Goal: Task Accomplishment & Management: Complete application form

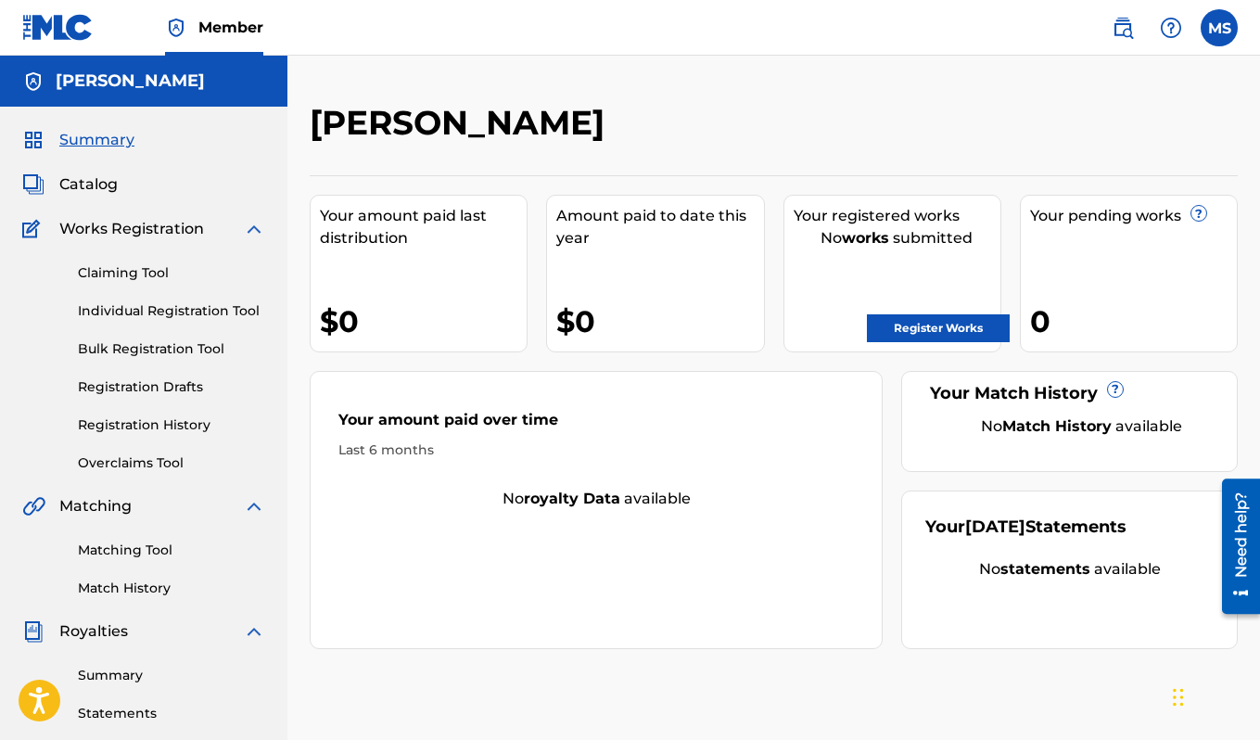
click at [982, 317] on link "Register Works" at bounding box center [938, 328] width 143 height 28
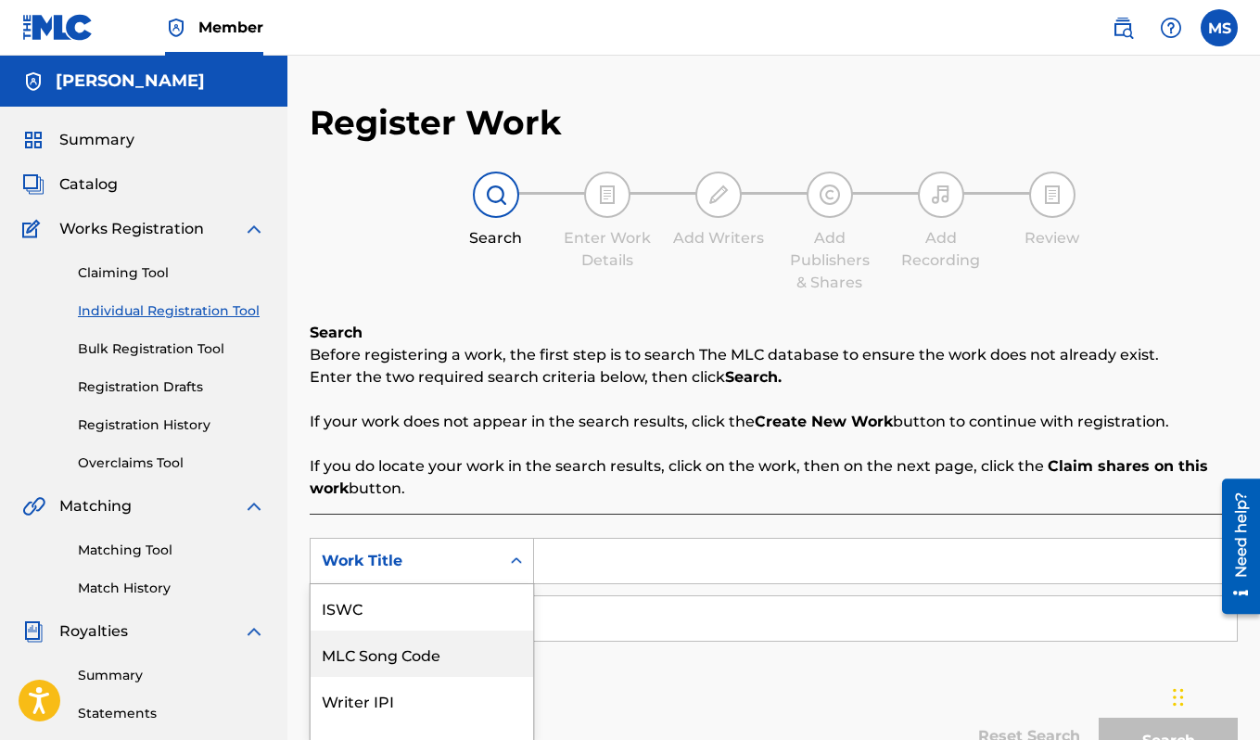
scroll to position [113, 0]
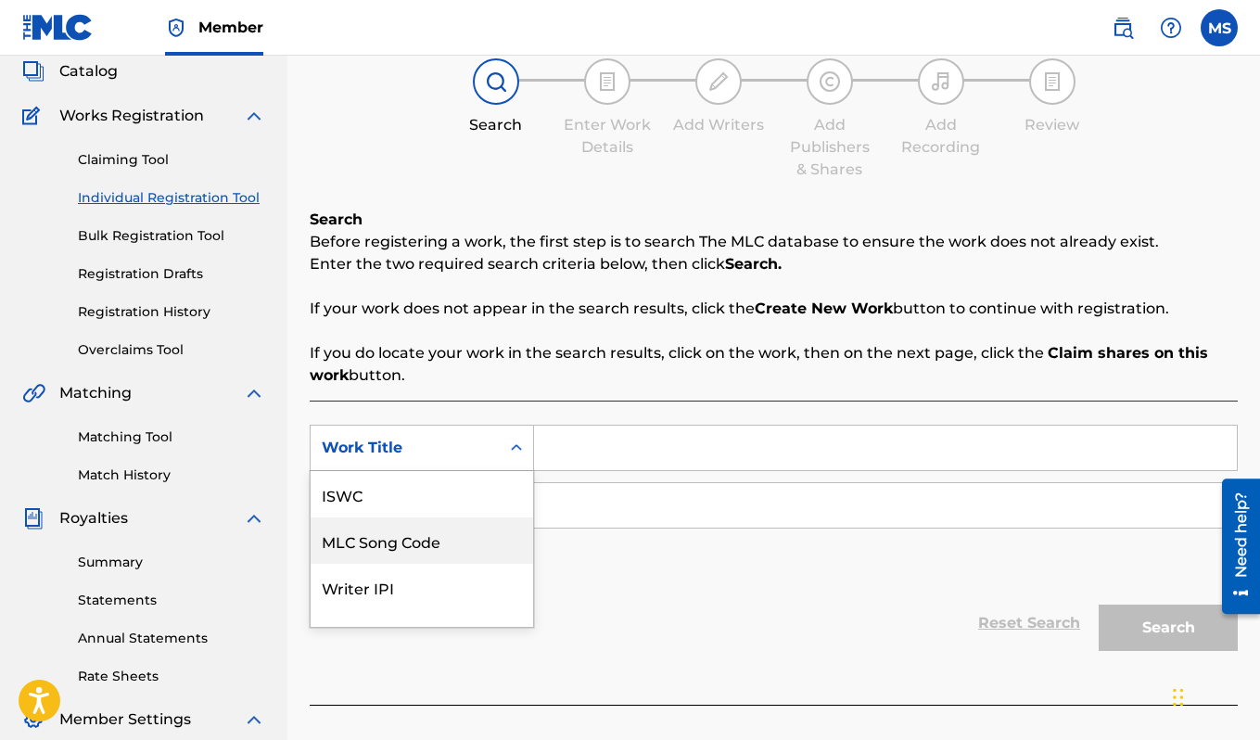
click at [483, 471] on div "MLC Song Code, 2 of 7. 7 results available. Use Up and Down to choose options, …" at bounding box center [422, 448] width 224 height 46
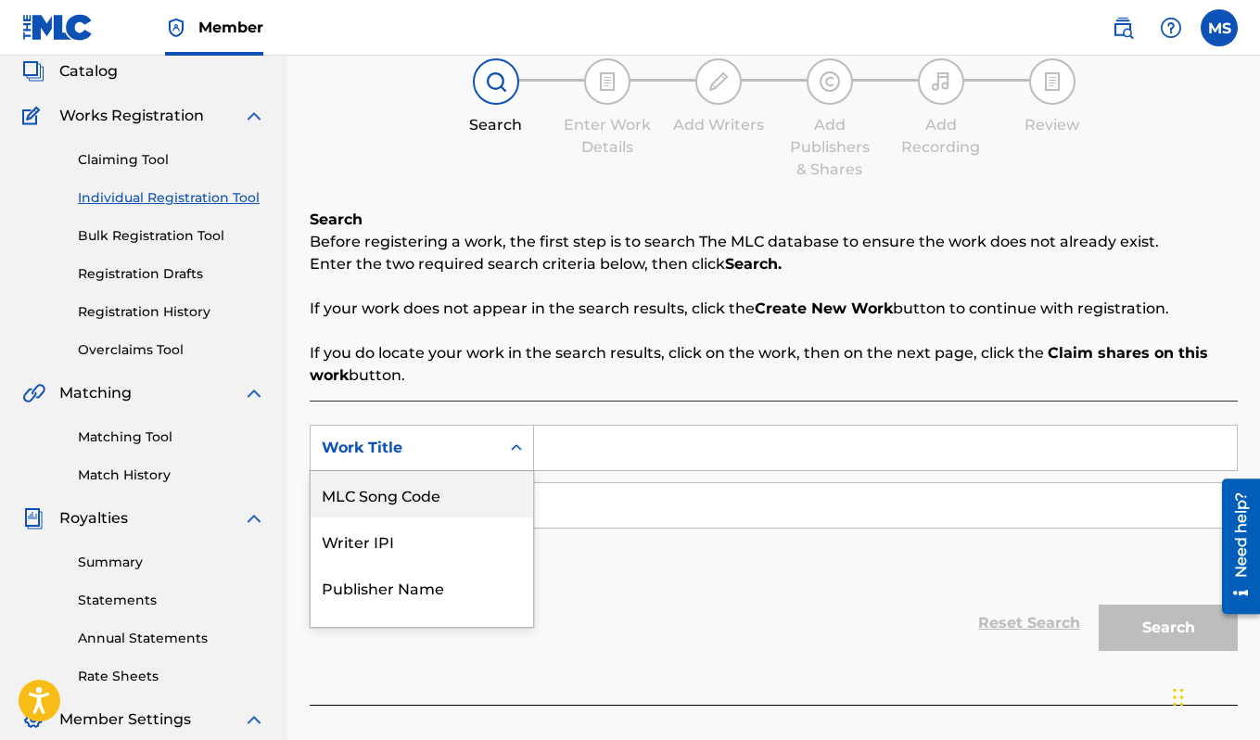
scroll to position [123, 0]
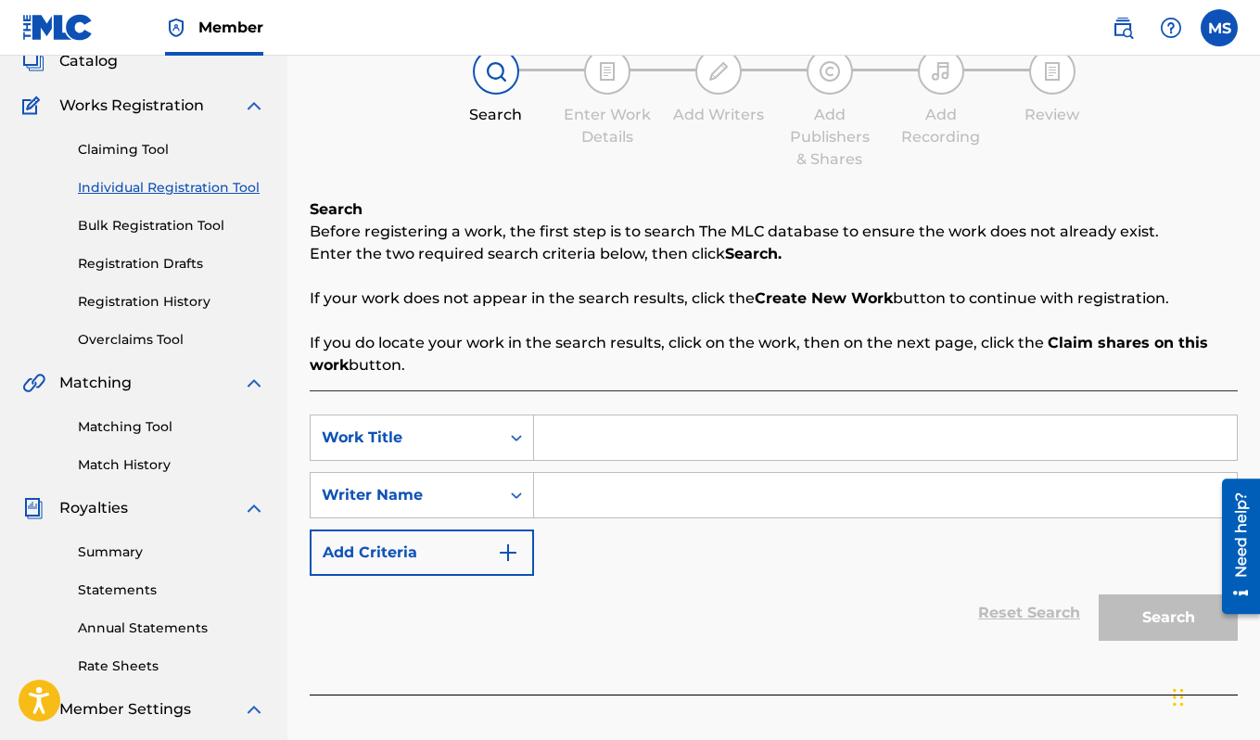
click at [568, 426] on input "Search Form" at bounding box center [885, 437] width 703 height 44
type input "[PERSON_NAME] Triumphant"
click at [642, 488] on input "Search Form" at bounding box center [885, 495] width 703 height 44
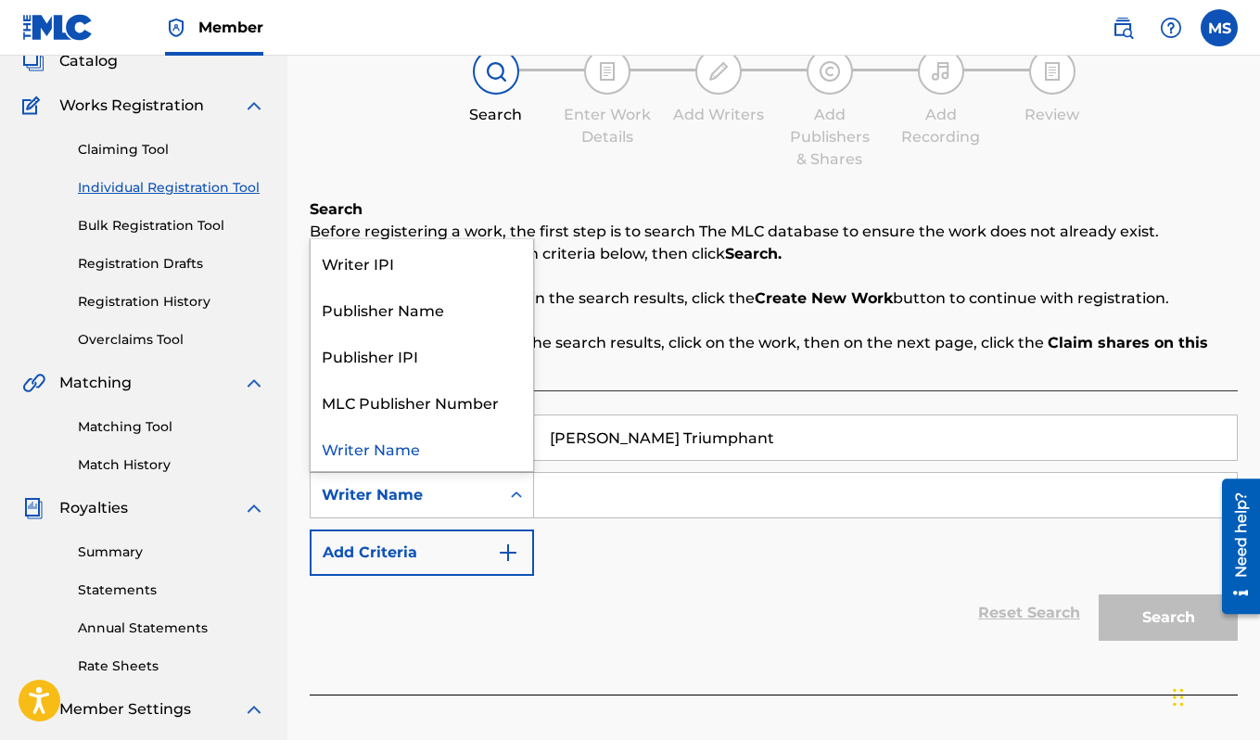
click at [509, 500] on icon "Search Form" at bounding box center [516, 495] width 19 height 19
click at [547, 488] on input "Search Form" at bounding box center [885, 495] width 703 height 44
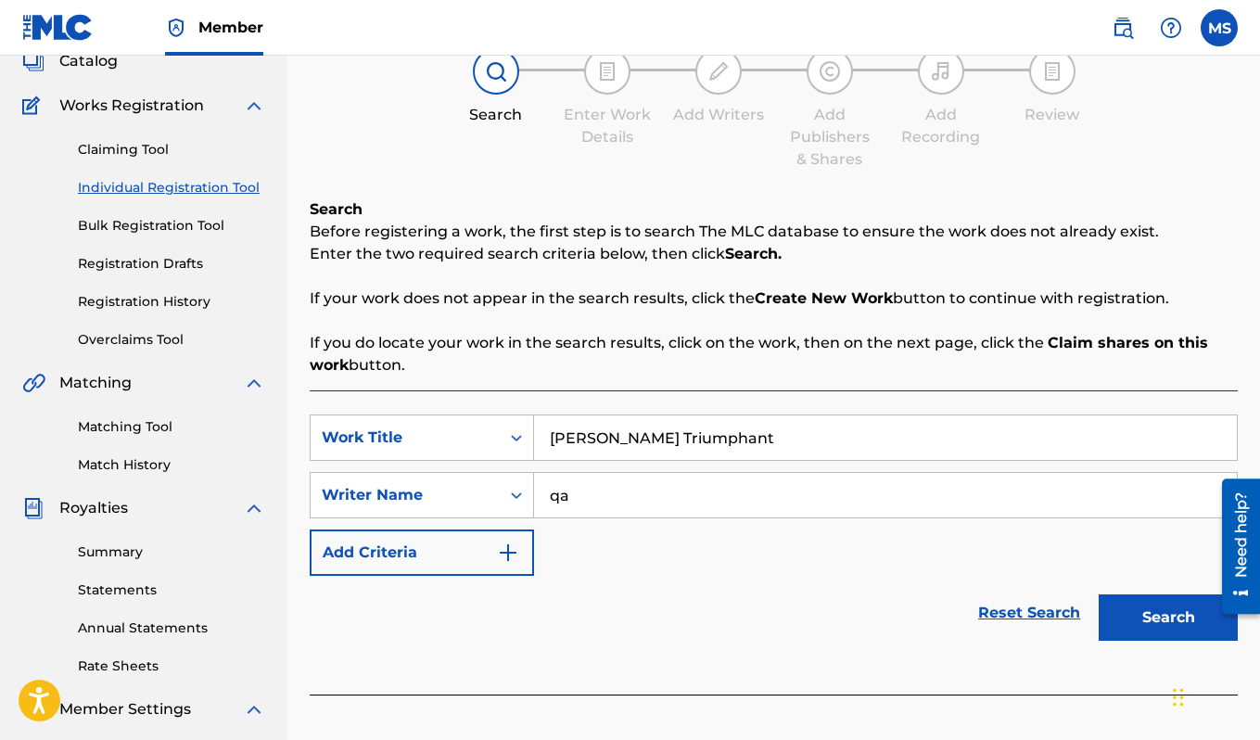
click at [564, 488] on input "qa" at bounding box center [885, 495] width 703 height 44
click at [565, 488] on input "qa" at bounding box center [885, 495] width 703 height 44
type input "q"
paste input "Misha"
paste input "[PERSON_NAME]"
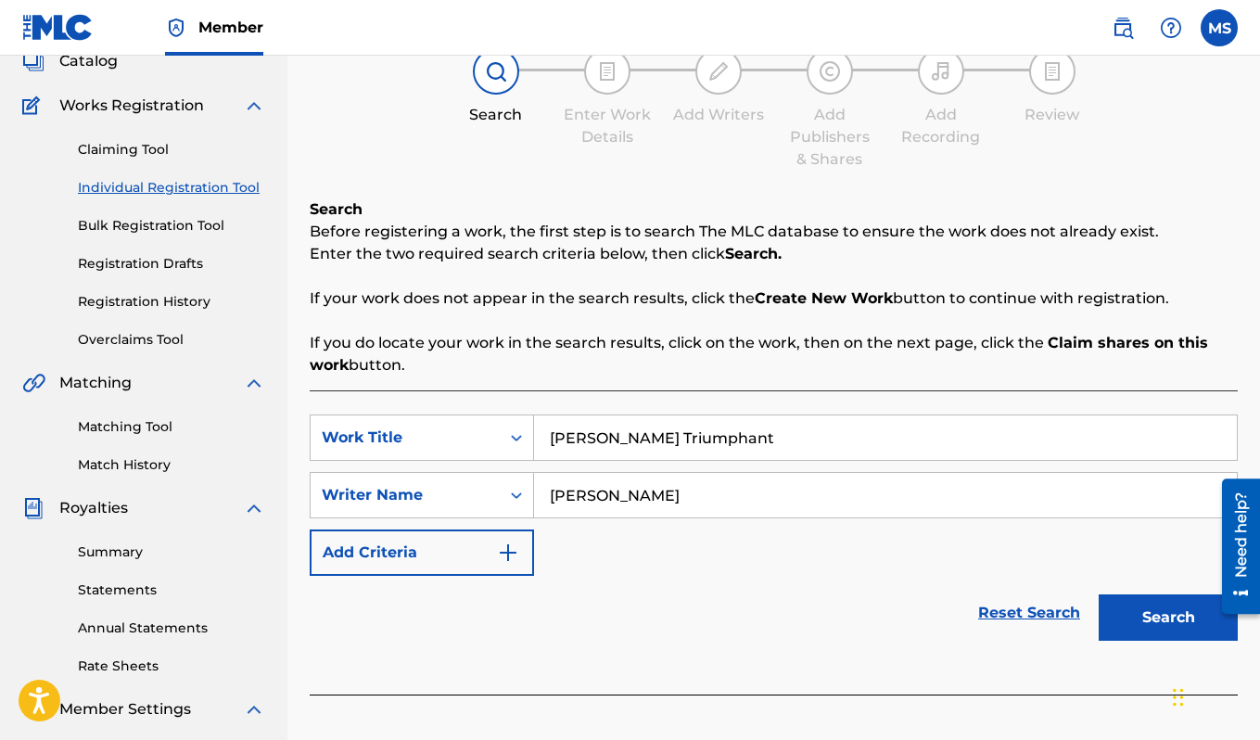
paste input "Misha"
paste input "[PERSON_NAME]"
drag, startPoint x: 642, startPoint y: 493, endPoint x: 798, endPoint y: 487, distance: 155.9
click at [798, 487] on input "[PERSON_NAME] Segalqa" at bounding box center [885, 495] width 703 height 44
type input "[PERSON_NAME]"
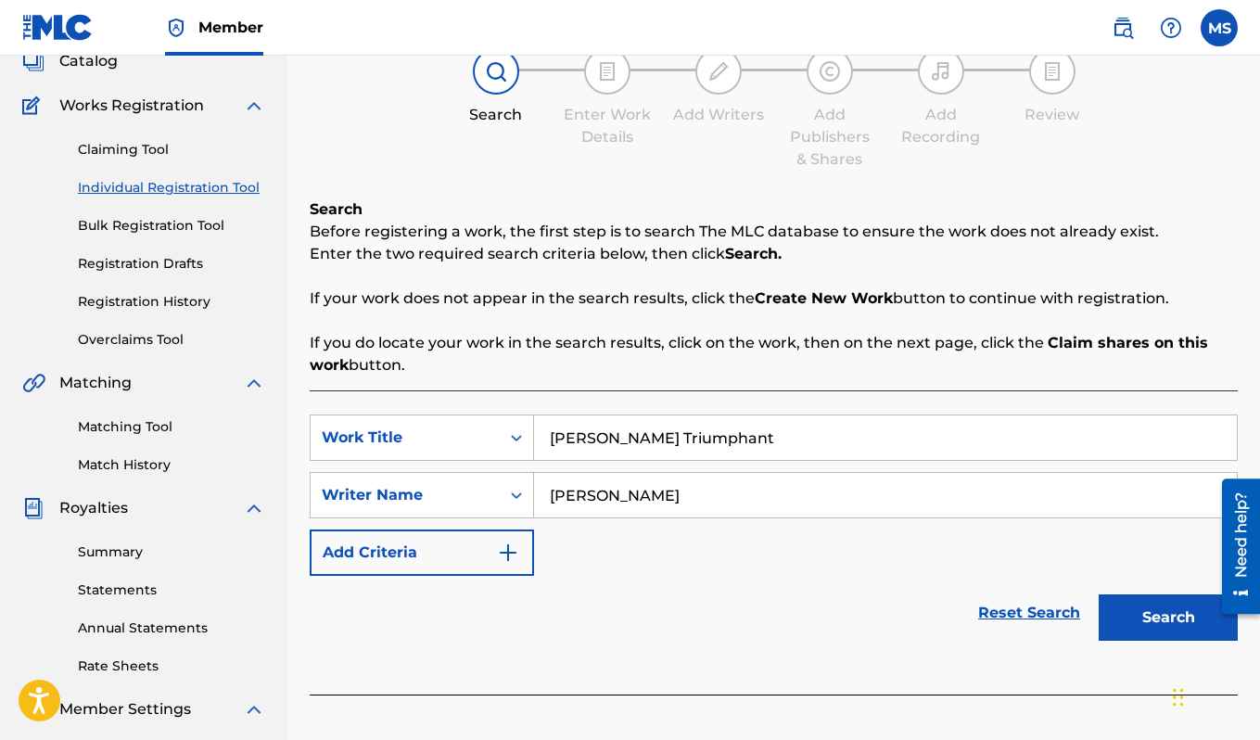
click at [464, 546] on button "Add Criteria" at bounding box center [422, 552] width 224 height 46
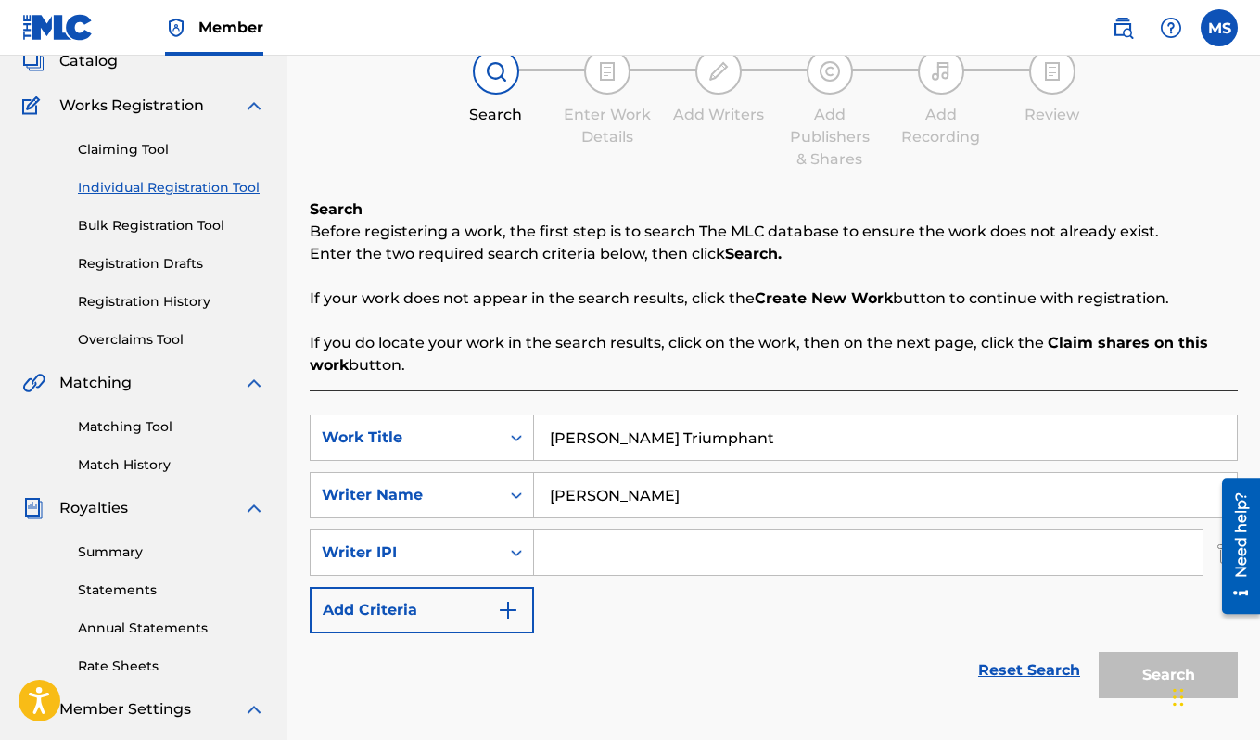
click at [464, 546] on div "Writer IPI" at bounding box center [405, 552] width 167 height 22
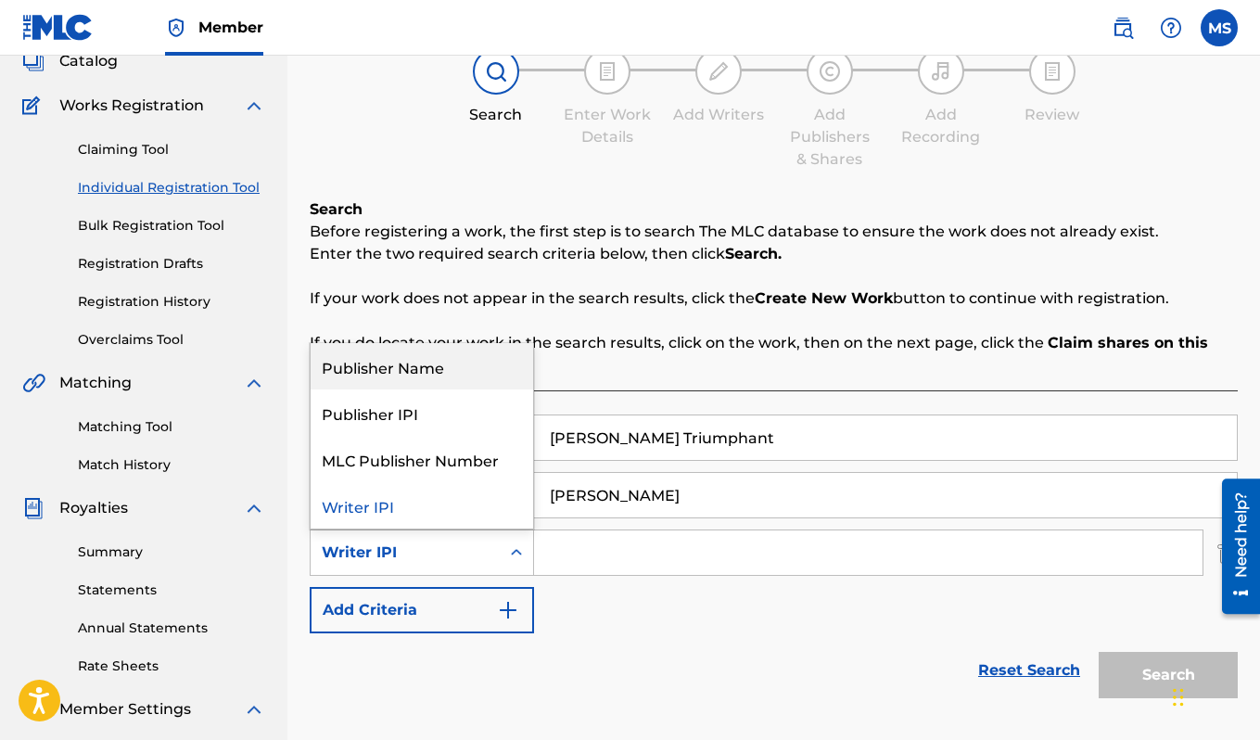
click at [444, 361] on div "Publisher Name" at bounding box center [422, 366] width 222 height 46
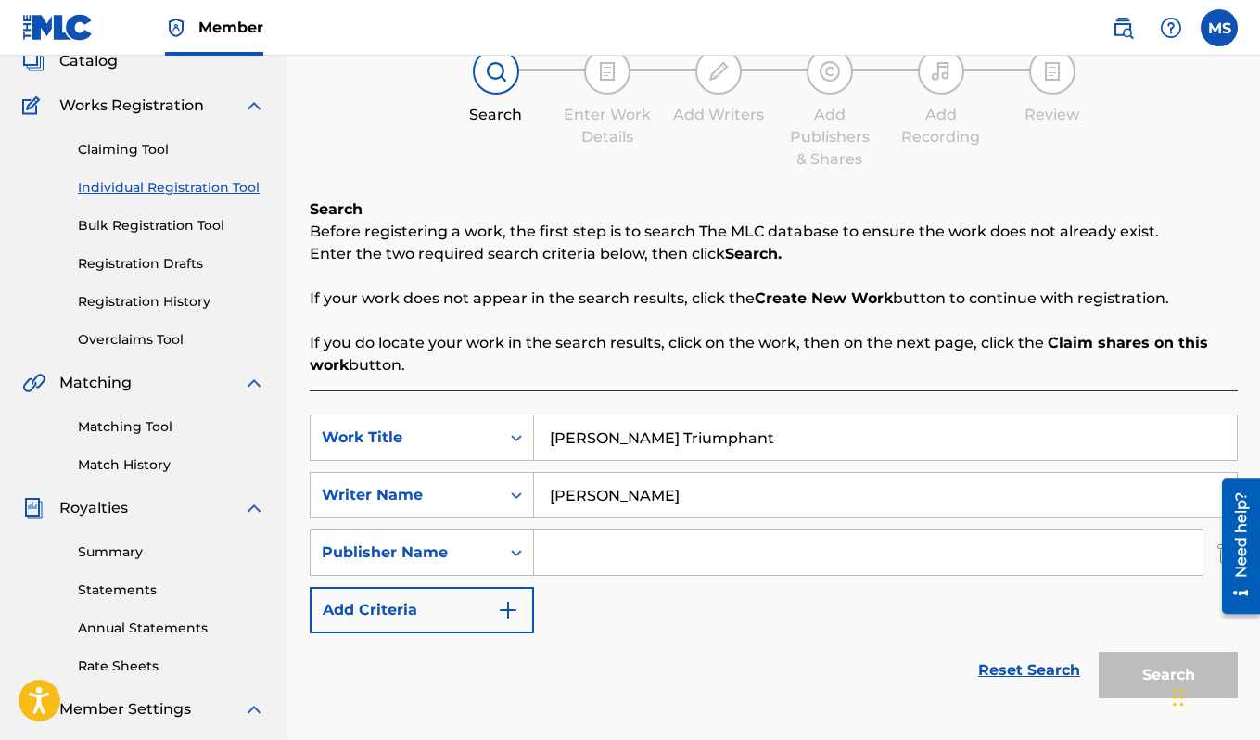
click at [583, 552] on input "Search Form" at bounding box center [868, 552] width 668 height 44
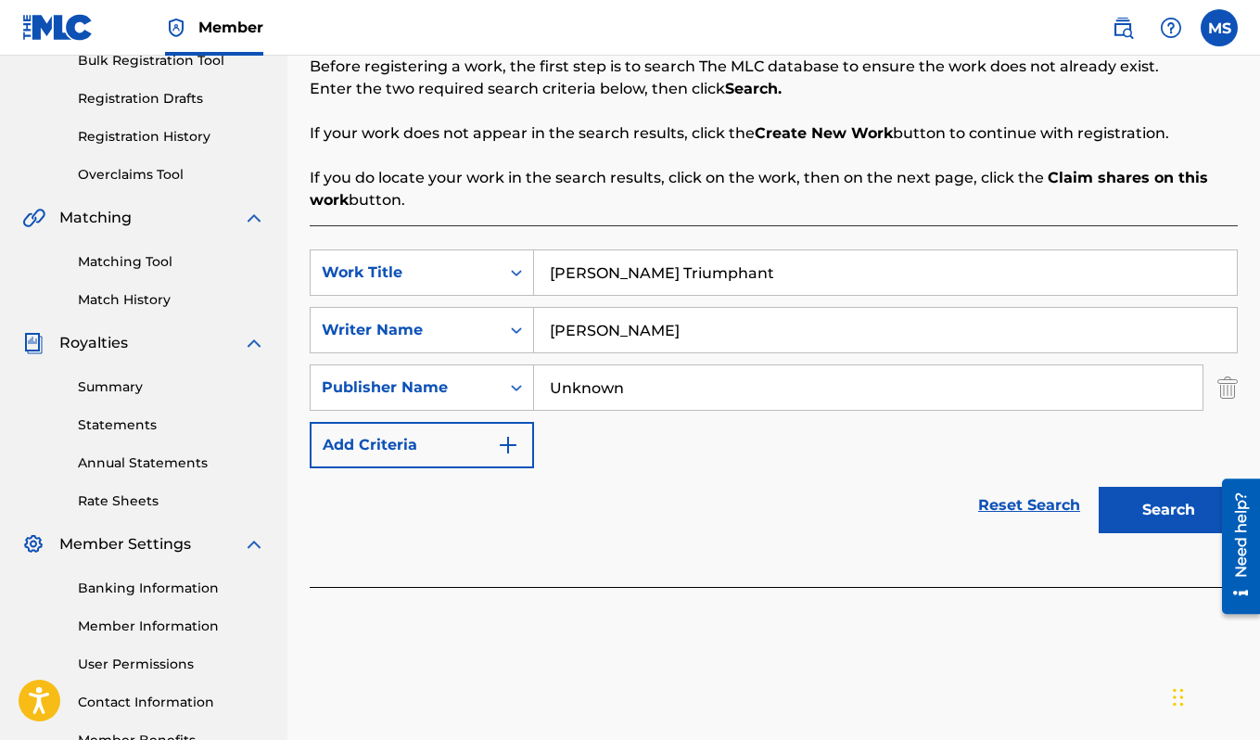
scroll to position [346, 0]
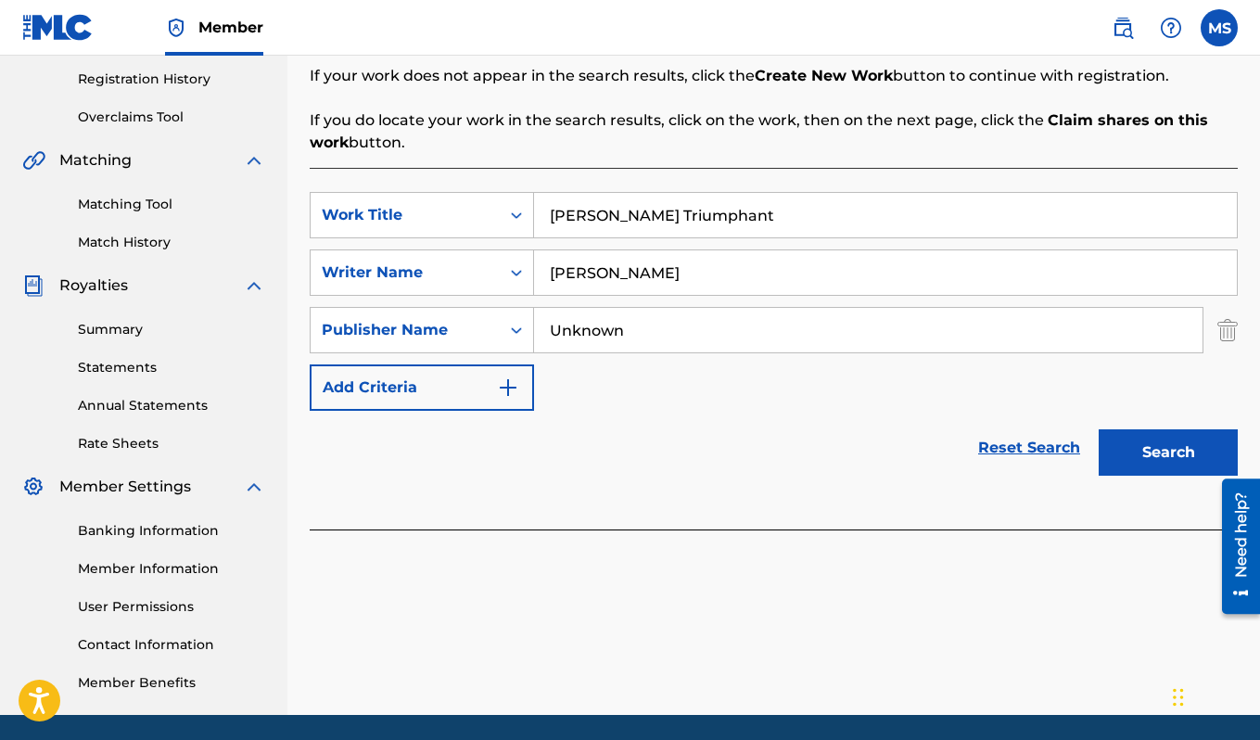
type input "Unknown"
click at [1177, 452] on button "Search" at bounding box center [1167, 452] width 139 height 46
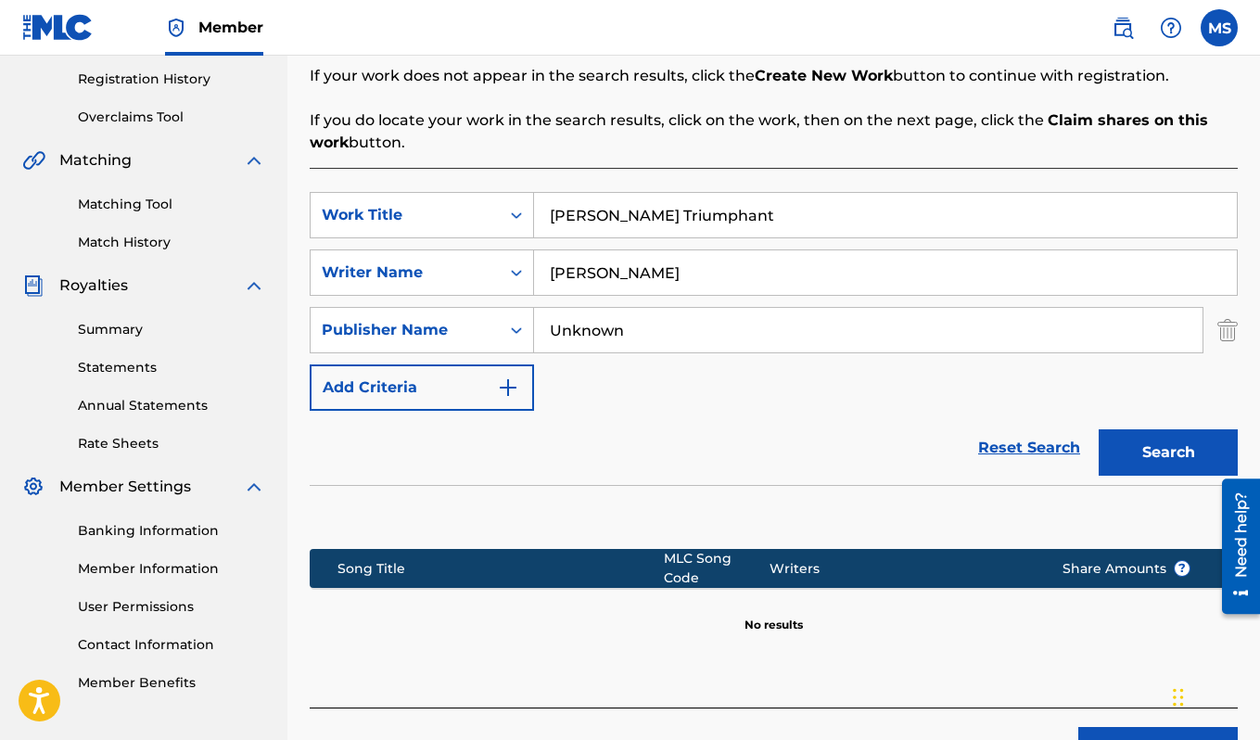
click at [876, 559] on div "Writers" at bounding box center [901, 568] width 264 height 19
click at [436, 314] on div "Publisher Name" at bounding box center [405, 329] width 189 height 35
click at [658, 318] on input "Unknown" at bounding box center [868, 330] width 668 height 44
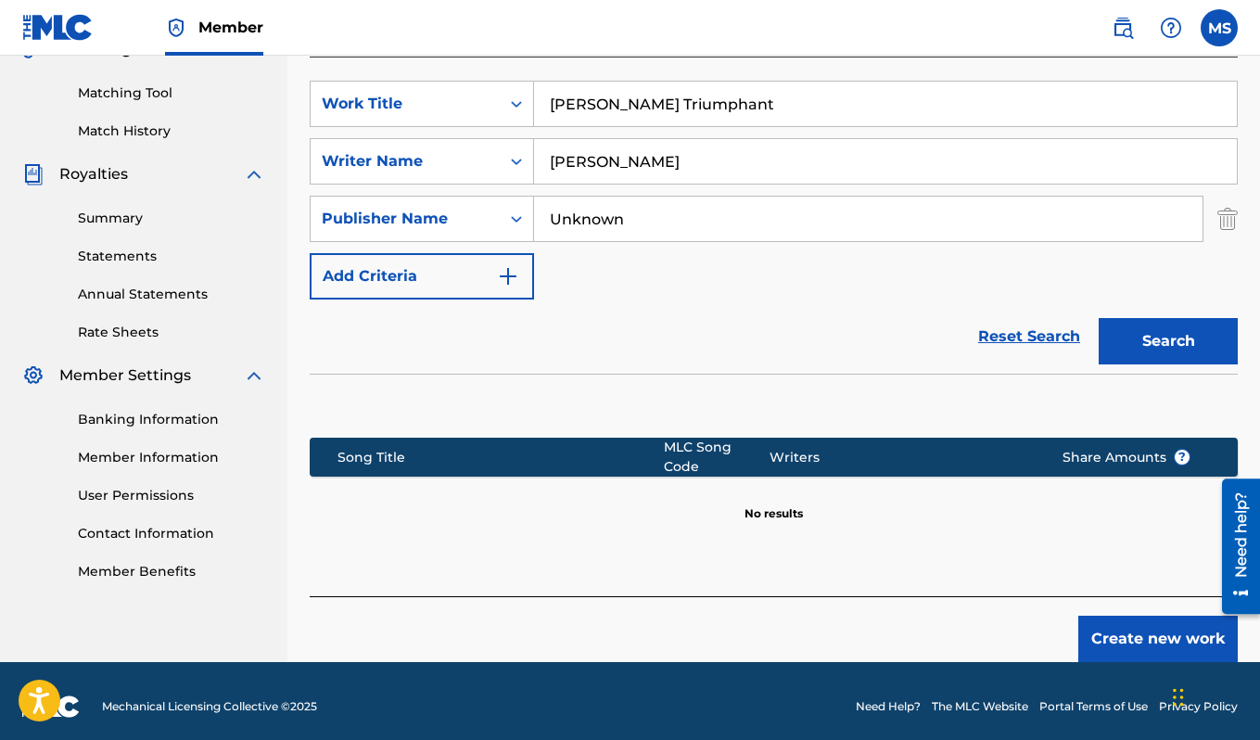
click at [1099, 623] on button "Create new work" at bounding box center [1157, 638] width 159 height 46
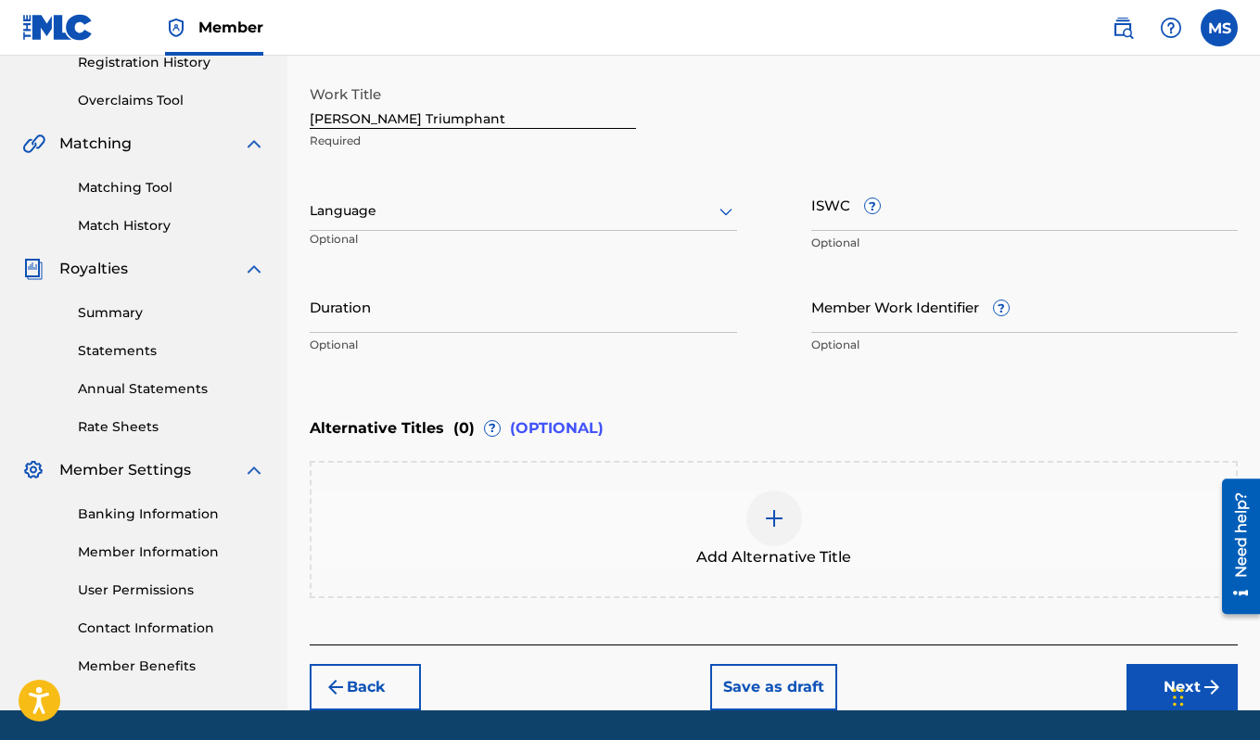
scroll to position [311, 0]
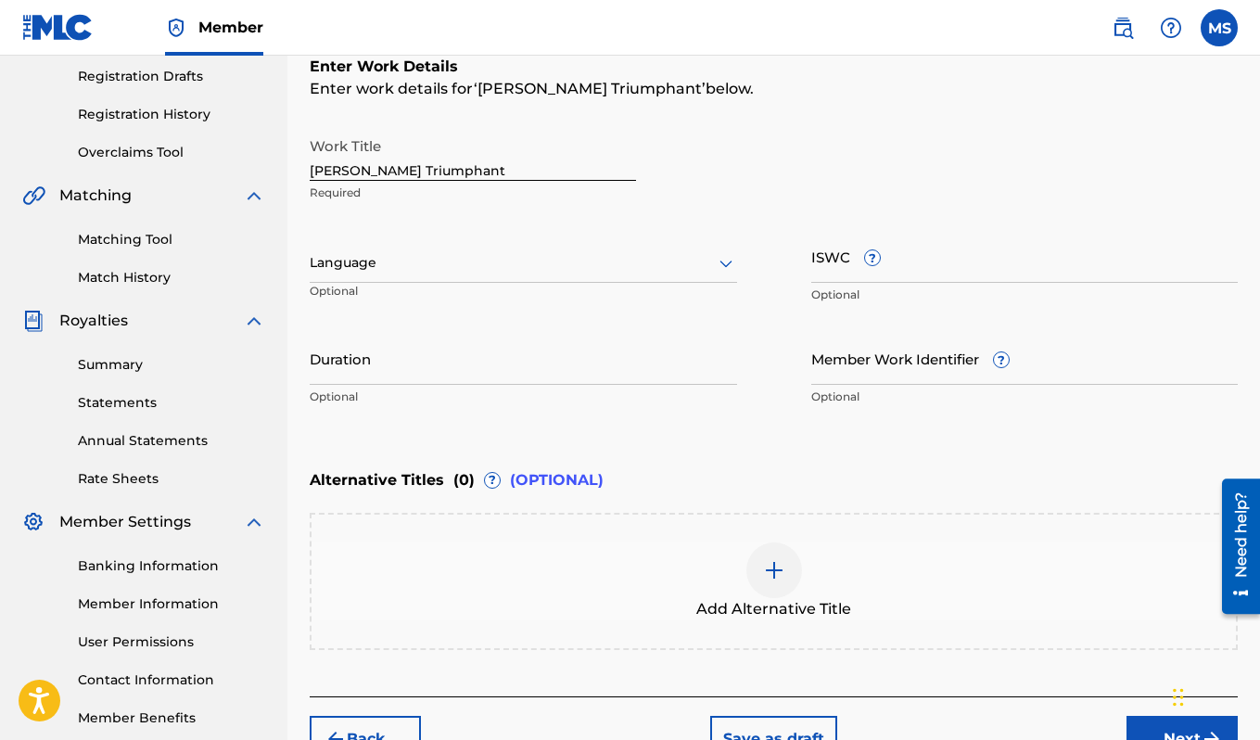
click at [485, 261] on div at bounding box center [523, 262] width 427 height 23
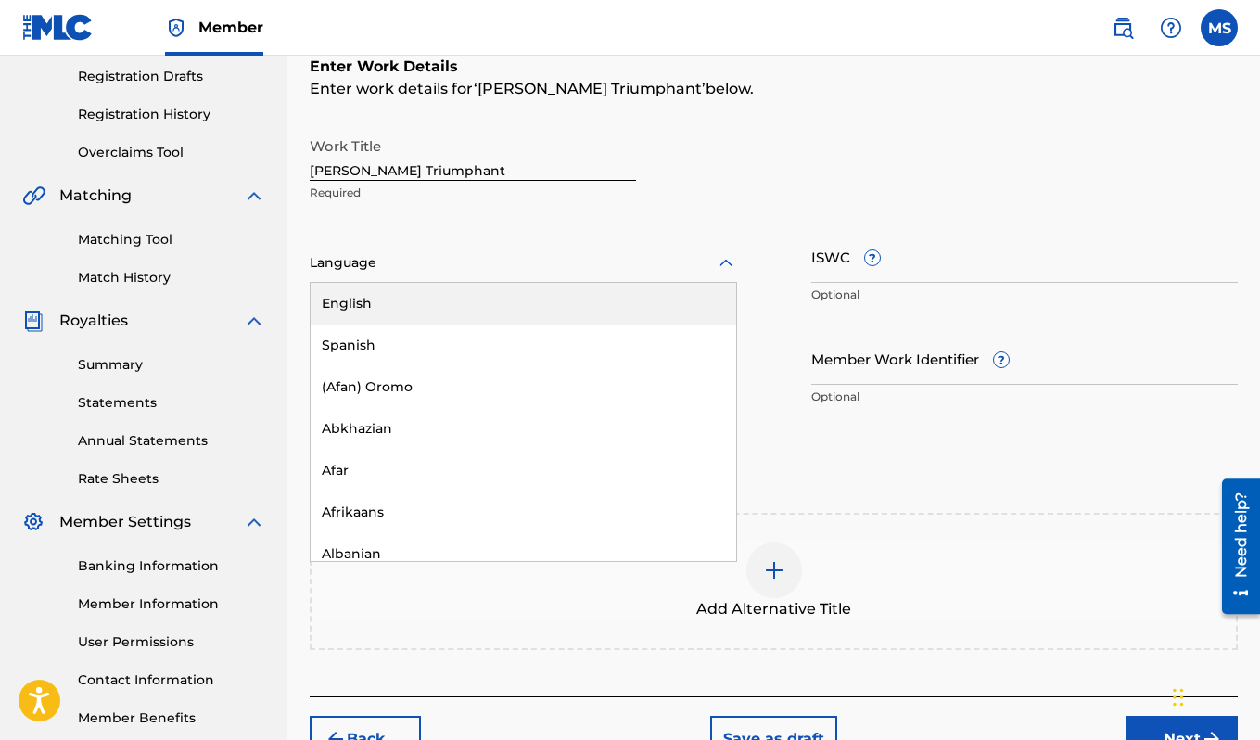
click at [370, 306] on div "English" at bounding box center [523, 304] width 425 height 42
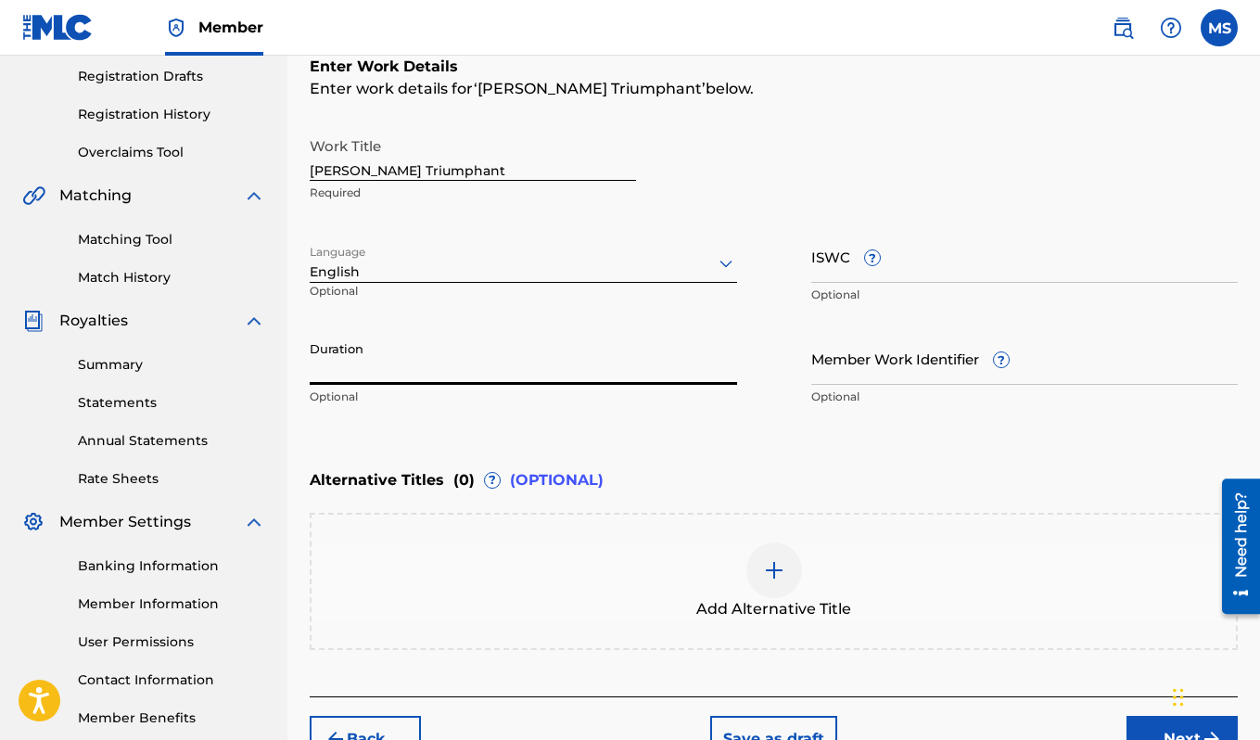
click at [454, 377] on input "Duration" at bounding box center [523, 358] width 427 height 53
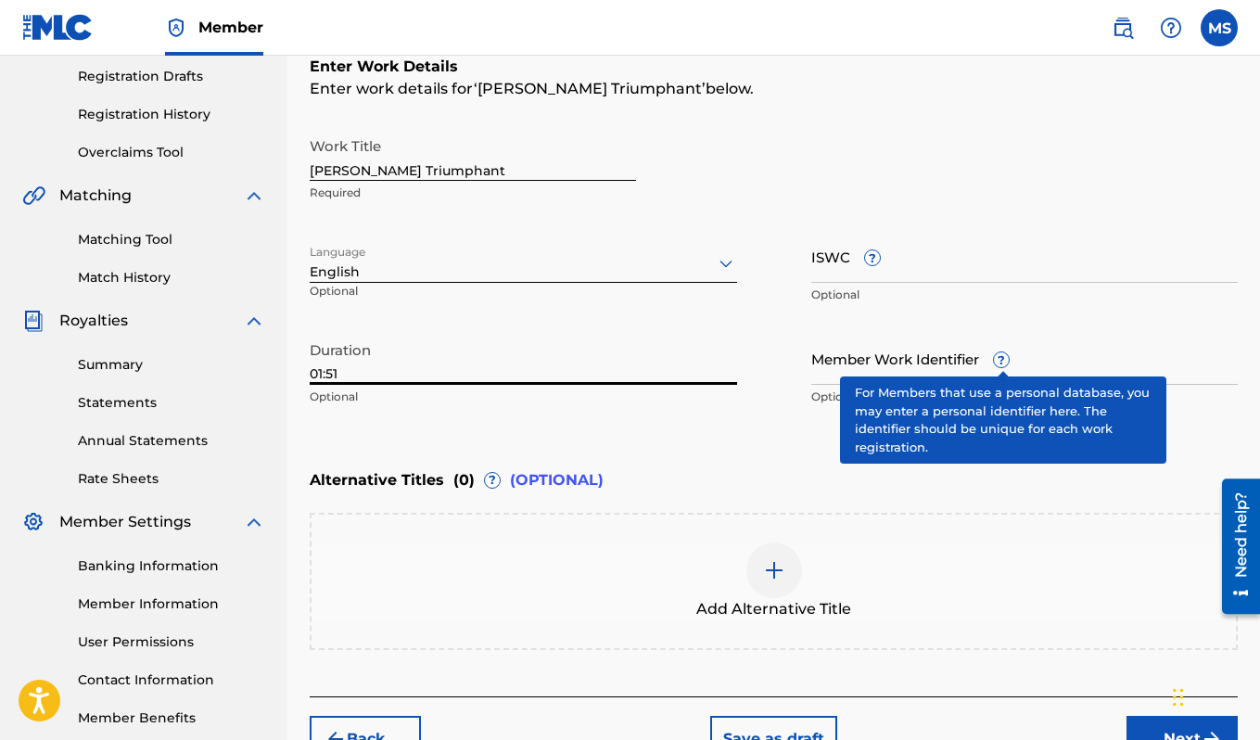
type input "01:51"
click at [1001, 361] on span "?" at bounding box center [1001, 359] width 15 height 15
click at [1001, 361] on input "Member Work Identifier ?" at bounding box center [1024, 358] width 427 height 53
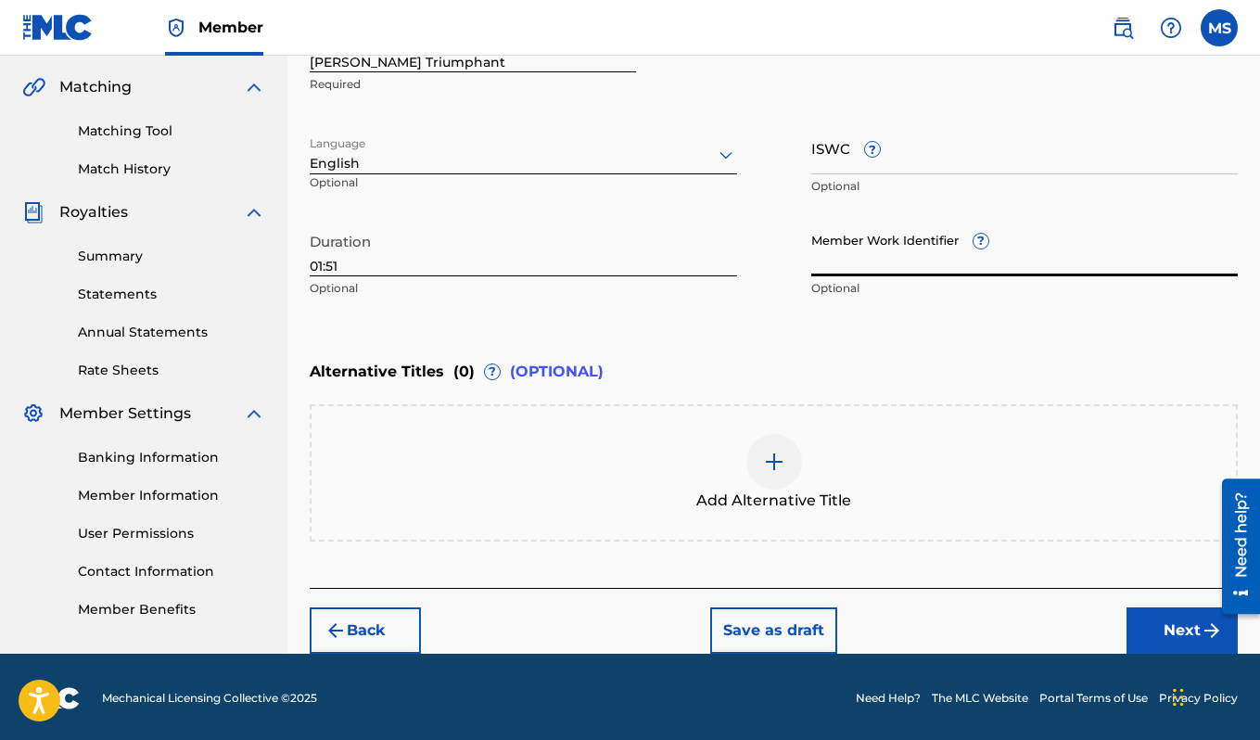
scroll to position [422, 0]
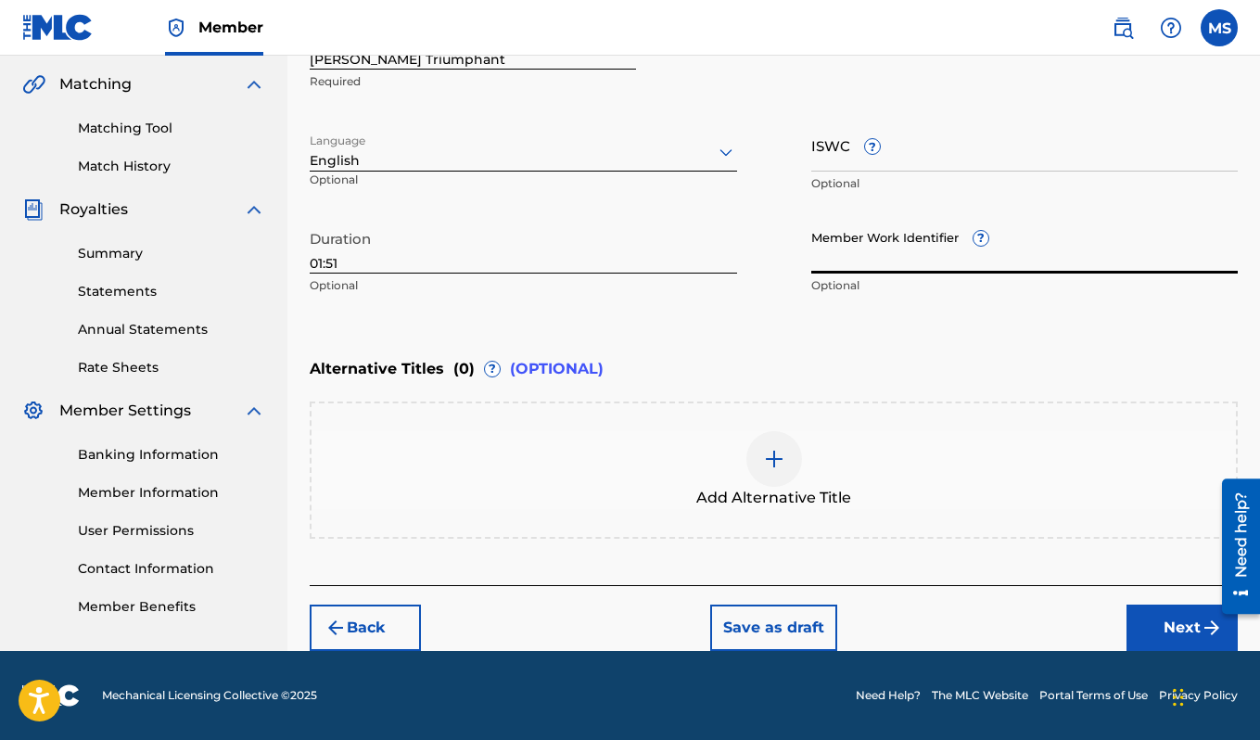
click at [810, 451] on div "Add Alternative Title" at bounding box center [773, 470] width 924 height 78
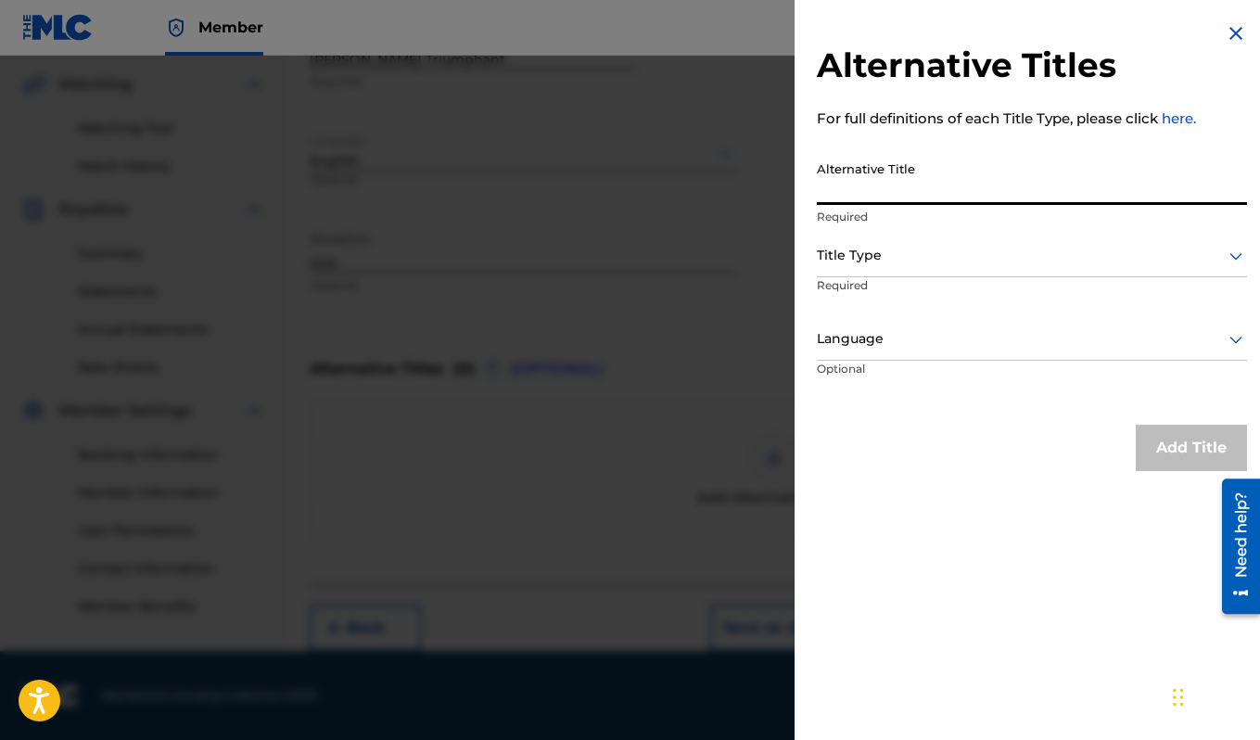
click at [945, 182] on input "Alternative Title" at bounding box center [1032, 178] width 430 height 53
type input "Phantom of the Opera (1989)"
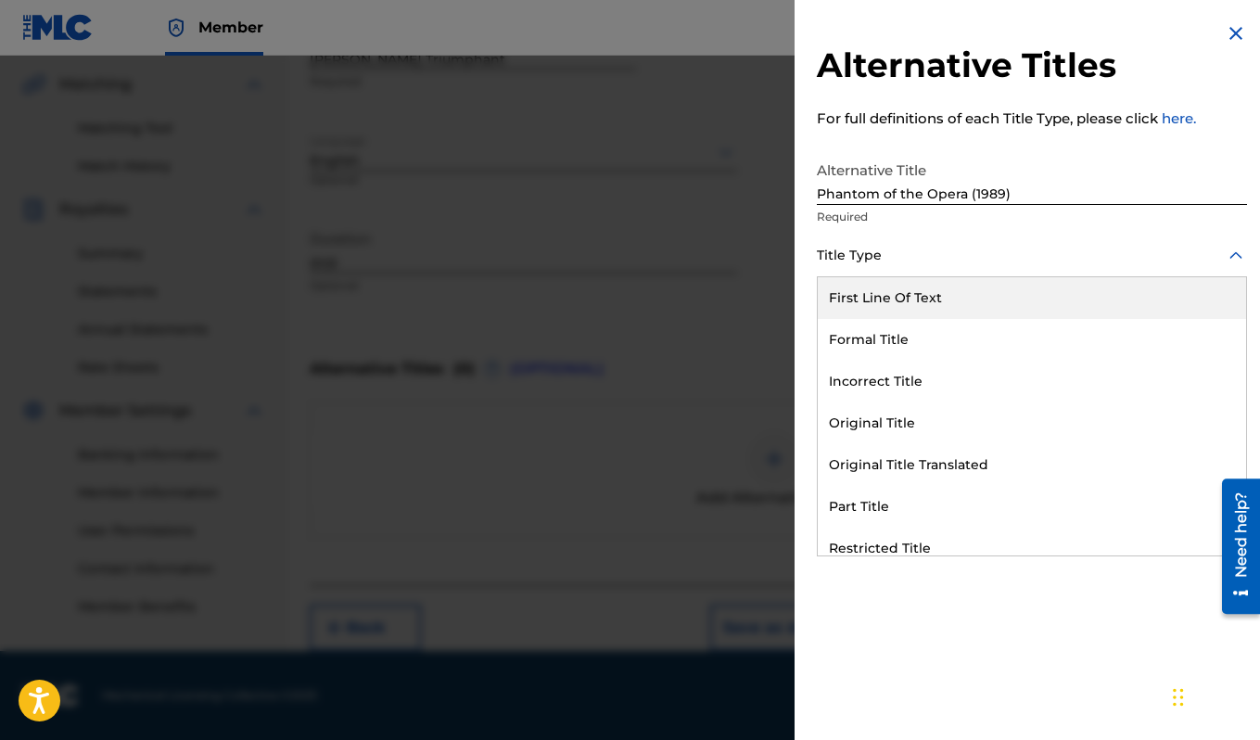
click at [955, 252] on div at bounding box center [1032, 255] width 430 height 23
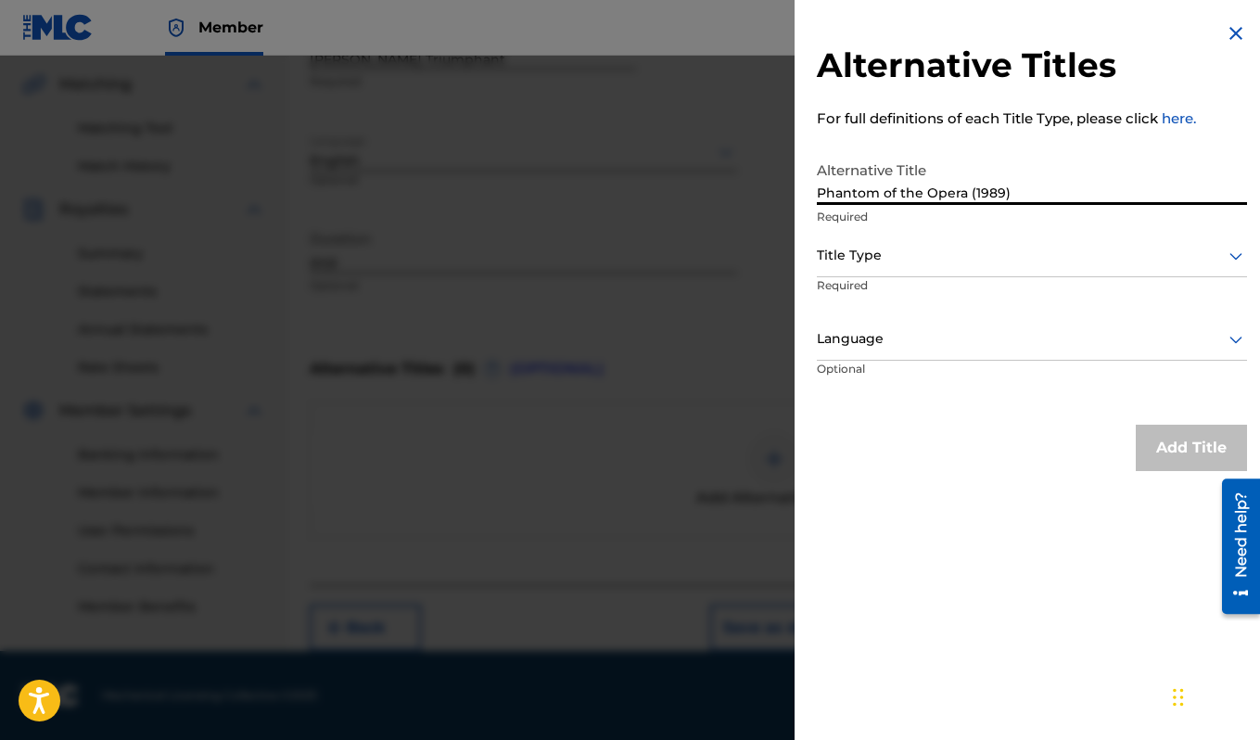
click at [956, 190] on input "Phantom of the Opera (1989)" at bounding box center [1032, 178] width 430 height 53
click at [1235, 34] on img at bounding box center [1235, 33] width 22 height 22
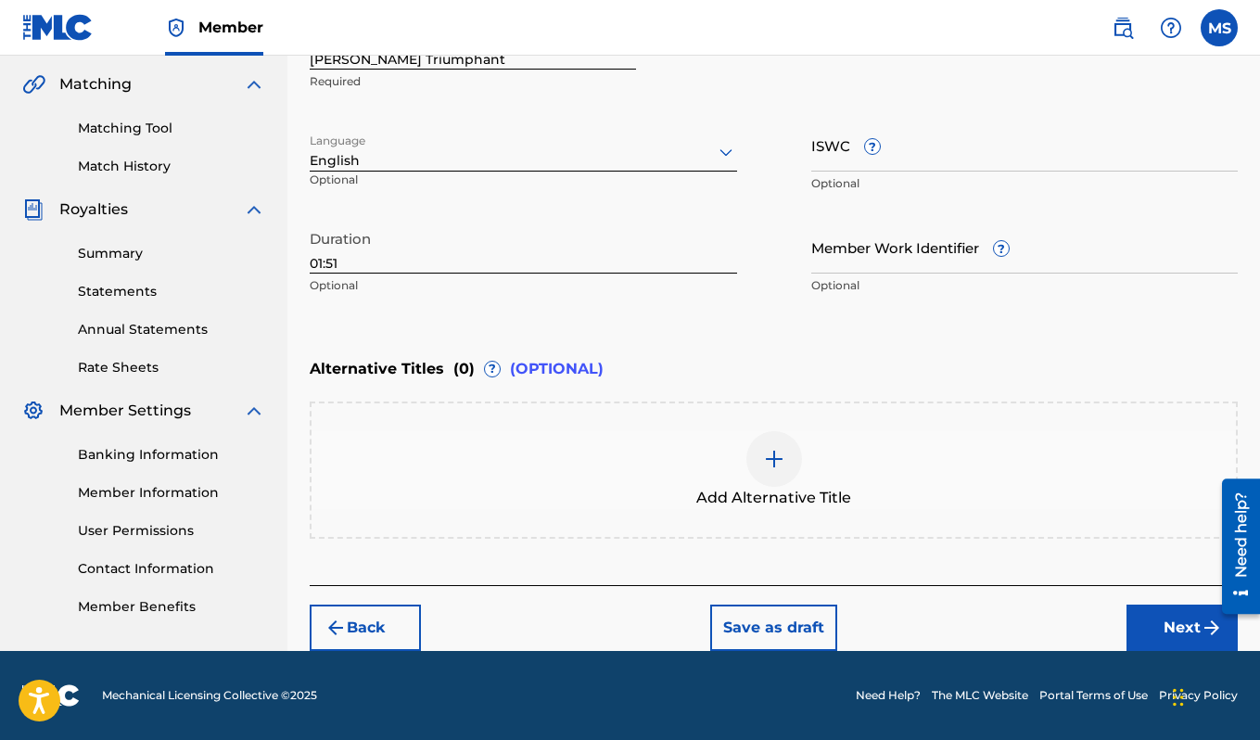
click at [1200, 621] on img "submit" at bounding box center [1211, 627] width 22 height 22
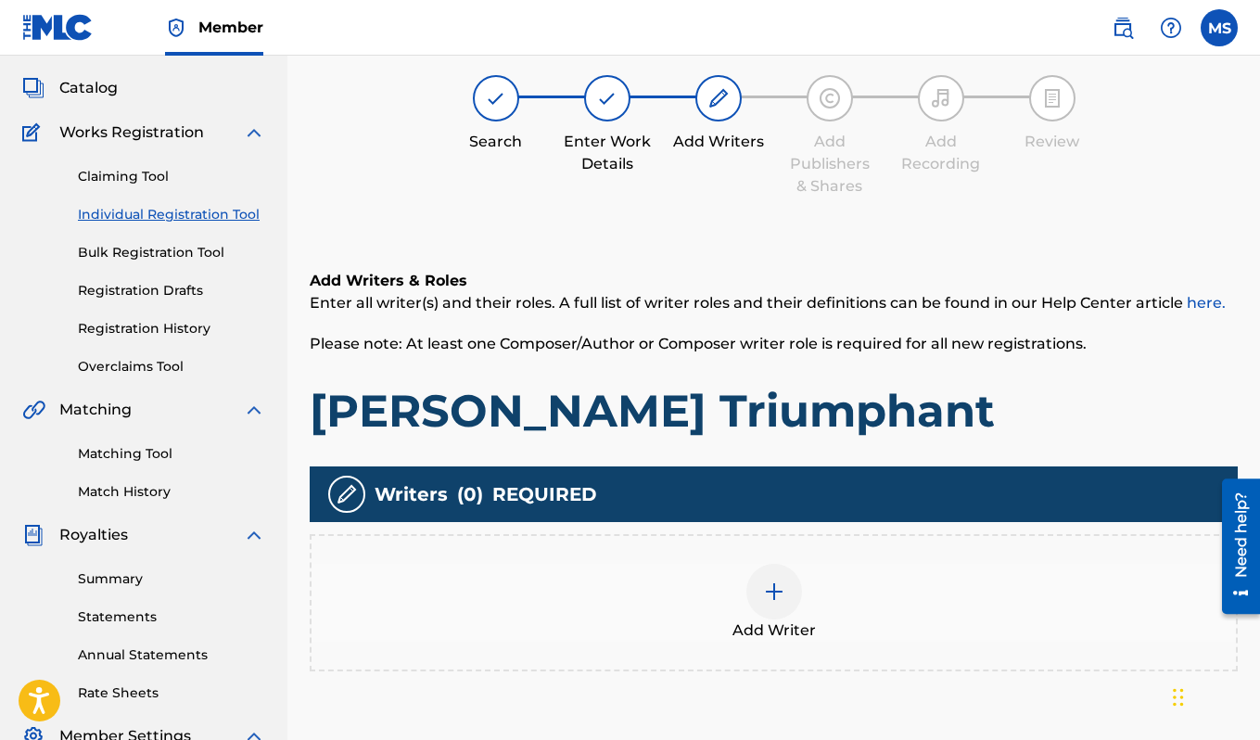
scroll to position [83, 0]
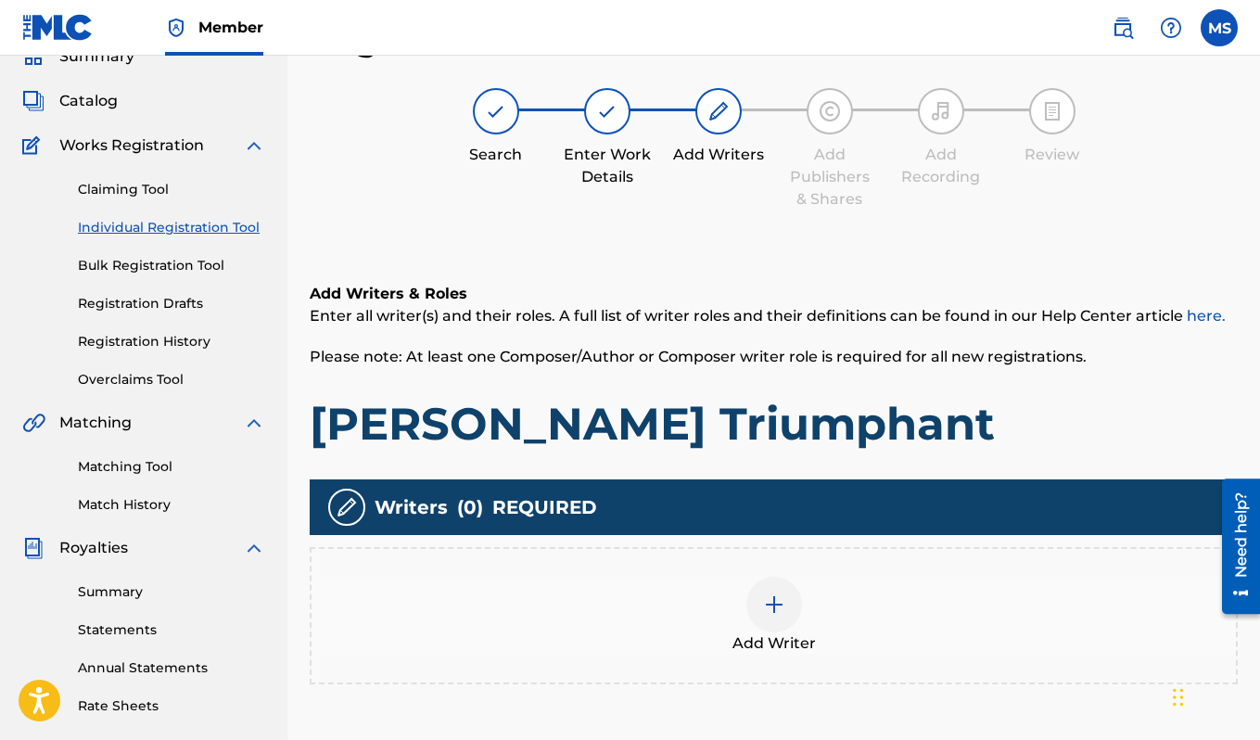
click at [775, 604] on img at bounding box center [774, 604] width 22 height 22
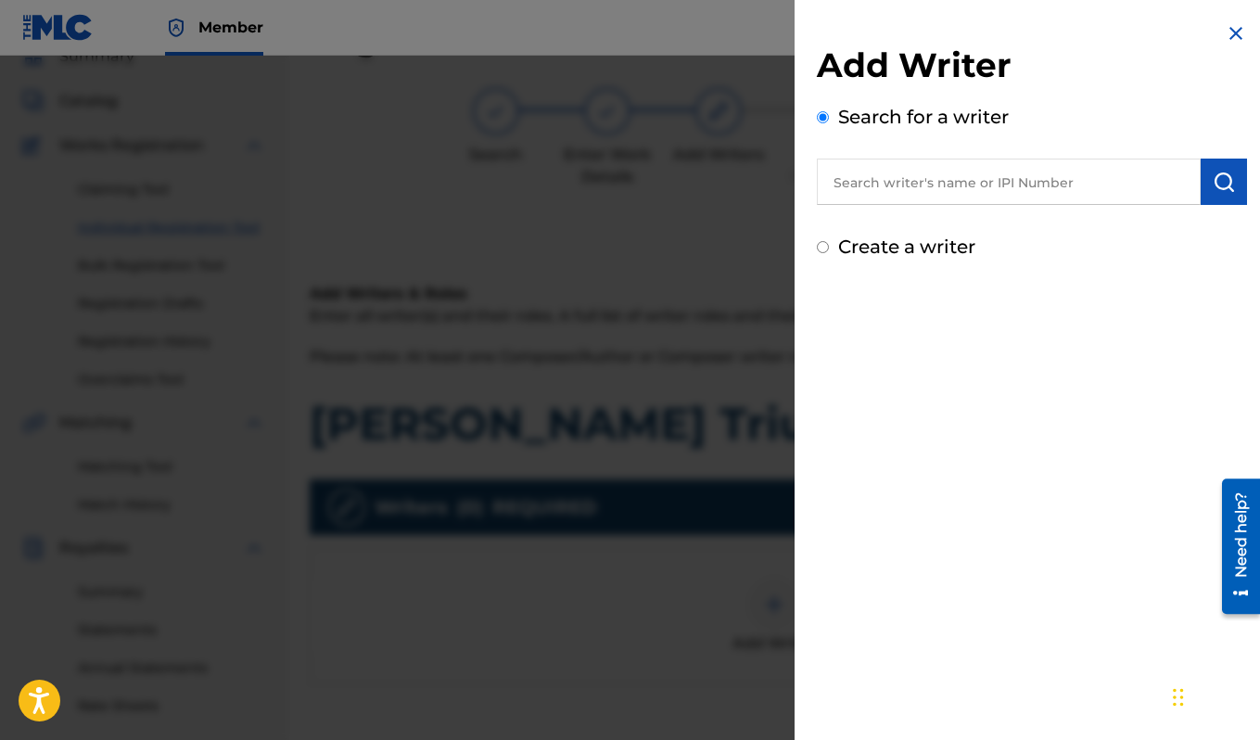
click at [1062, 179] on input "text" at bounding box center [1009, 181] width 384 height 46
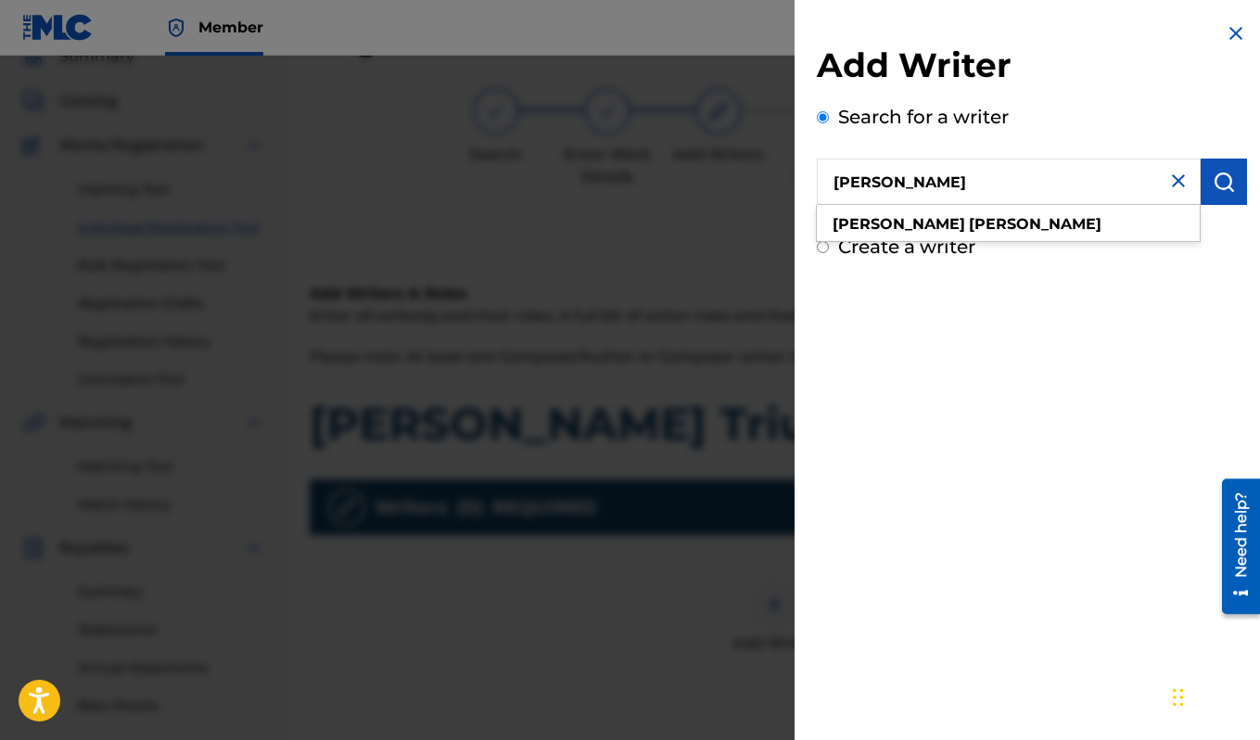
type input "[PERSON_NAME]"
click at [1224, 184] on img "submit" at bounding box center [1223, 182] width 22 height 22
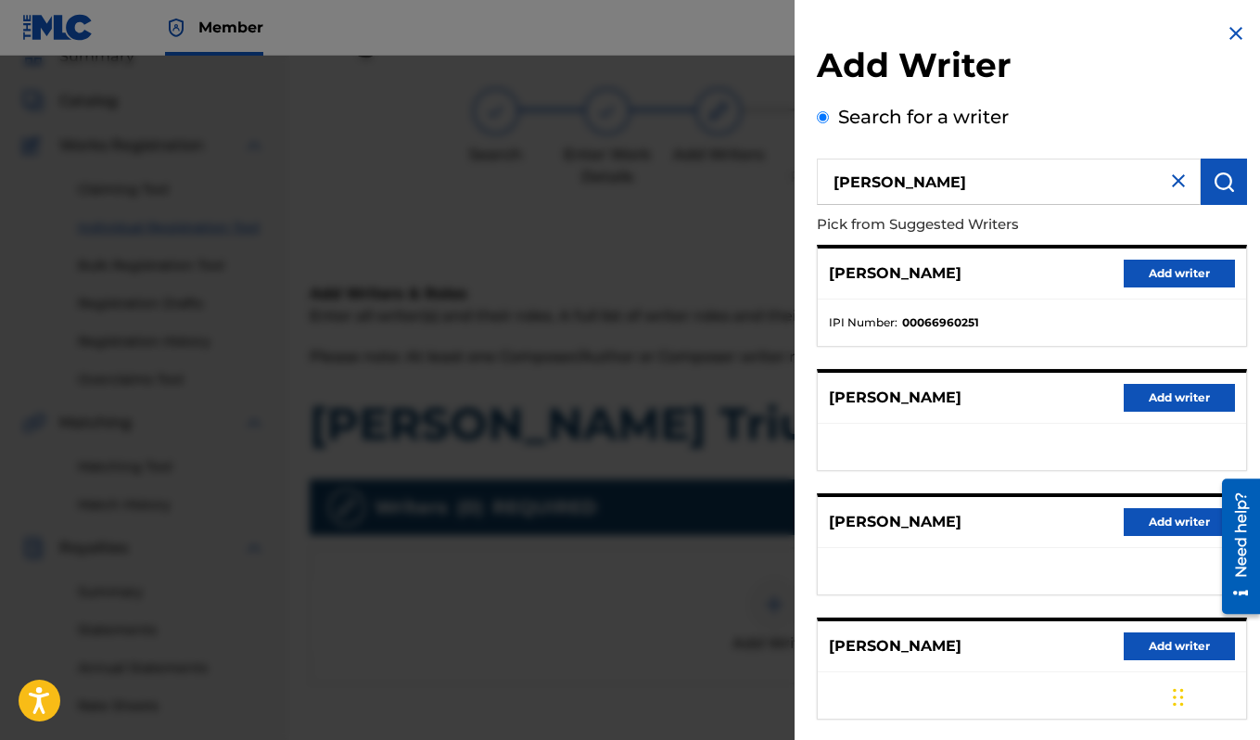
click at [1165, 273] on button "Add writer" at bounding box center [1178, 274] width 111 height 28
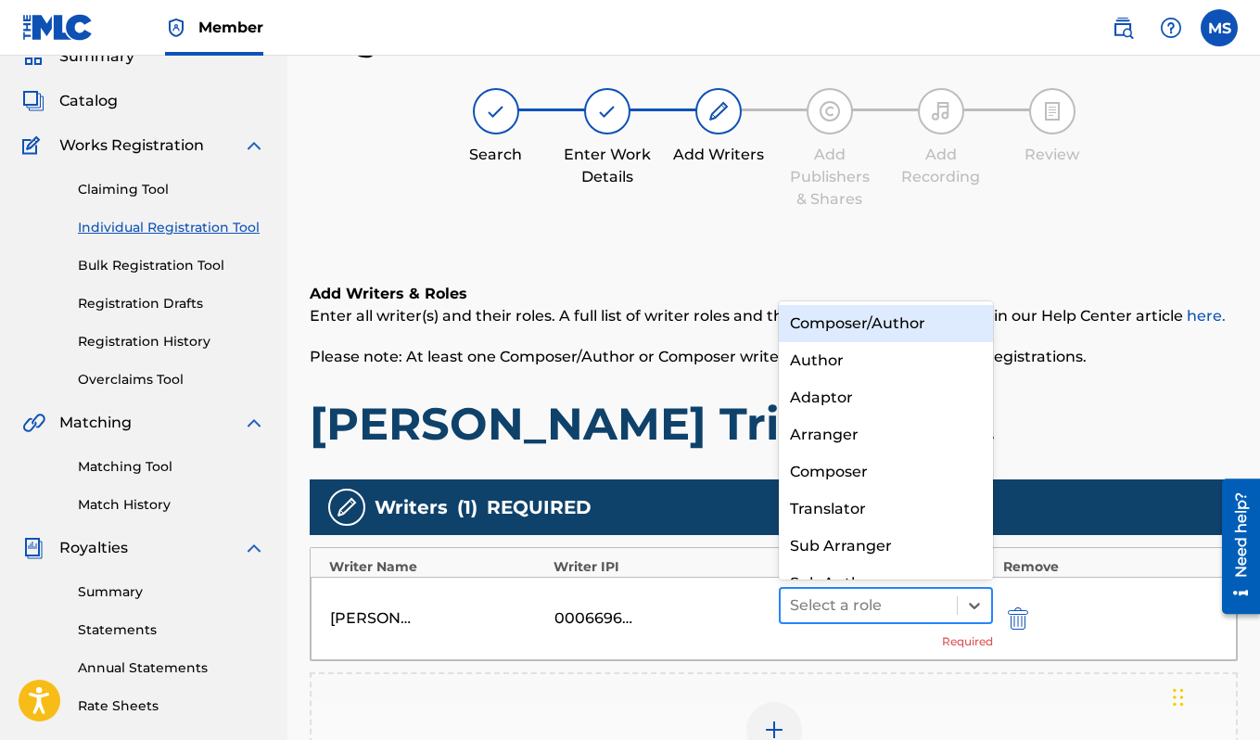
click at [941, 598] on div at bounding box center [869, 605] width 158 height 26
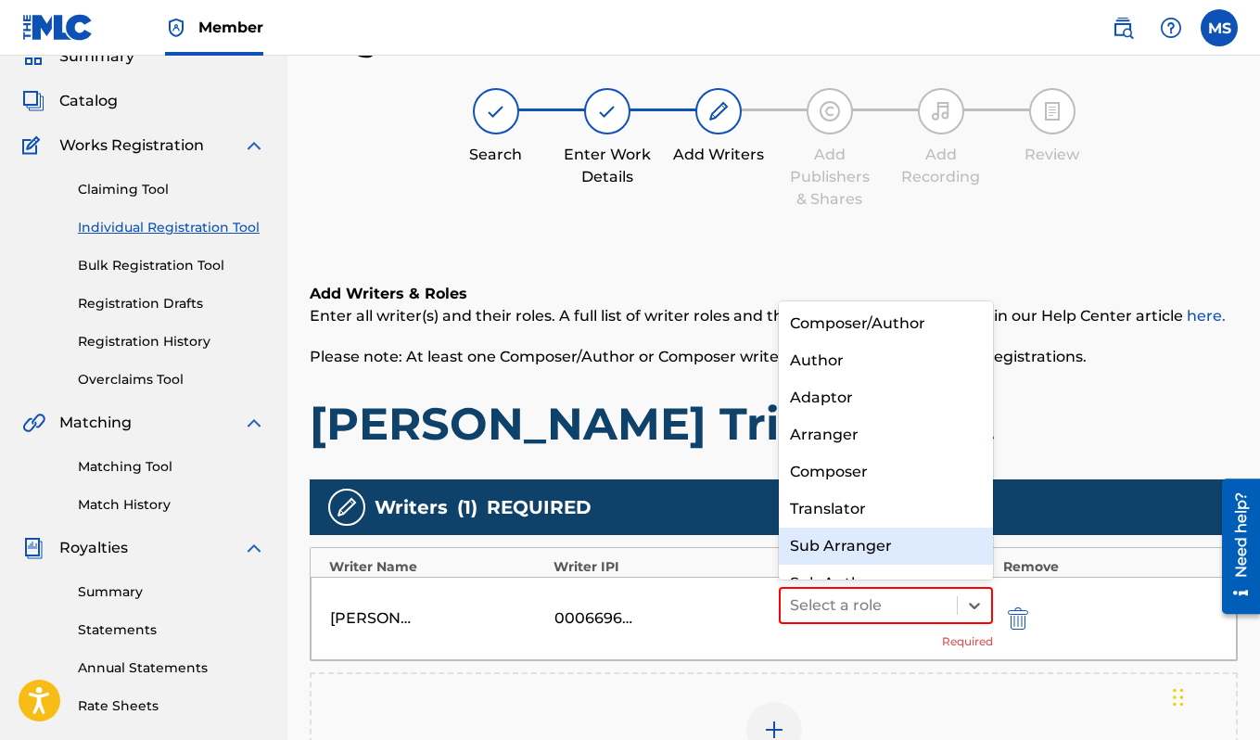
scroll to position [26, 0]
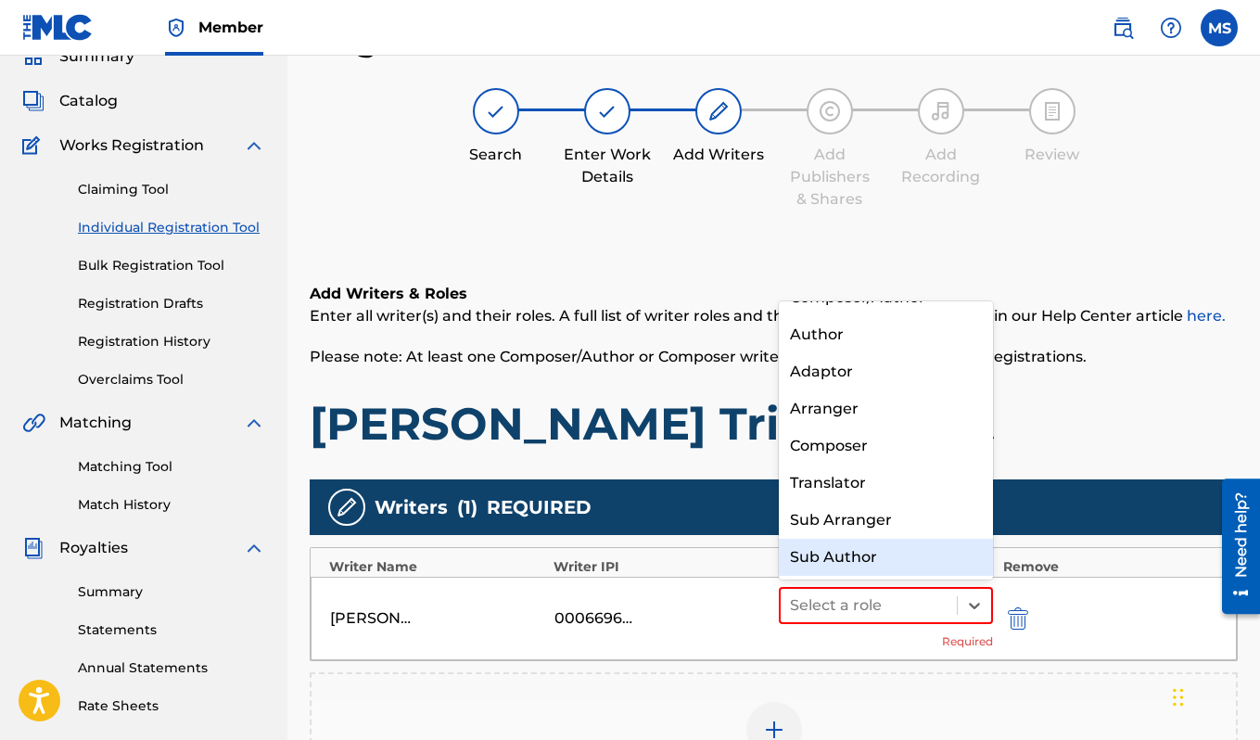
click at [884, 553] on div "Sub Author" at bounding box center [886, 557] width 215 height 37
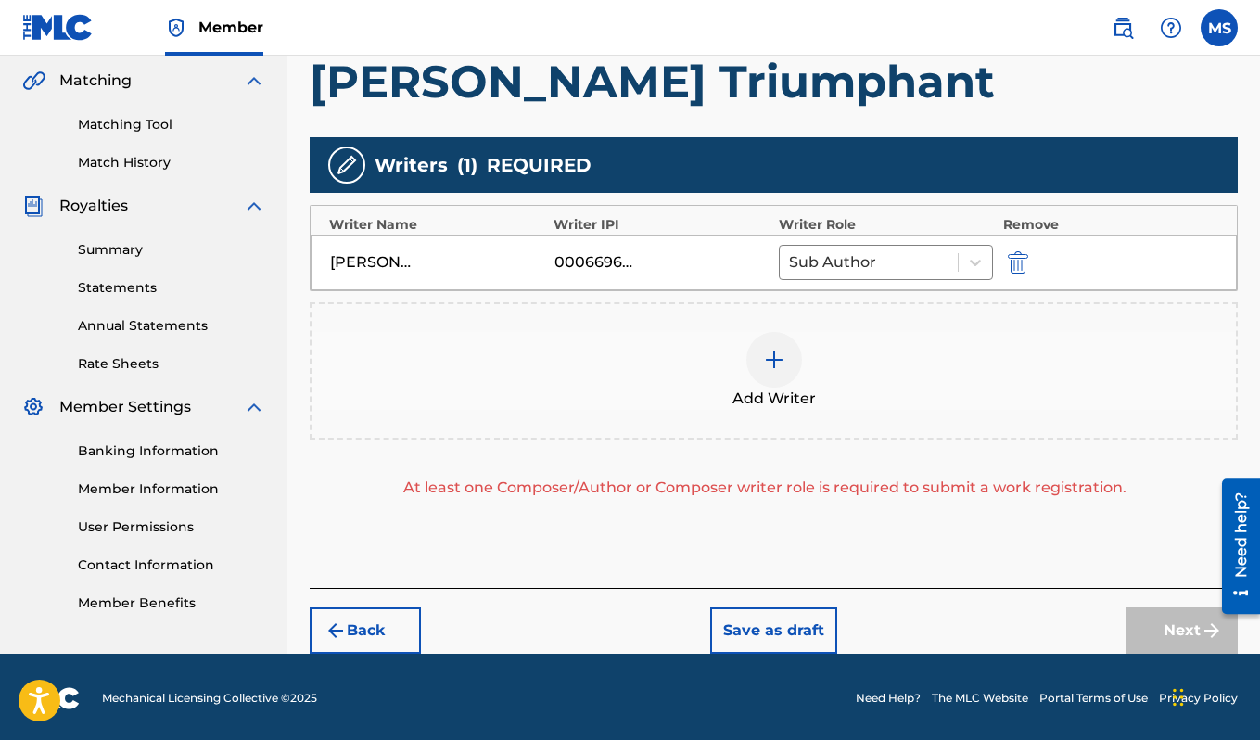
scroll to position [428, 0]
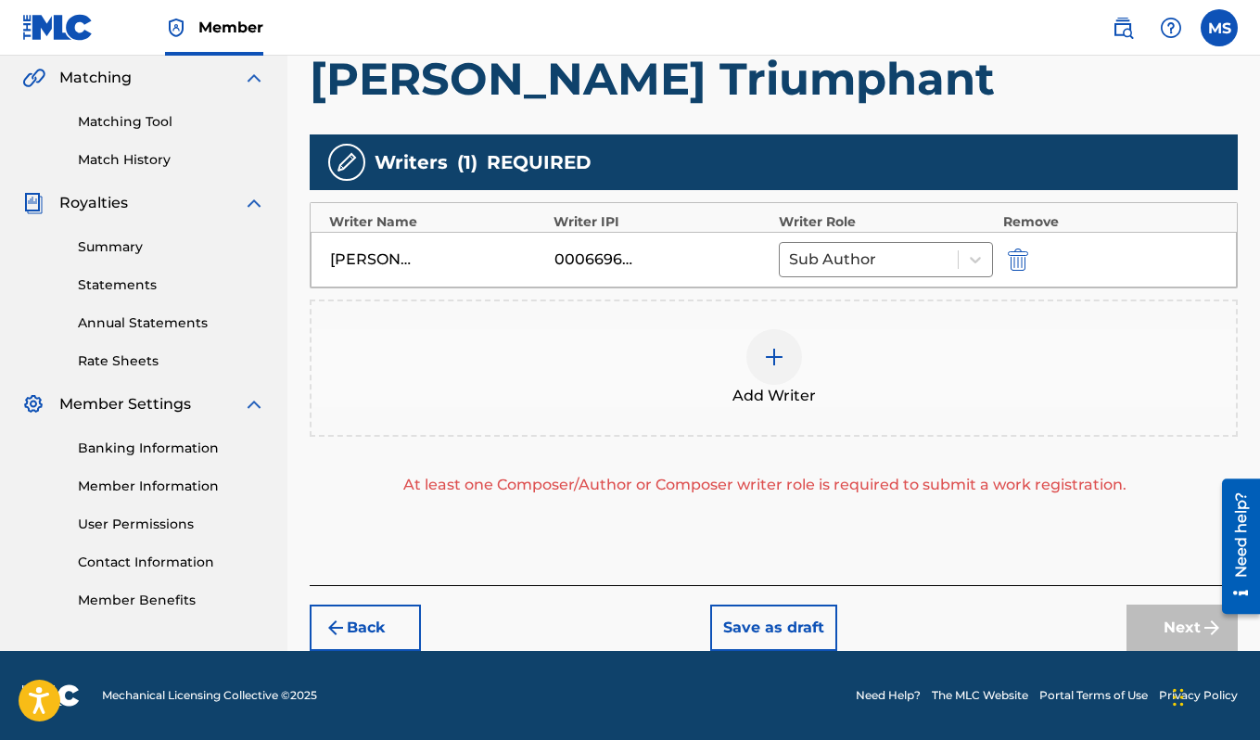
click at [785, 386] on span "Add Writer" at bounding box center [773, 396] width 83 height 22
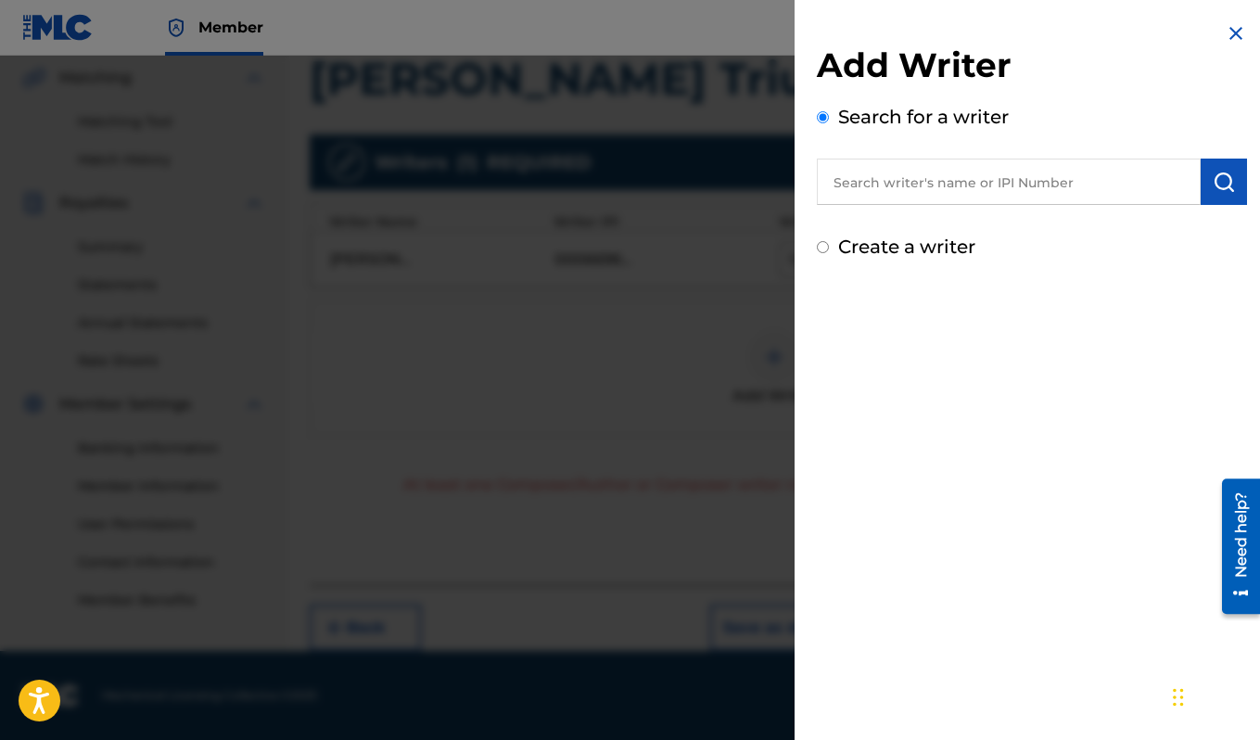
click at [958, 184] on input "text" at bounding box center [1009, 181] width 384 height 46
click at [1059, 178] on input "text" at bounding box center [1009, 181] width 384 height 46
type input "q"
paste input "Misha"
paste input "[PERSON_NAME]"
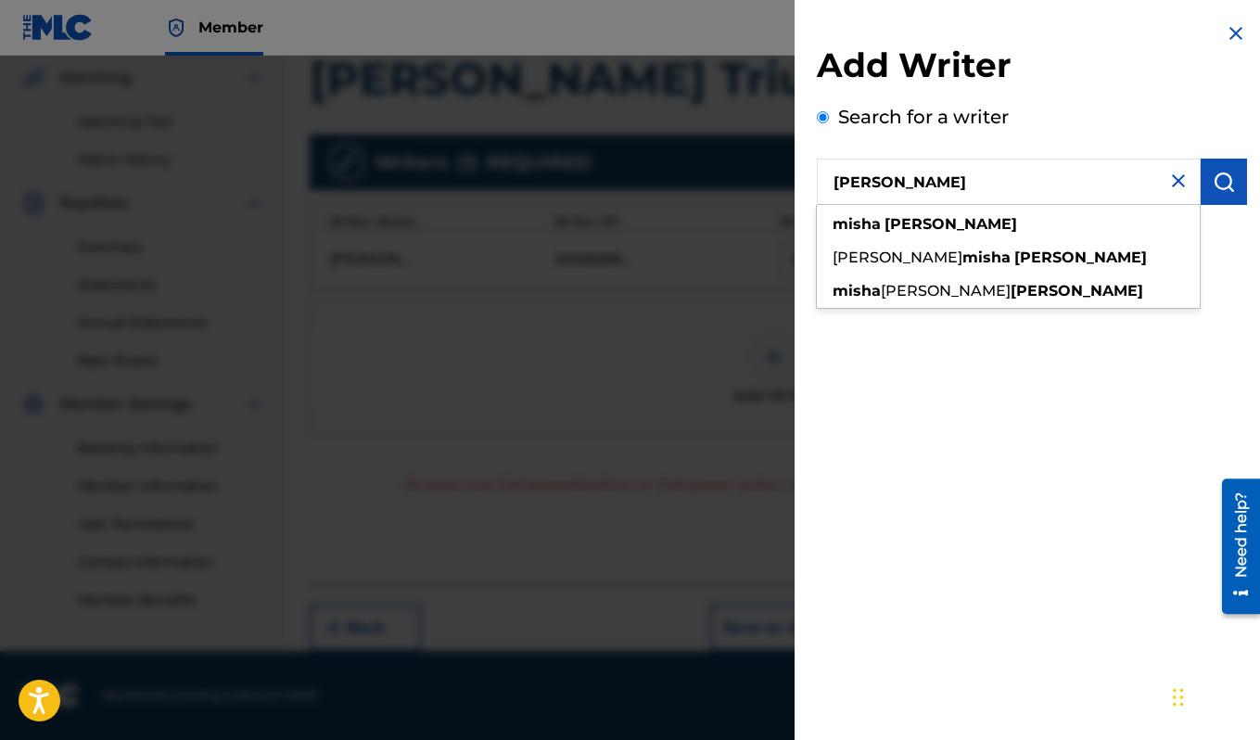
type input "[PERSON_NAME]"
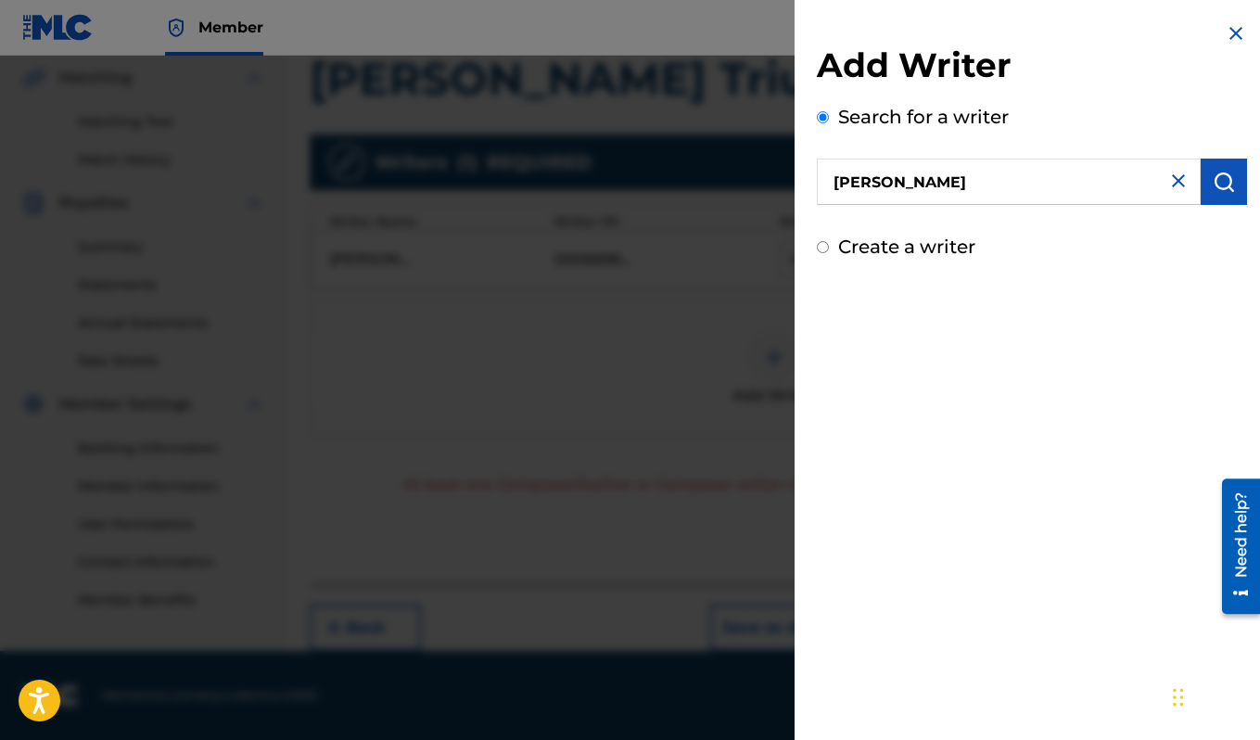
click at [1231, 178] on button "submit" at bounding box center [1223, 181] width 46 height 46
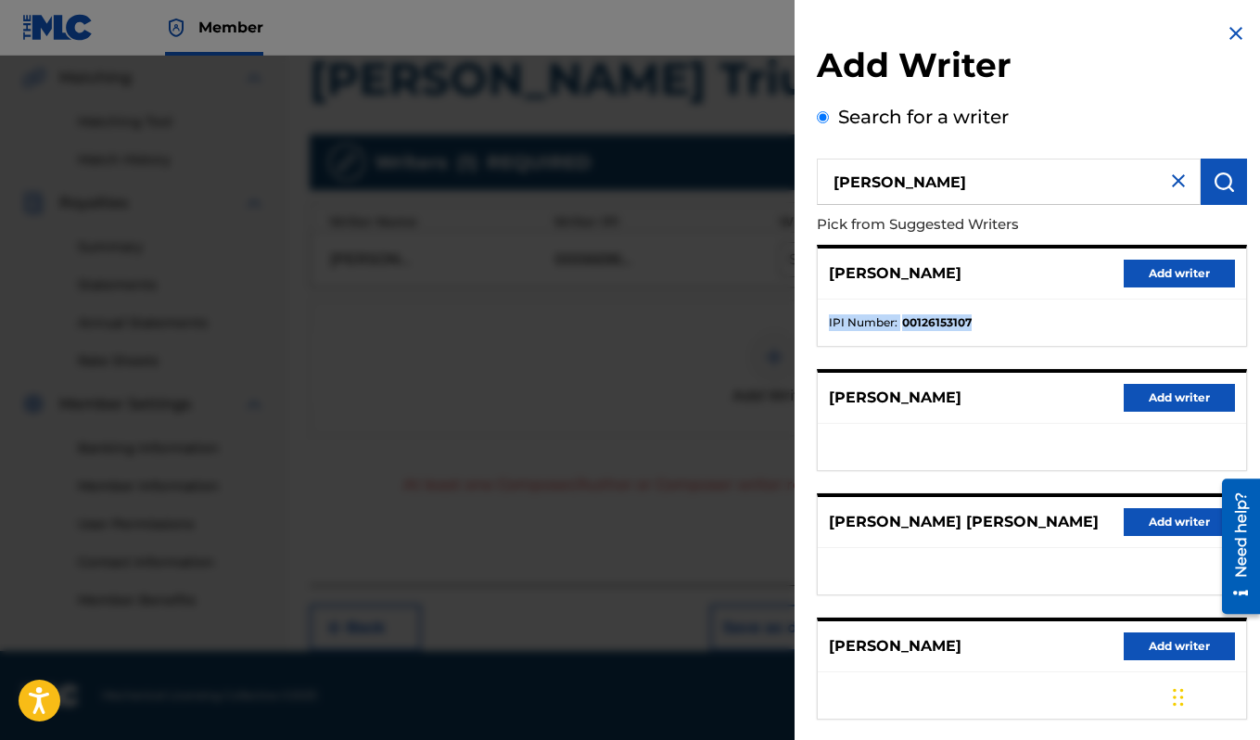
drag, startPoint x: 980, startPoint y: 323, endPoint x: 805, endPoint y: 330, distance: 175.3
click at [805, 330] on div "Add Writer Search for a writer [PERSON_NAME] Pick from Suggested Writers [PERSO…" at bounding box center [1031, 480] width 475 height 960
copy li "IPI Number : 00126153107"
click at [1154, 273] on button "Add writer" at bounding box center [1178, 274] width 111 height 28
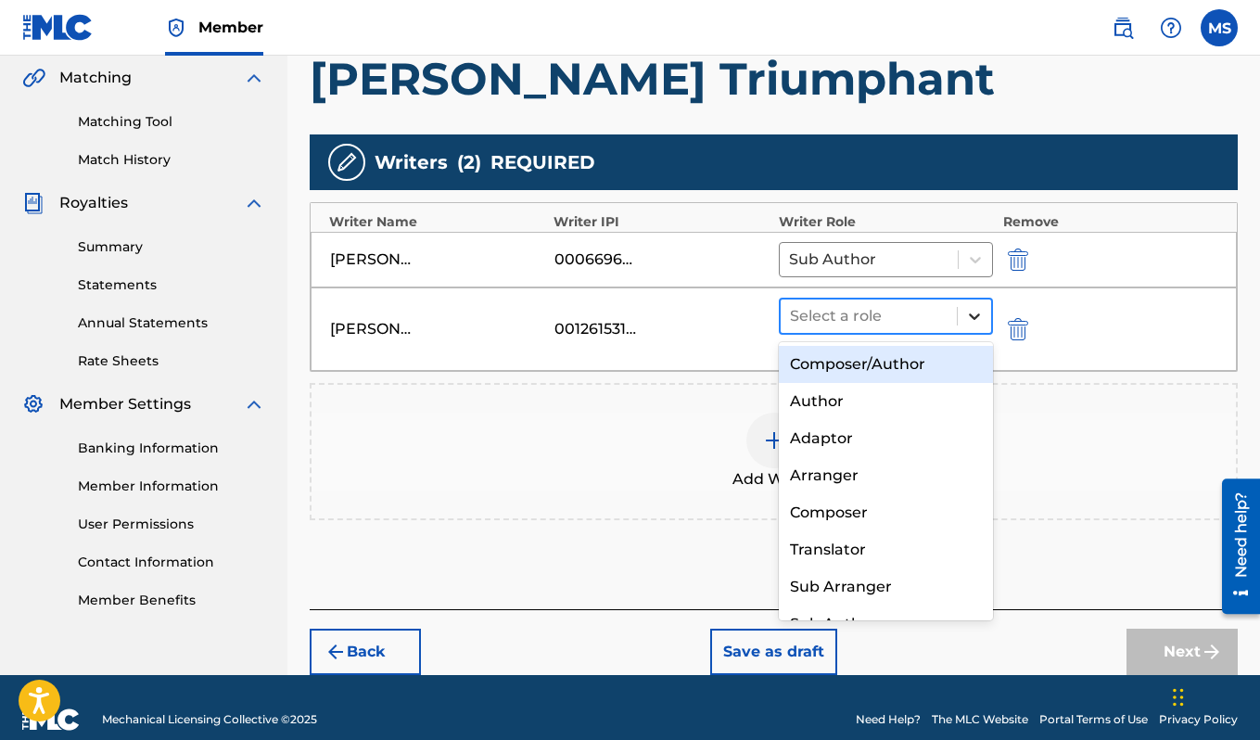
click at [969, 317] on icon at bounding box center [974, 316] width 19 height 19
click at [915, 360] on div "Composer/Author" at bounding box center [886, 364] width 215 height 37
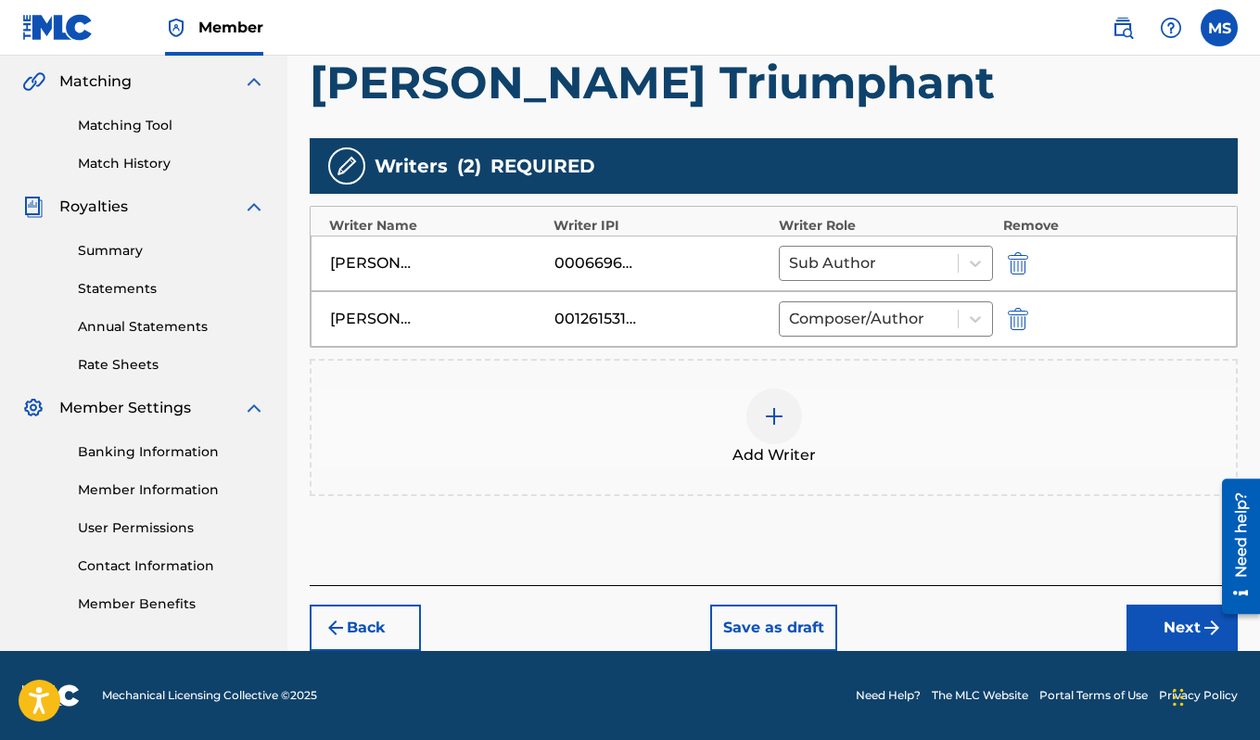
scroll to position [425, 0]
click at [1167, 633] on button "Next" at bounding box center [1181, 627] width 111 height 46
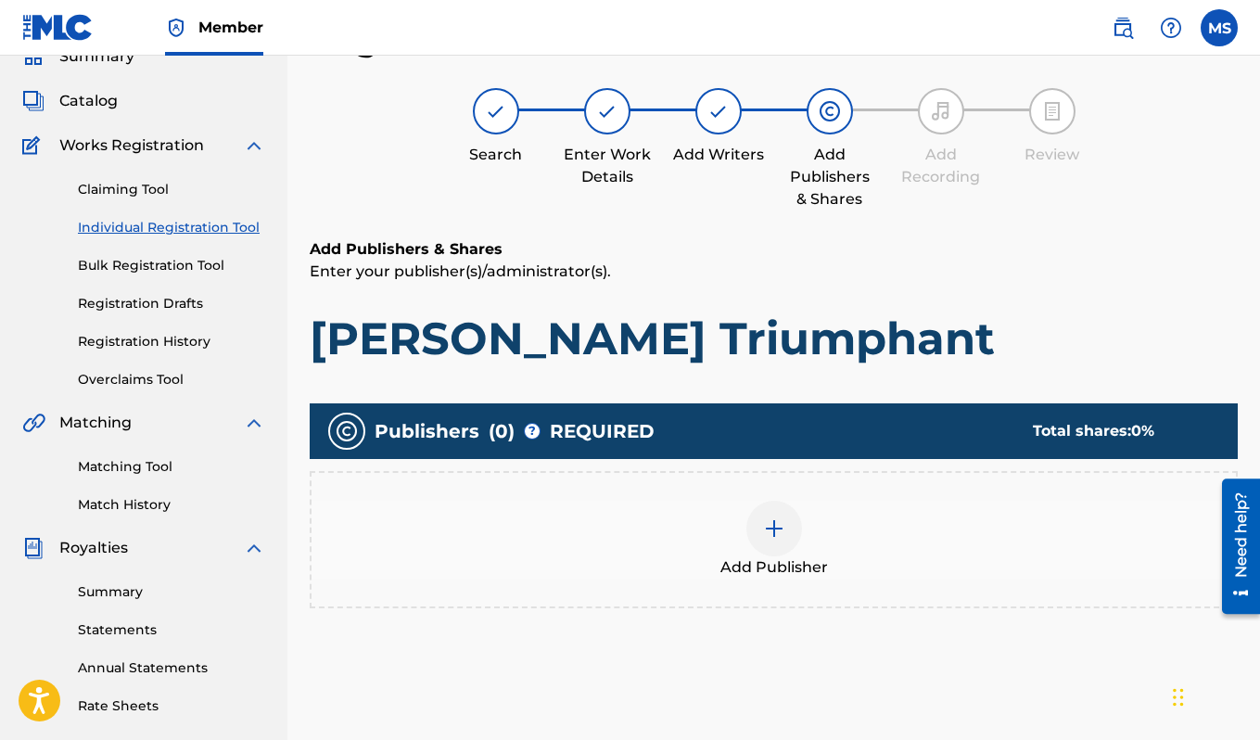
scroll to position [306, 0]
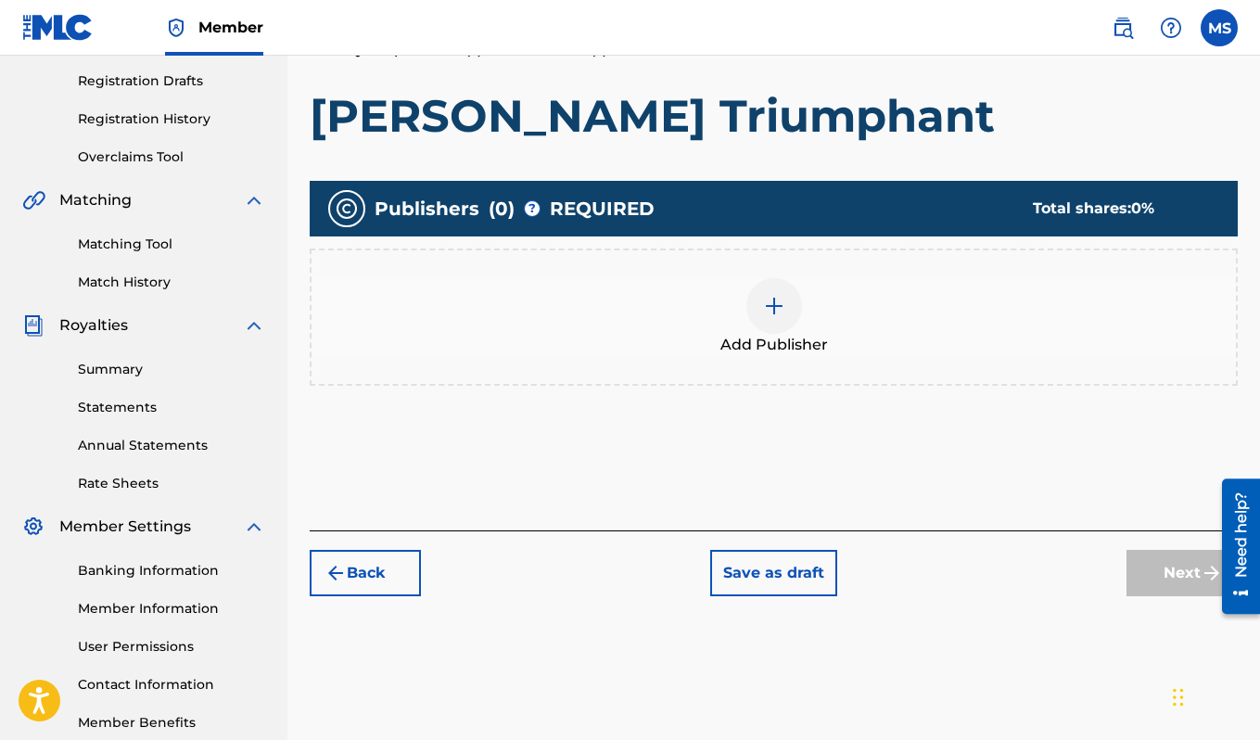
click at [781, 311] on img at bounding box center [774, 306] width 22 height 22
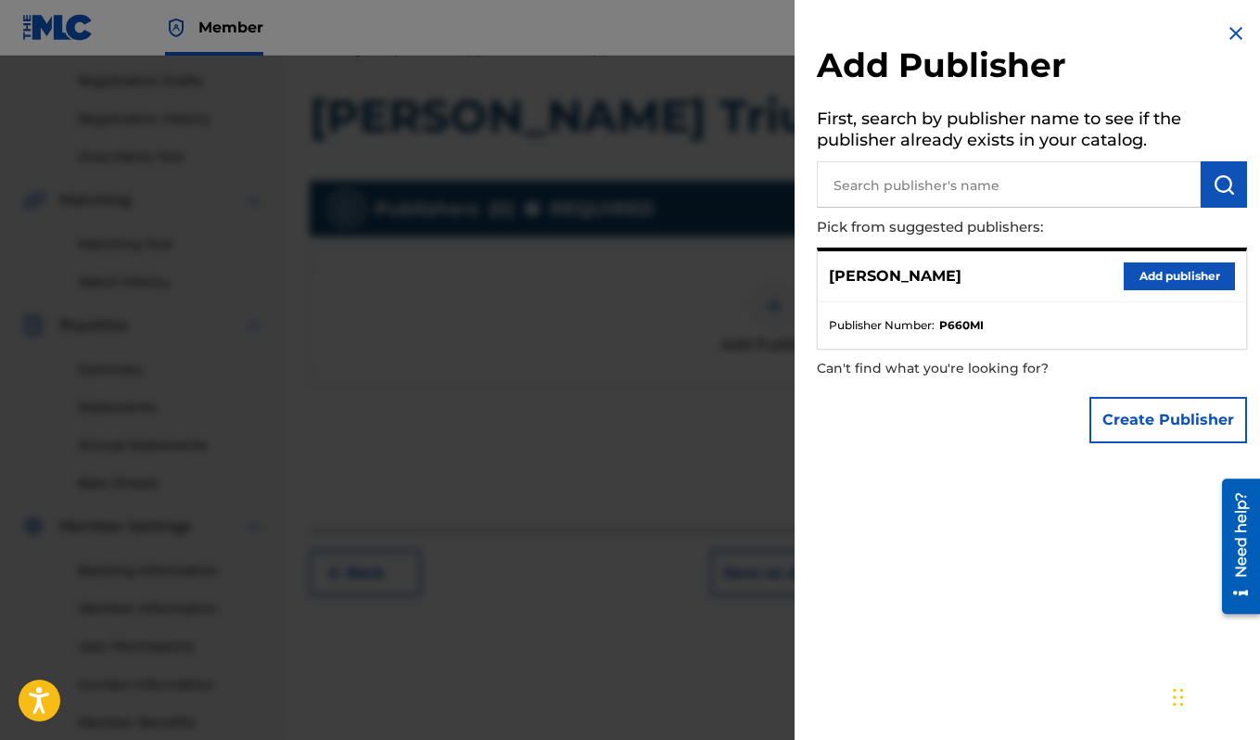
click at [1231, 32] on img at bounding box center [1235, 33] width 22 height 22
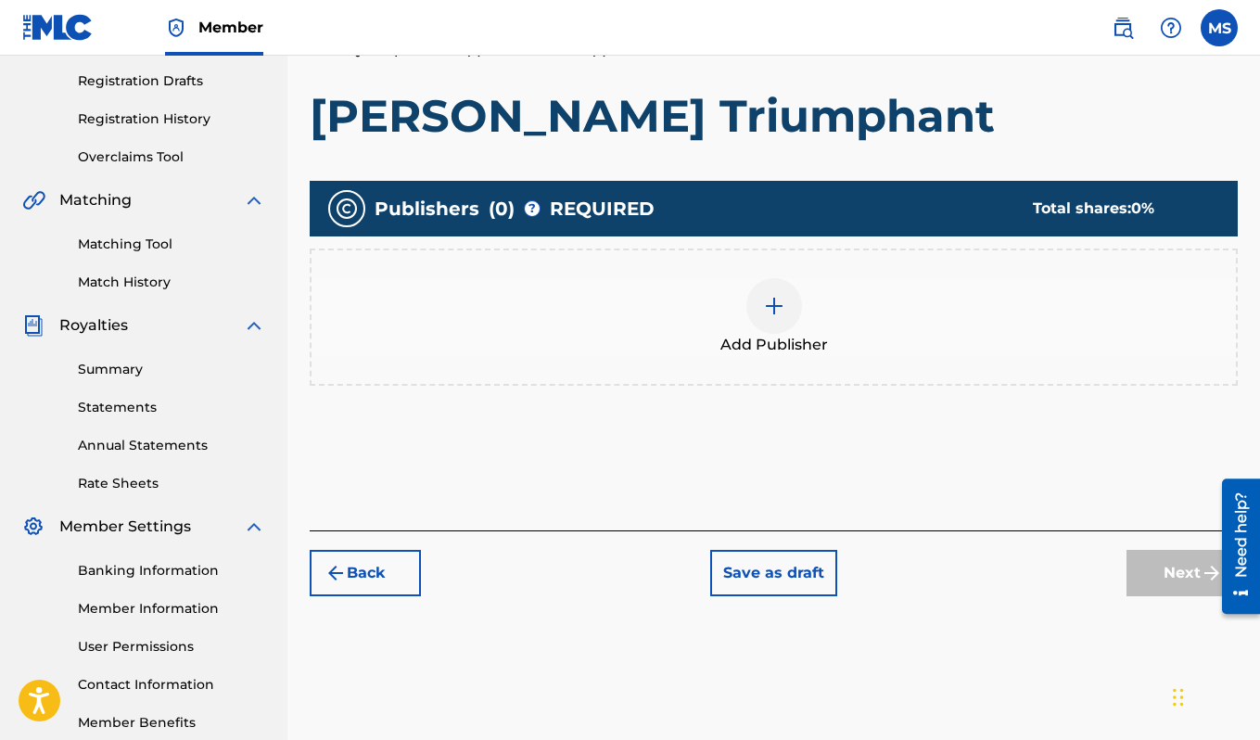
click at [891, 332] on div "Add Publisher" at bounding box center [773, 317] width 924 height 78
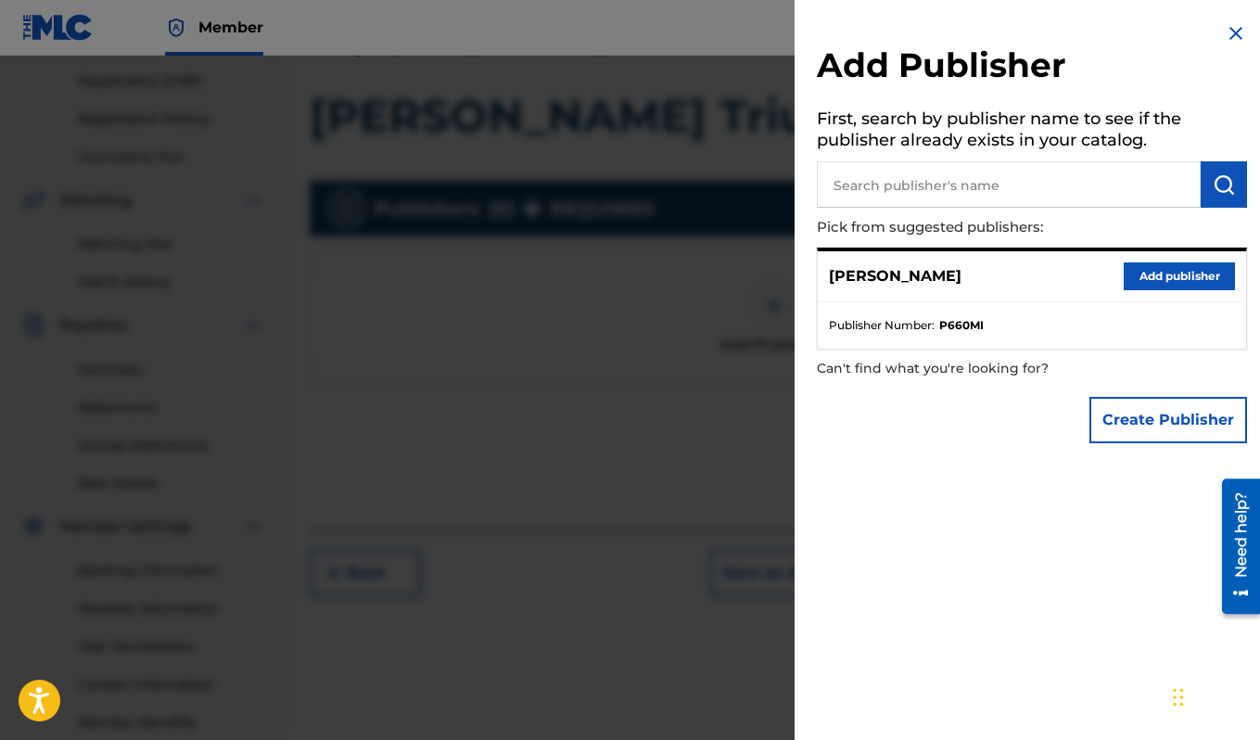
click at [1054, 180] on input "text" at bounding box center [1009, 184] width 384 height 46
click at [1236, 35] on img at bounding box center [1235, 33] width 22 height 22
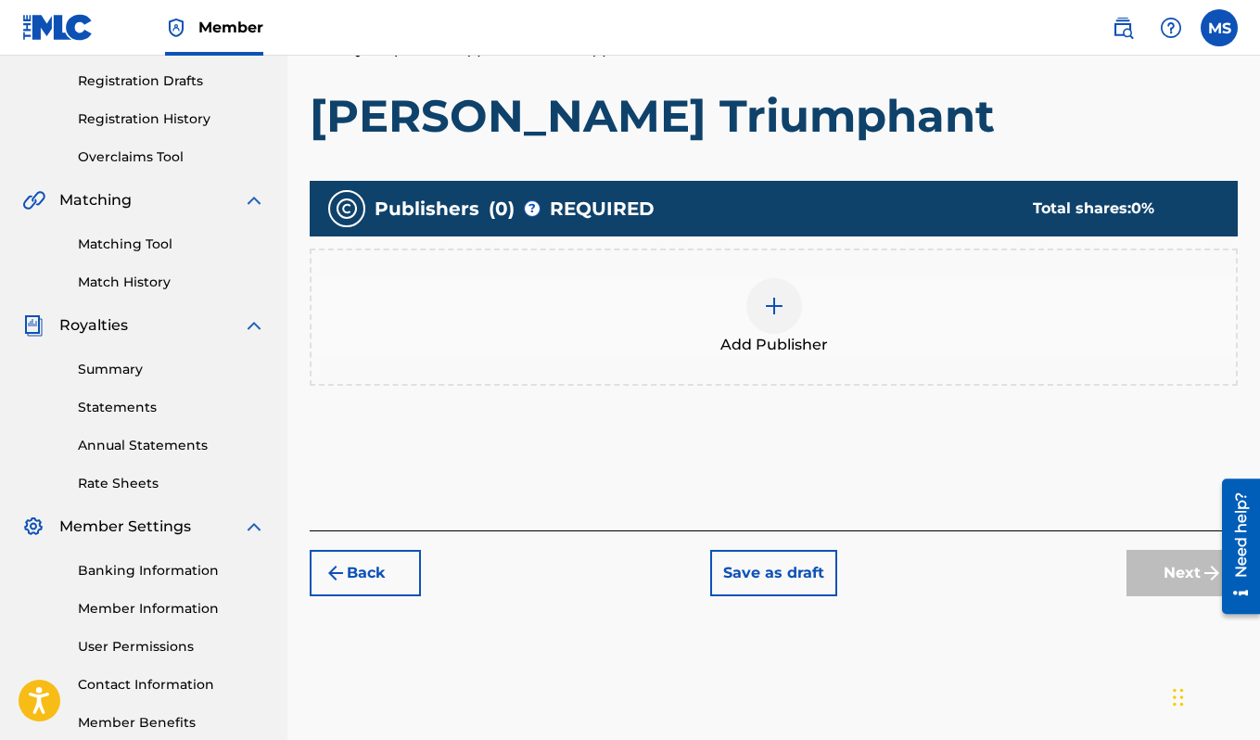
click at [826, 565] on button "Save as draft" at bounding box center [773, 573] width 127 height 46
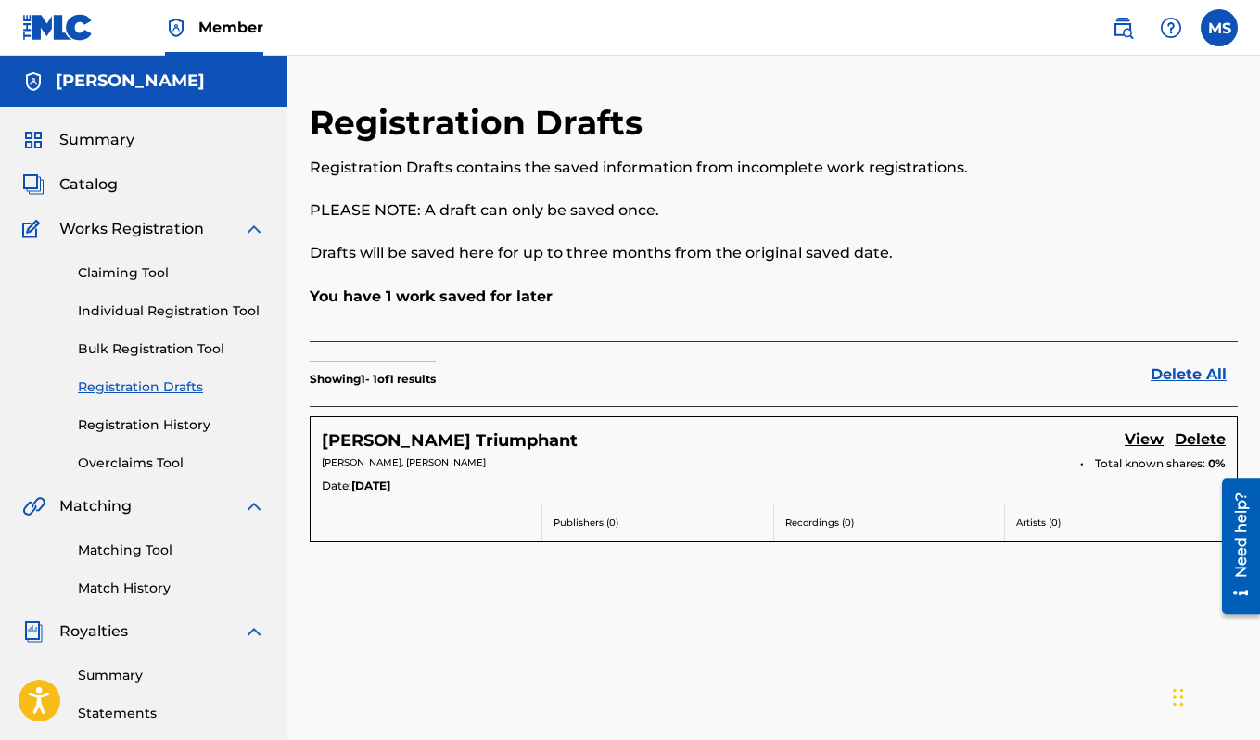
click at [1226, 21] on label at bounding box center [1218, 27] width 37 height 37
click at [1219, 28] on input "MS [PERSON_NAME] [EMAIL_ADDRESS][DOMAIN_NAME] Notification Preferences Profile …" at bounding box center [1219, 28] width 0 height 0
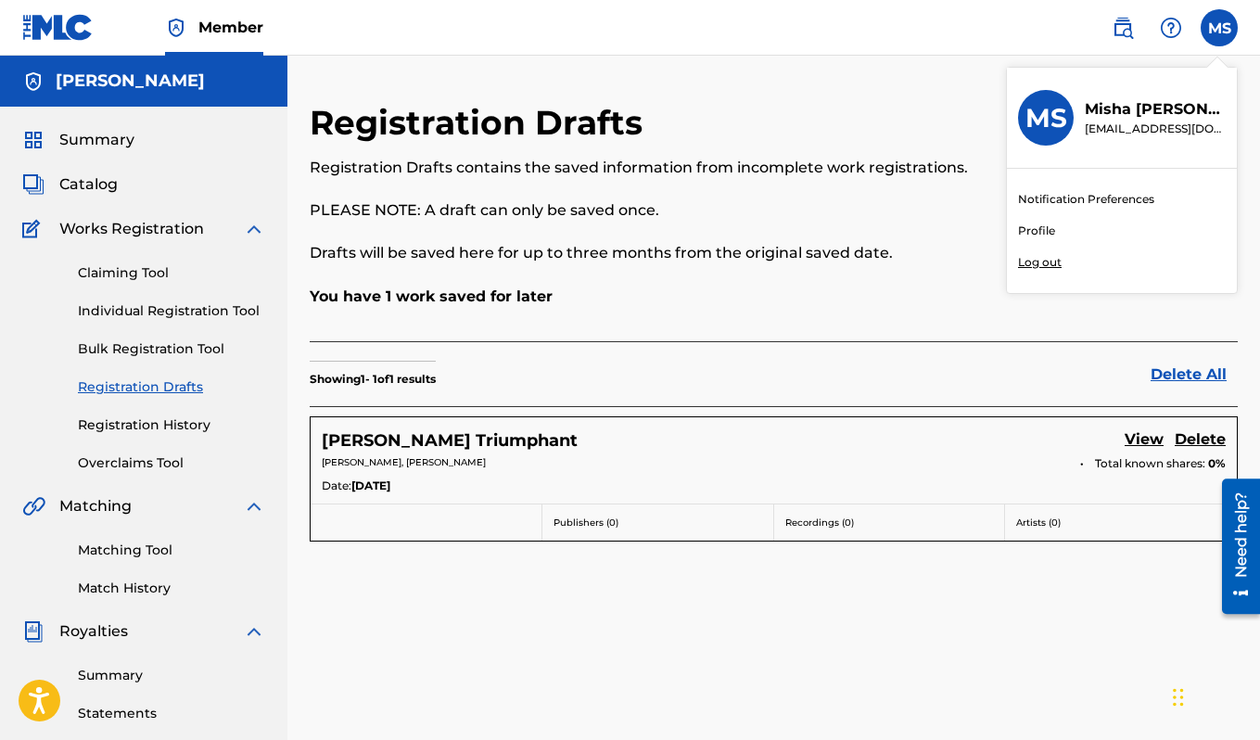
click at [911, 109] on div "Registration Drafts Registration Drafts contains the saved information from inc…" at bounding box center [667, 194] width 715 height 184
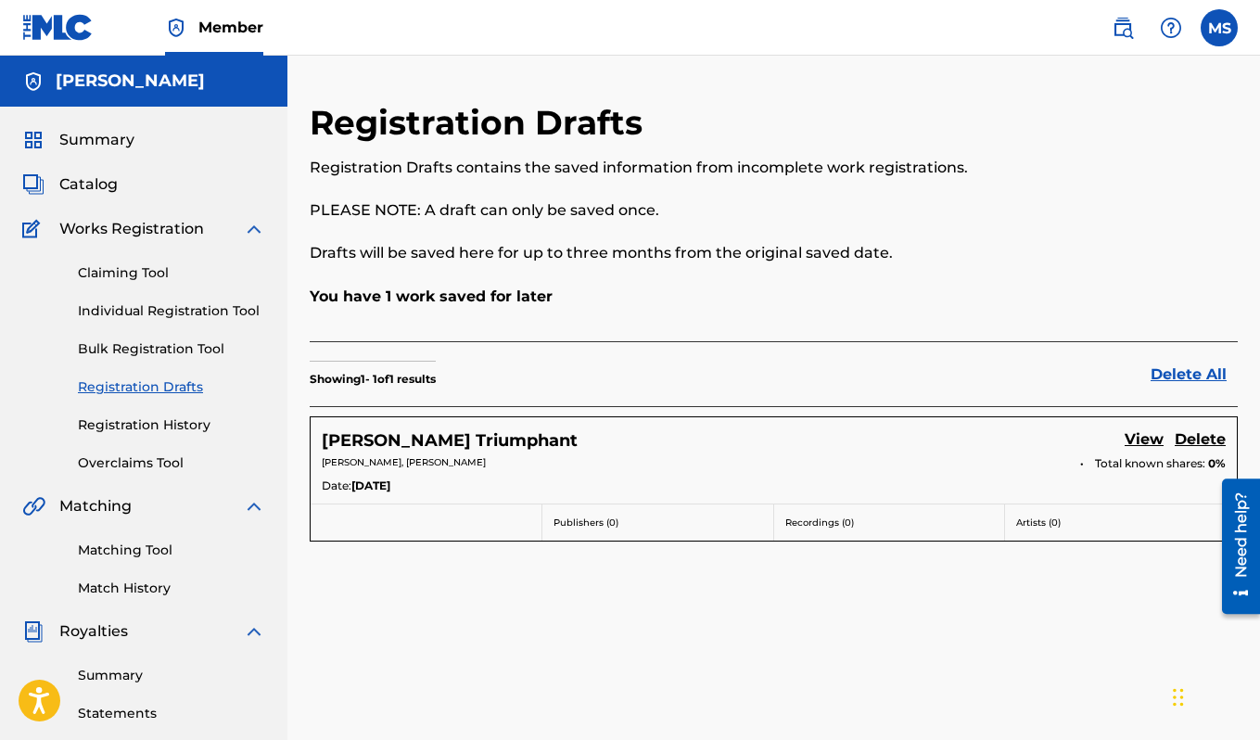
click at [1117, 30] on img at bounding box center [1122, 28] width 22 height 22
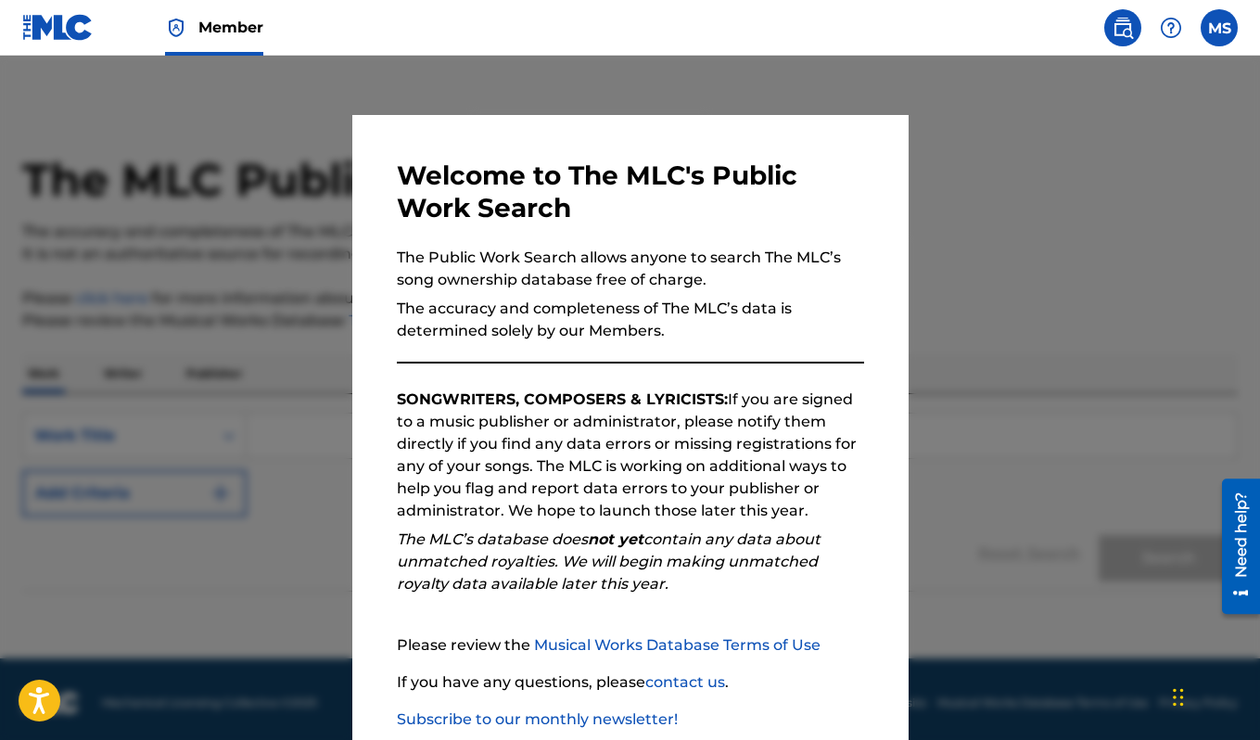
click at [969, 266] on div at bounding box center [630, 426] width 1260 height 740
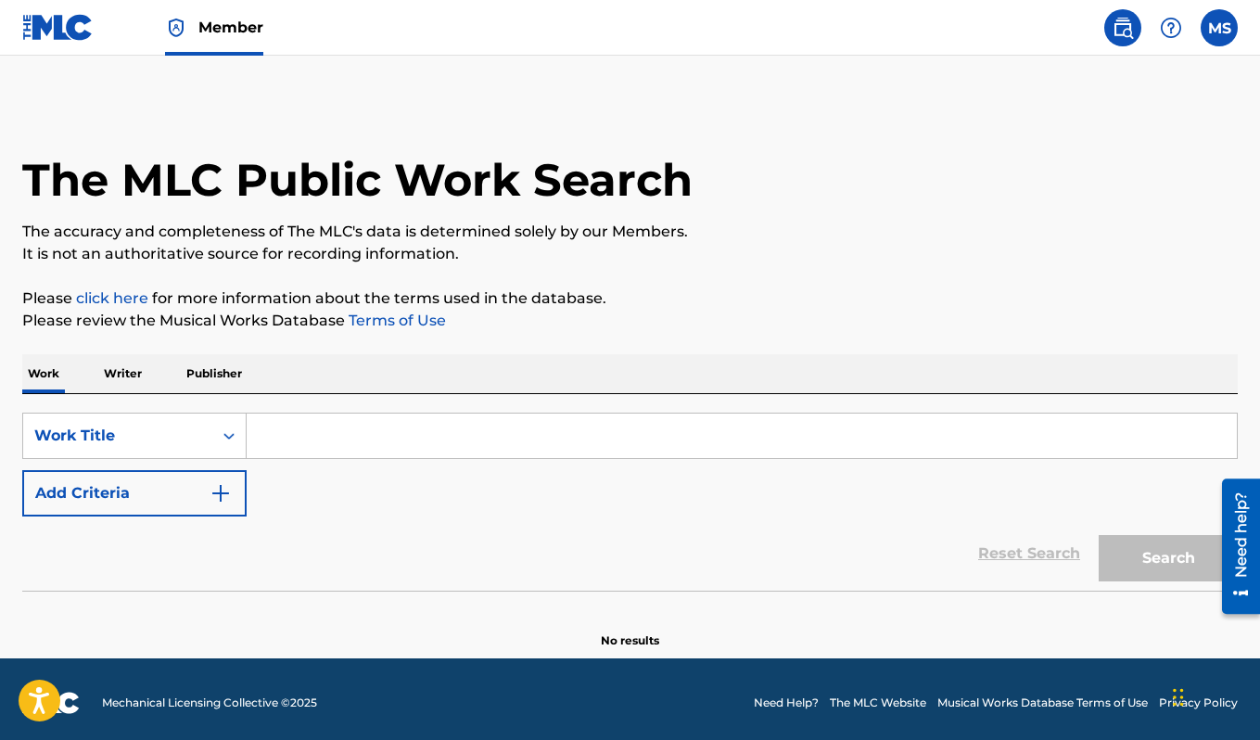
click at [38, 31] on img at bounding box center [57, 27] width 71 height 27
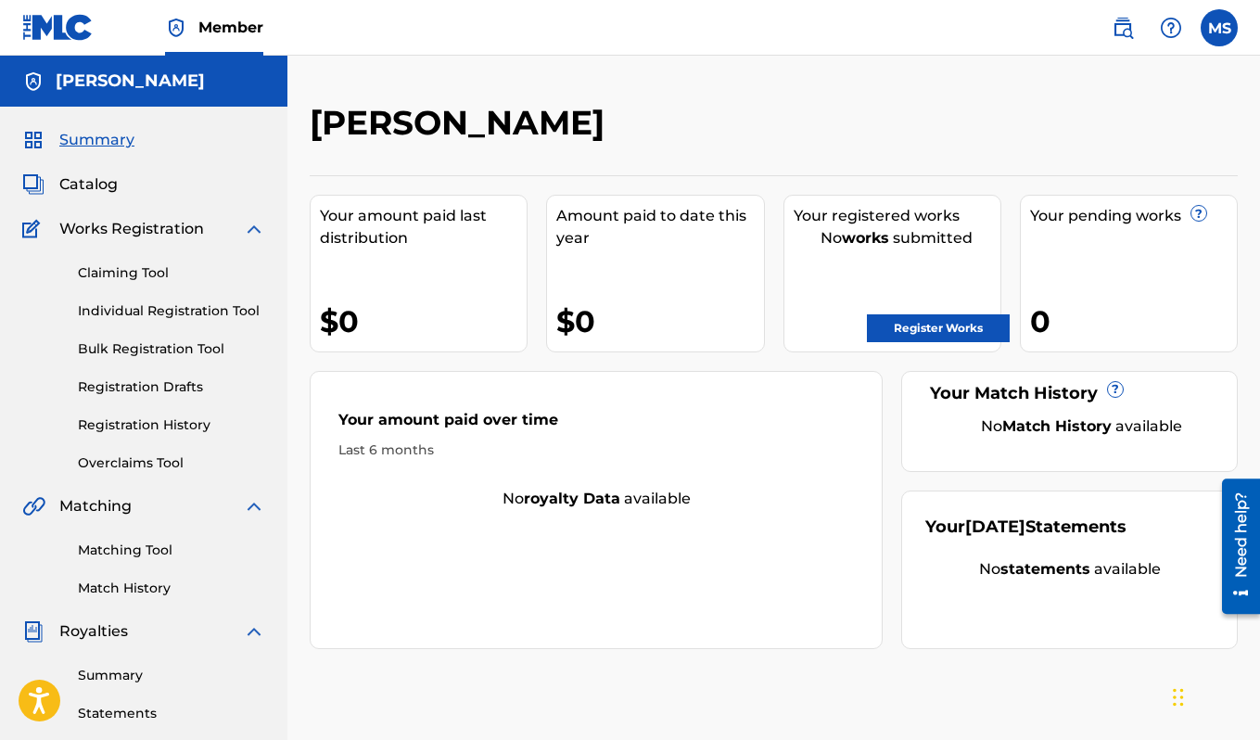
click at [963, 336] on link "Register Works" at bounding box center [938, 328] width 143 height 28
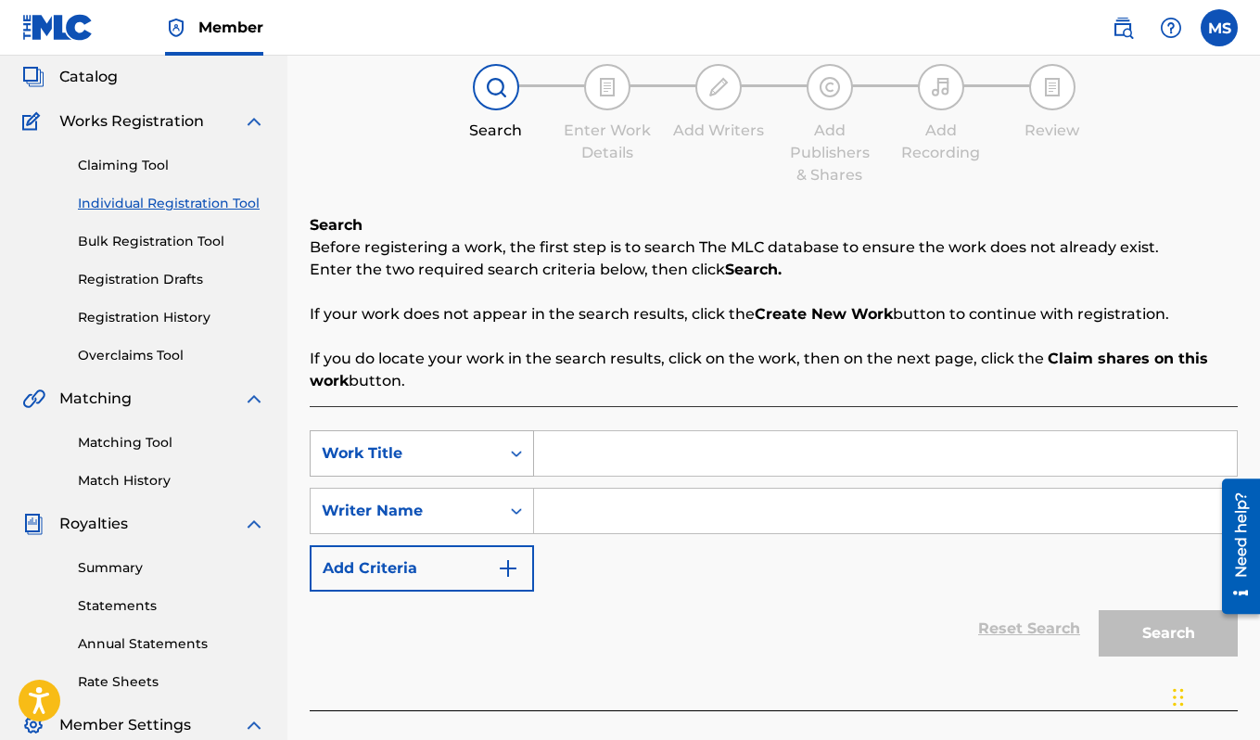
click at [458, 476] on div "Work Title" at bounding box center [422, 453] width 224 height 46
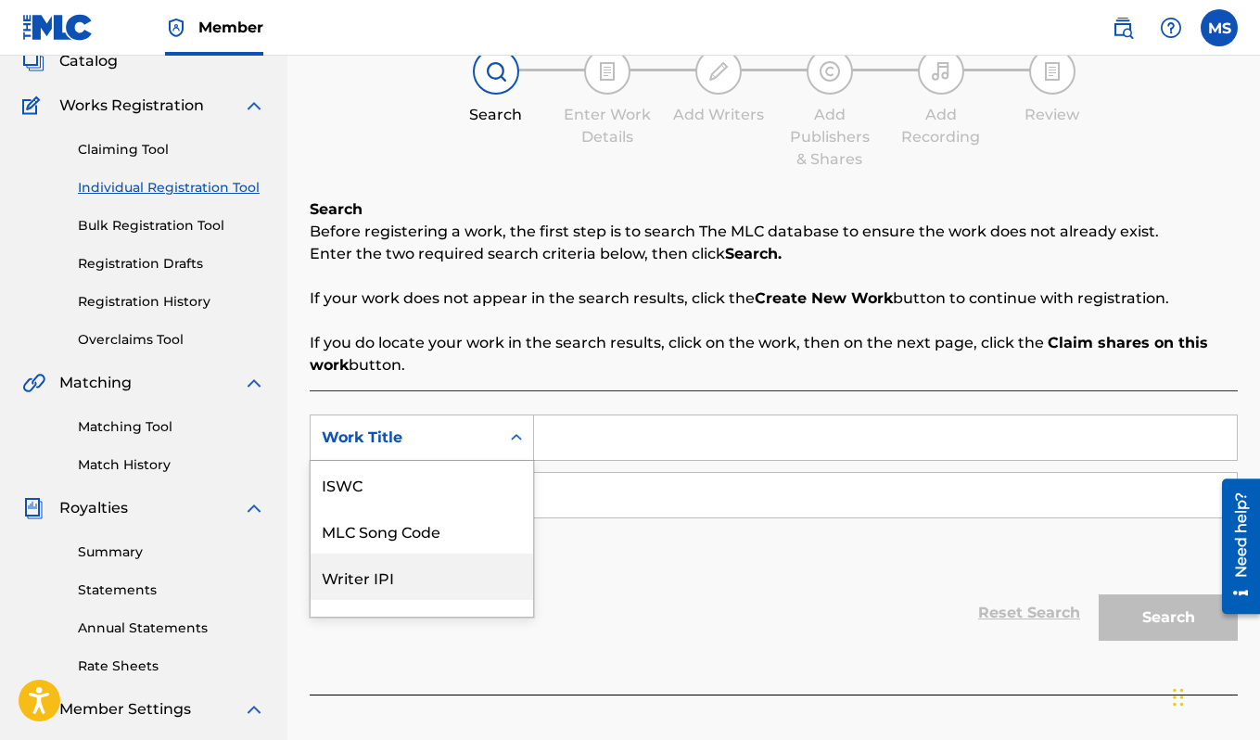
scroll to position [46, 0]
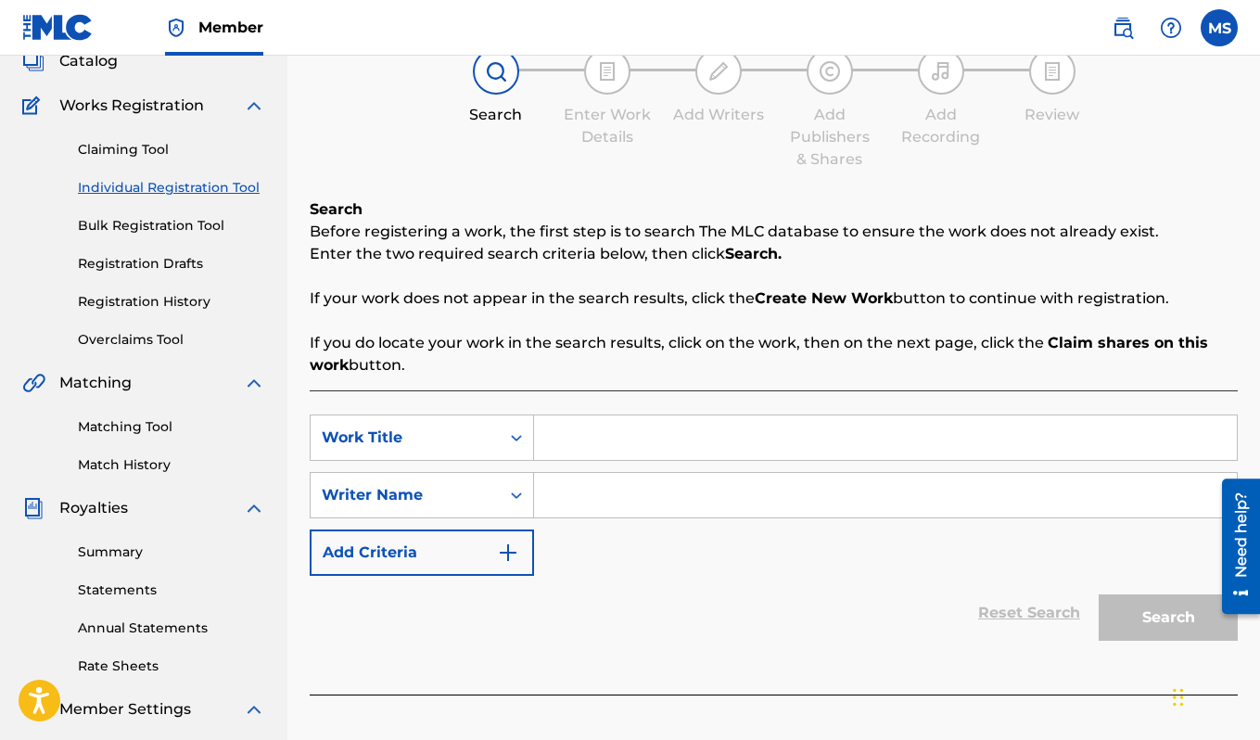
click at [574, 435] on input "Search Form" at bounding box center [885, 437] width 703 height 44
click at [903, 448] on input "Pippi Longstocking (Is Coming to your Town" at bounding box center [885, 437] width 703 height 44
type input "Pippi Longstocking (Is Coming to your Town)"
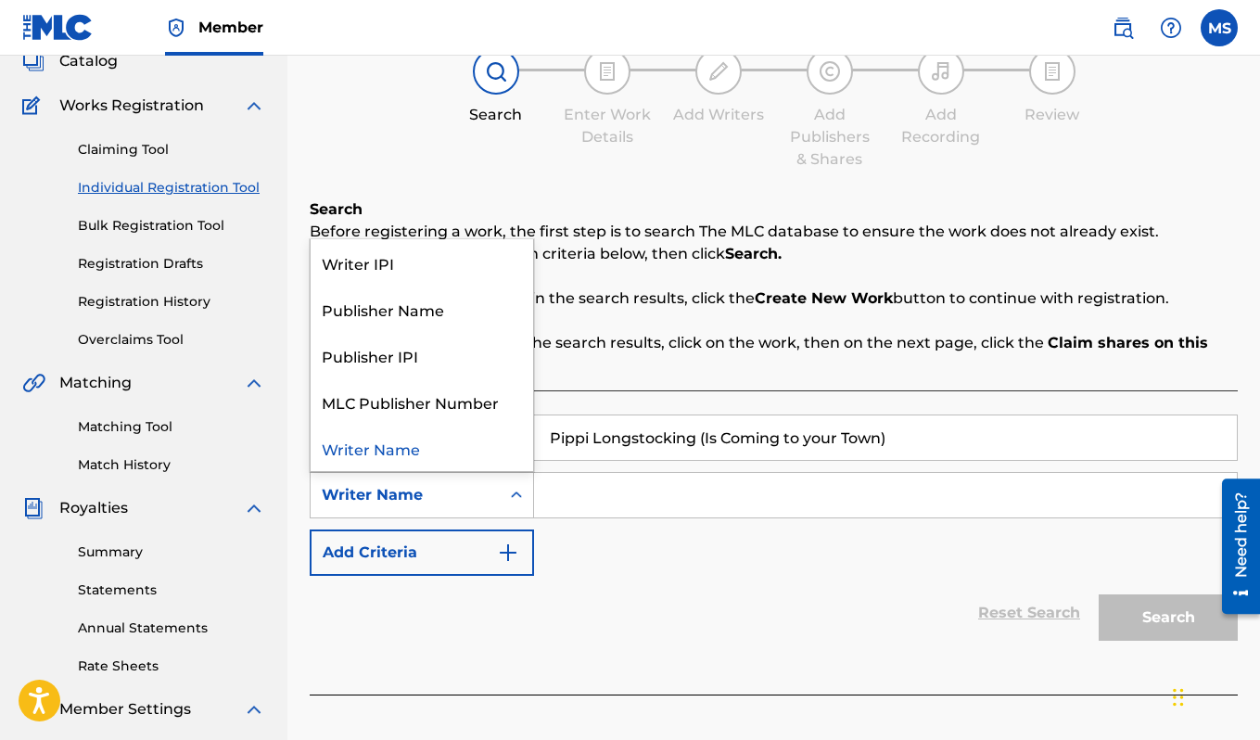
click at [518, 494] on icon "Search Form" at bounding box center [516, 494] width 11 height 6
click at [469, 505] on div "Writer Name" at bounding box center [405, 495] width 167 height 22
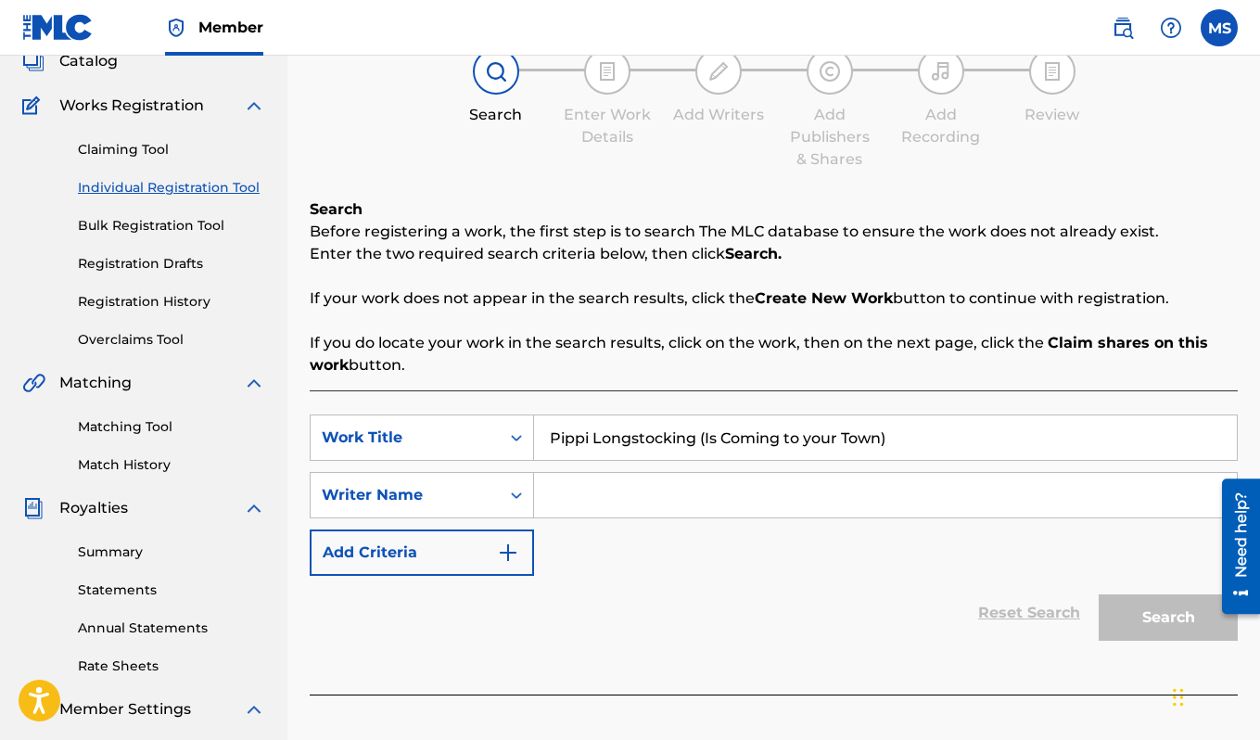
click at [640, 509] on input "Search Form" at bounding box center [885, 495] width 703 height 44
type input "q"
paste input "Misha"
paste input "[PERSON_NAME]"
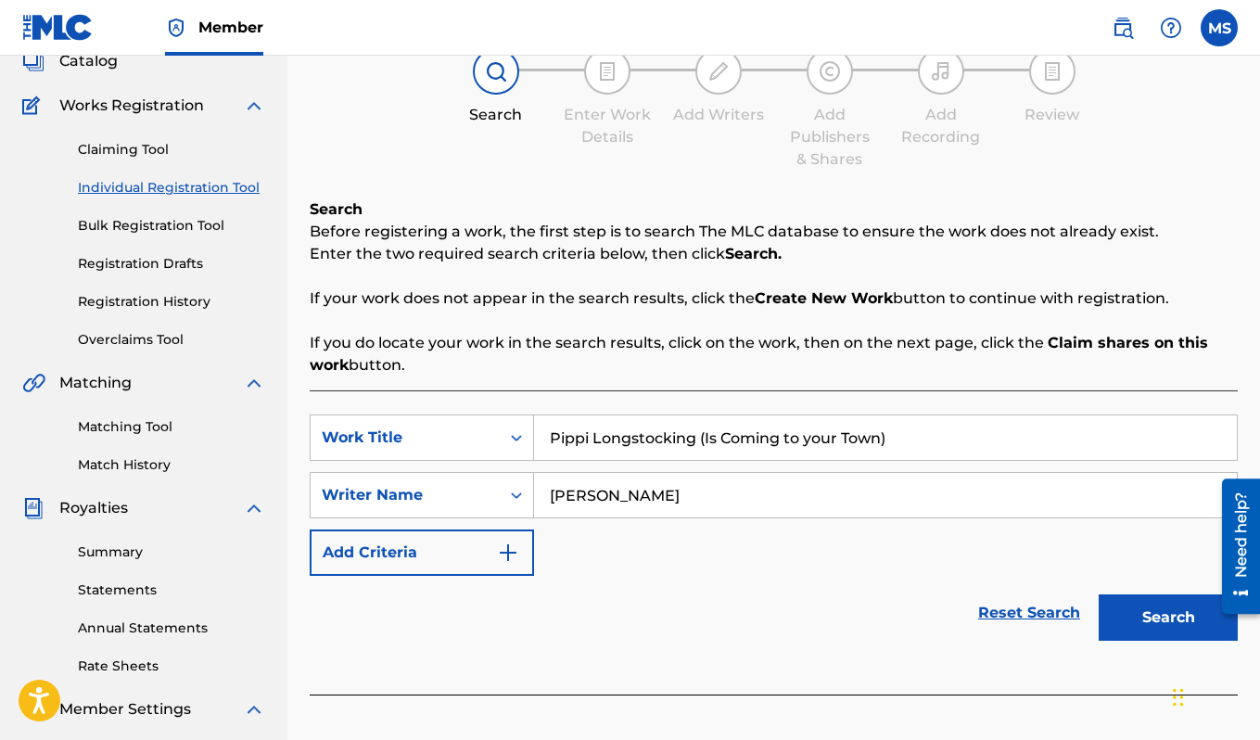
type input "[PERSON_NAME]"
click at [501, 547] on img "Search Form" at bounding box center [508, 552] width 22 height 22
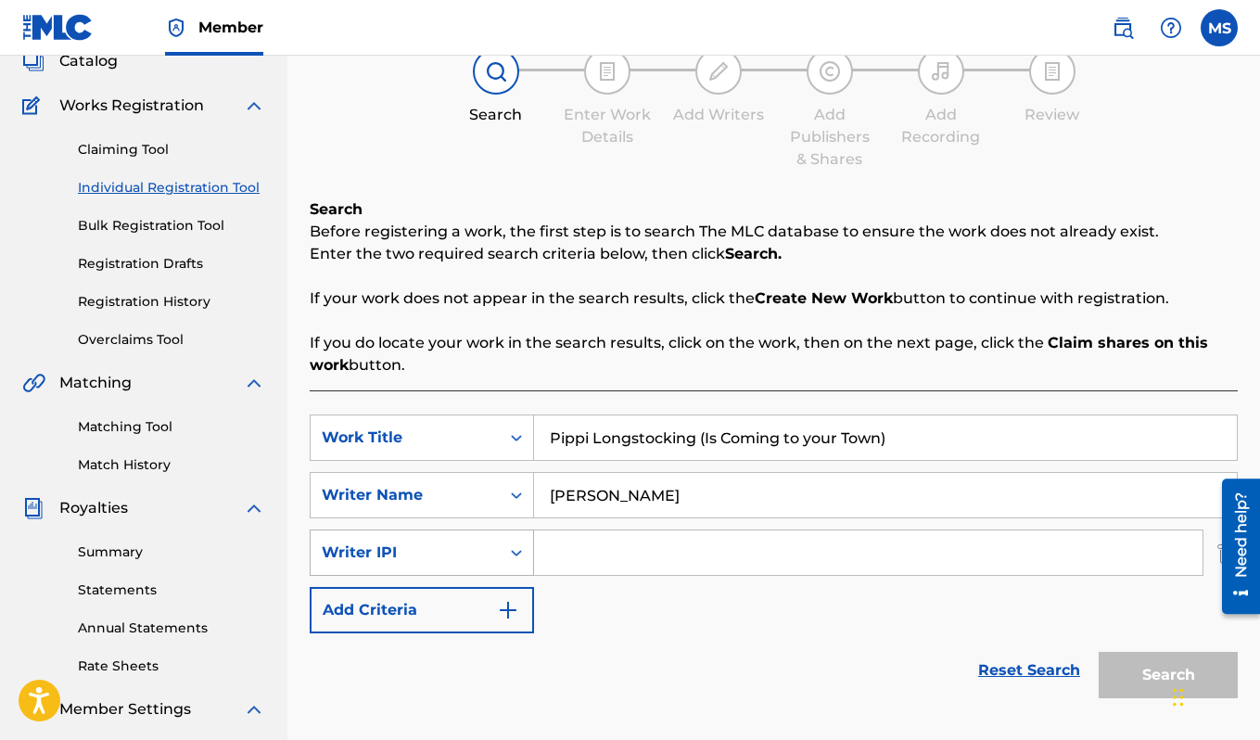
click at [521, 551] on icon "Search Form" at bounding box center [516, 552] width 19 height 19
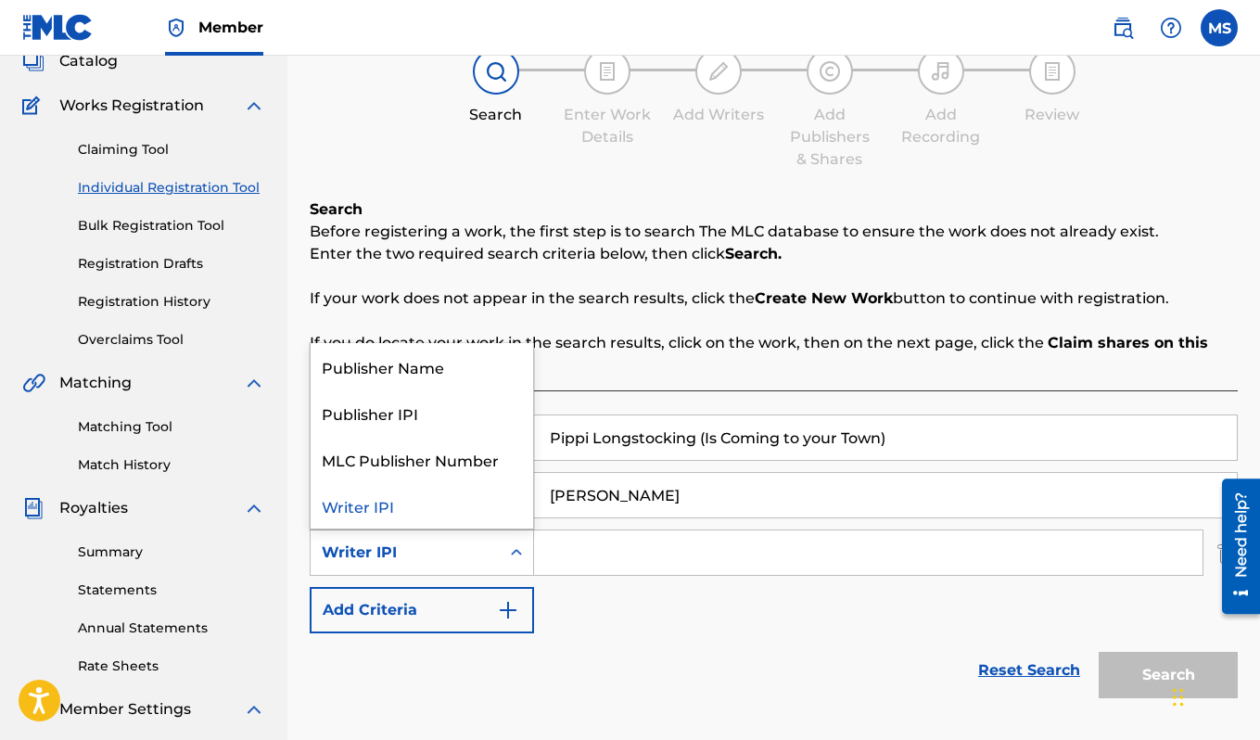
click at [924, 672] on div "Reset Search Search" at bounding box center [774, 670] width 928 height 74
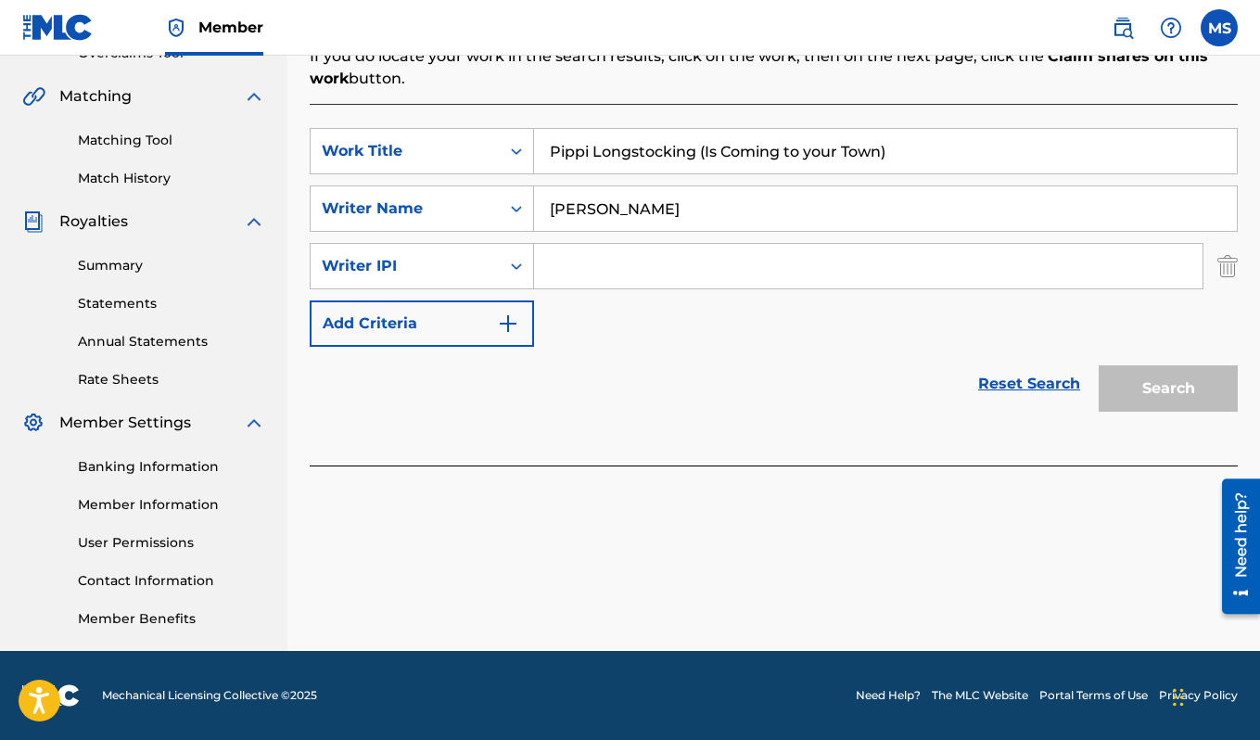
scroll to position [187, 0]
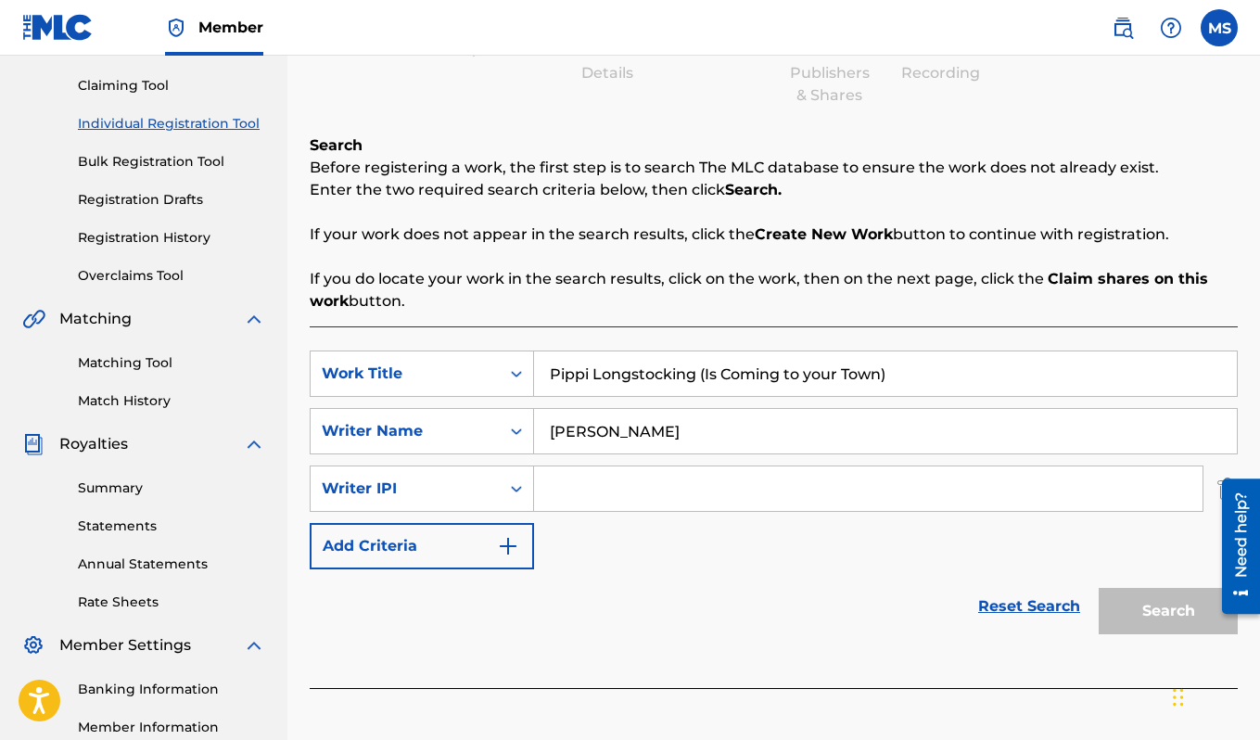
click at [514, 548] on img "Search Form" at bounding box center [508, 546] width 22 height 22
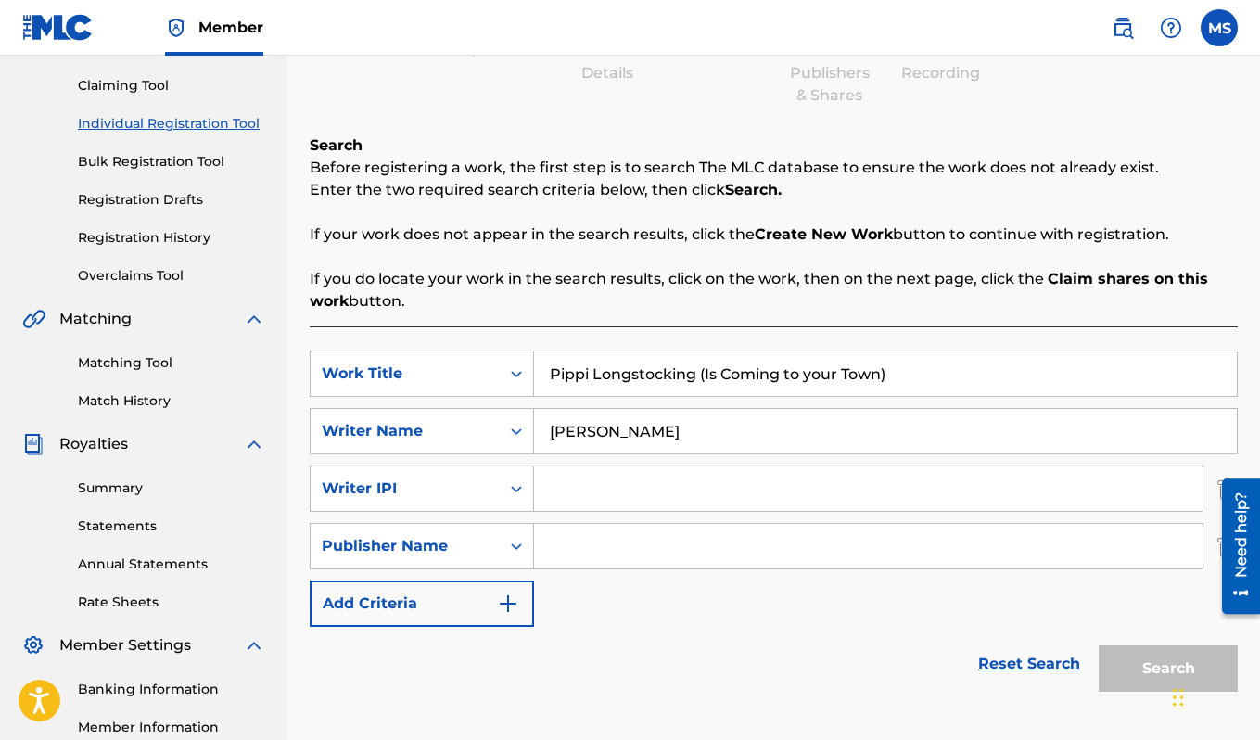
click at [767, 190] on strong "Search." at bounding box center [753, 190] width 57 height 18
click at [1066, 657] on link "Reset Search" at bounding box center [1029, 663] width 120 height 41
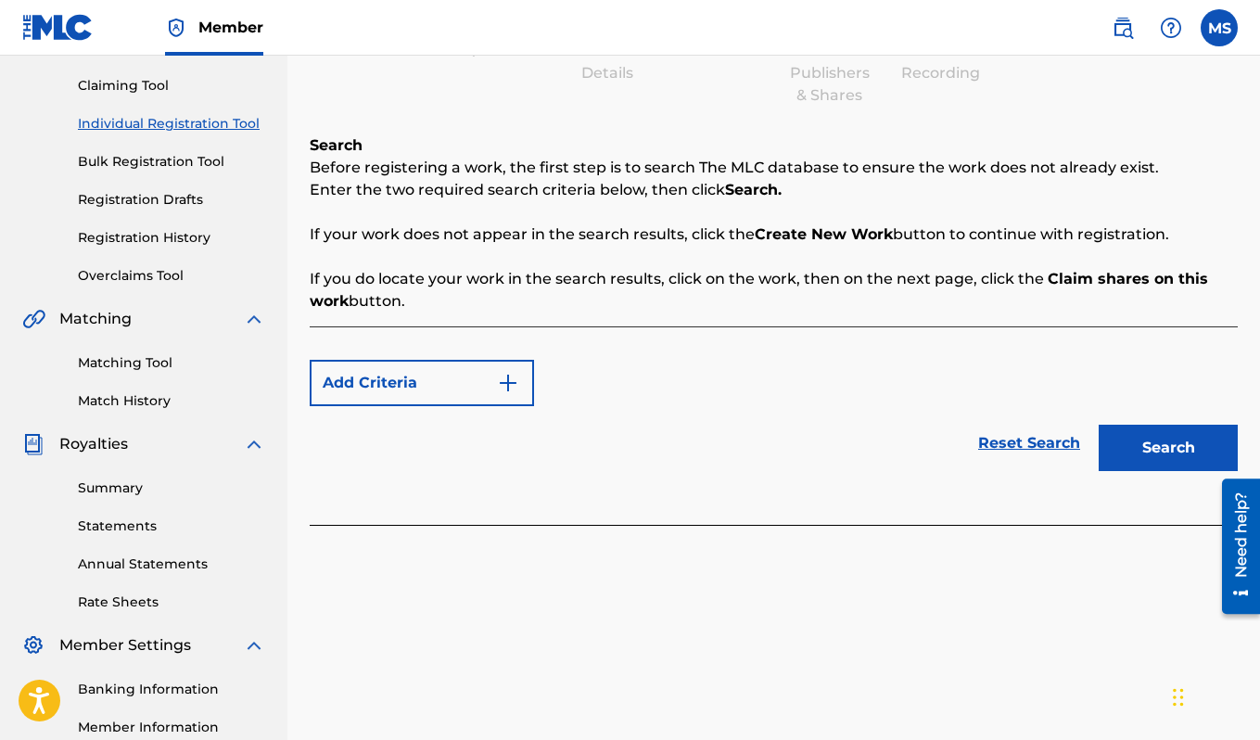
click at [509, 379] on img "Search Form" at bounding box center [508, 383] width 22 height 22
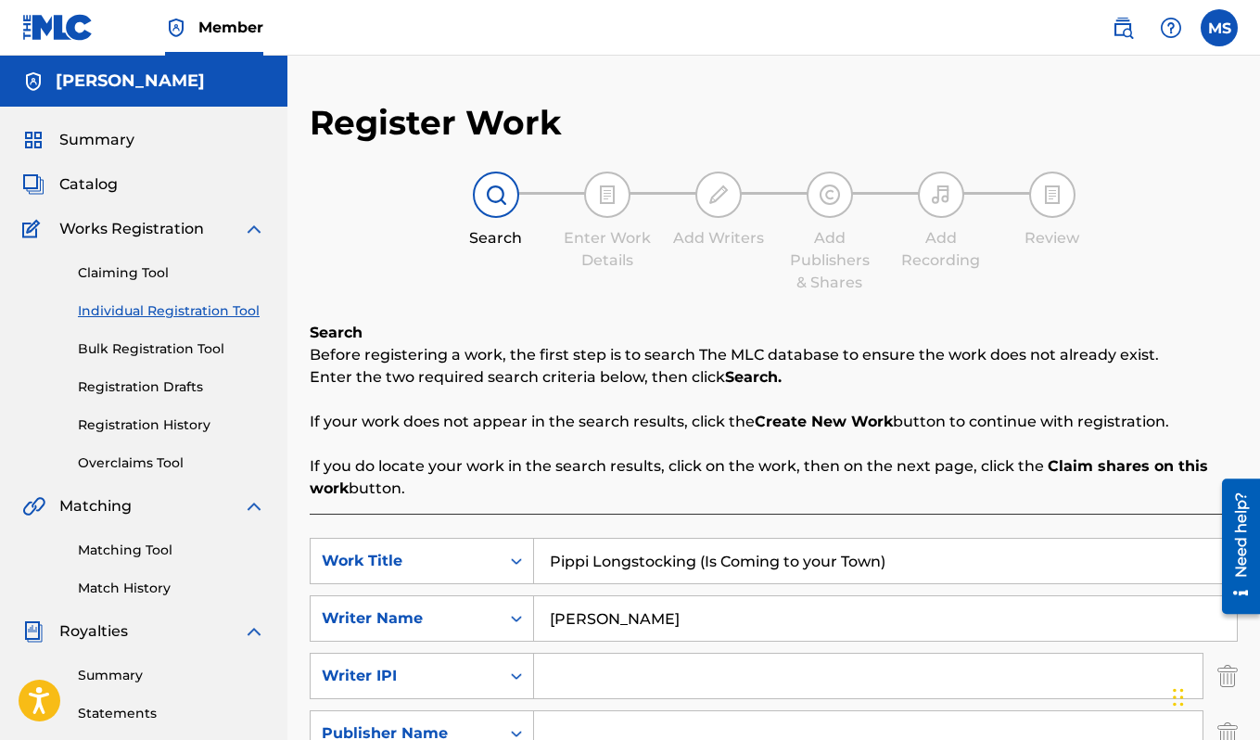
scroll to position [222, 0]
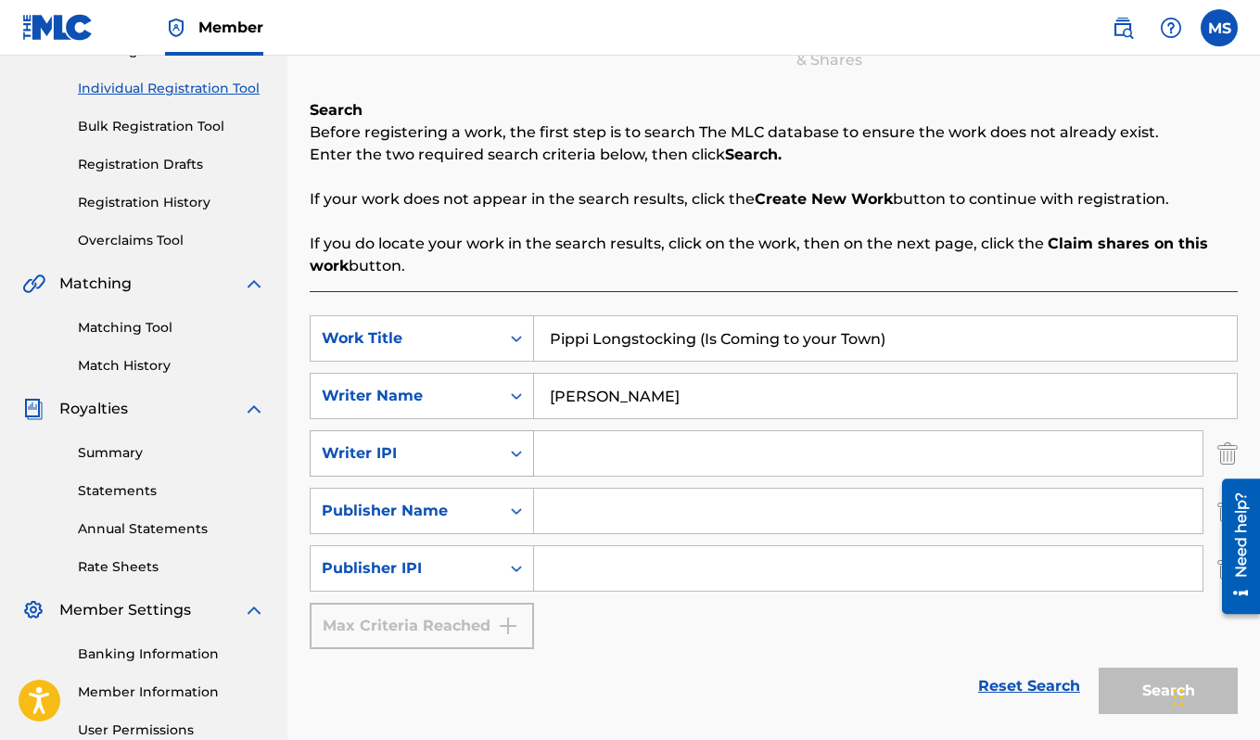
click at [529, 453] on div "Search Form" at bounding box center [516, 453] width 33 height 33
click at [598, 626] on div "SearchWithCriteria0e0b3608-f2de-4b7b-81d9-bf710a2f2648 Work Title Pippi Longsto…" at bounding box center [774, 482] width 928 height 334
click at [518, 511] on icon "Search Form" at bounding box center [516, 511] width 11 height 6
click at [515, 456] on icon "Search Form" at bounding box center [516, 453] width 19 height 19
click at [609, 616] on div "SearchWithCriteria0e0b3608-f2de-4b7b-81d9-bf710a2f2648 Work Title Pippi Longsto…" at bounding box center [774, 482] width 928 height 334
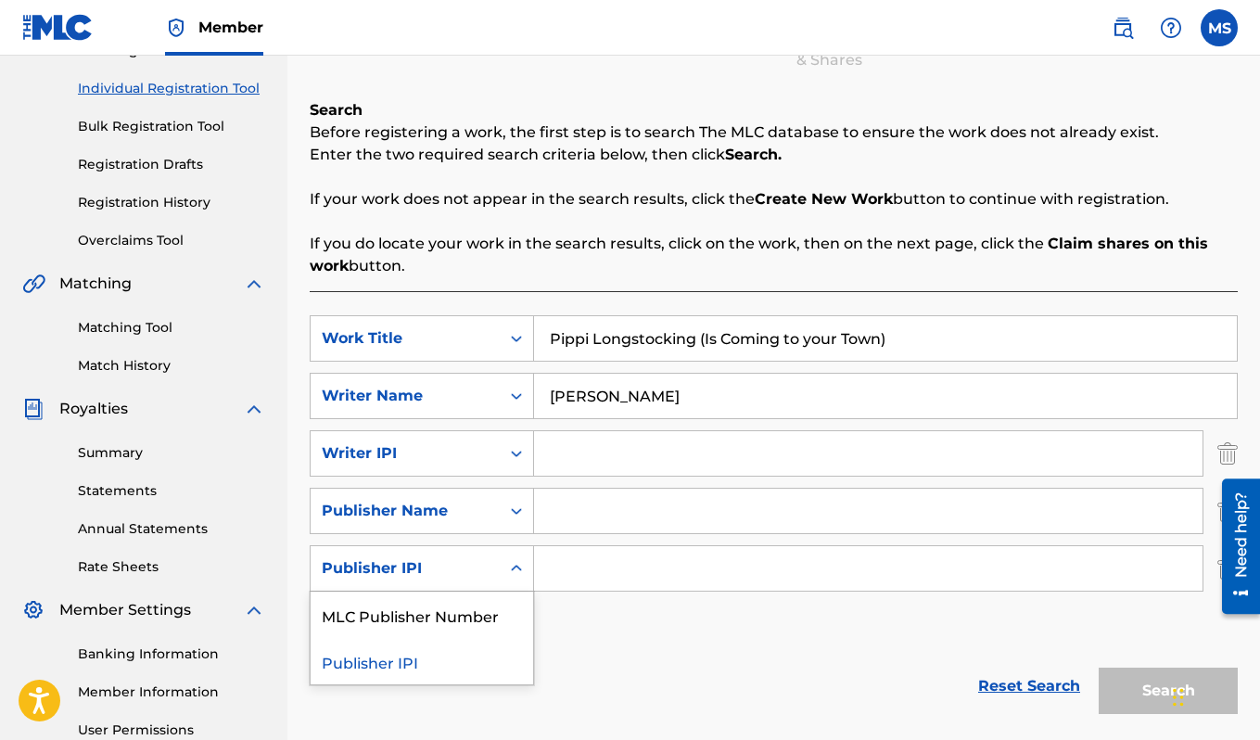
click at [517, 571] on icon "Search Form" at bounding box center [516, 568] width 19 height 19
click at [579, 623] on div "SearchWithCriteria0e0b3608-f2de-4b7b-81d9-bf710a2f2648 Work Title Pippi Longsto…" at bounding box center [774, 482] width 928 height 334
click at [1223, 447] on img "Search Form" at bounding box center [1227, 453] width 20 height 46
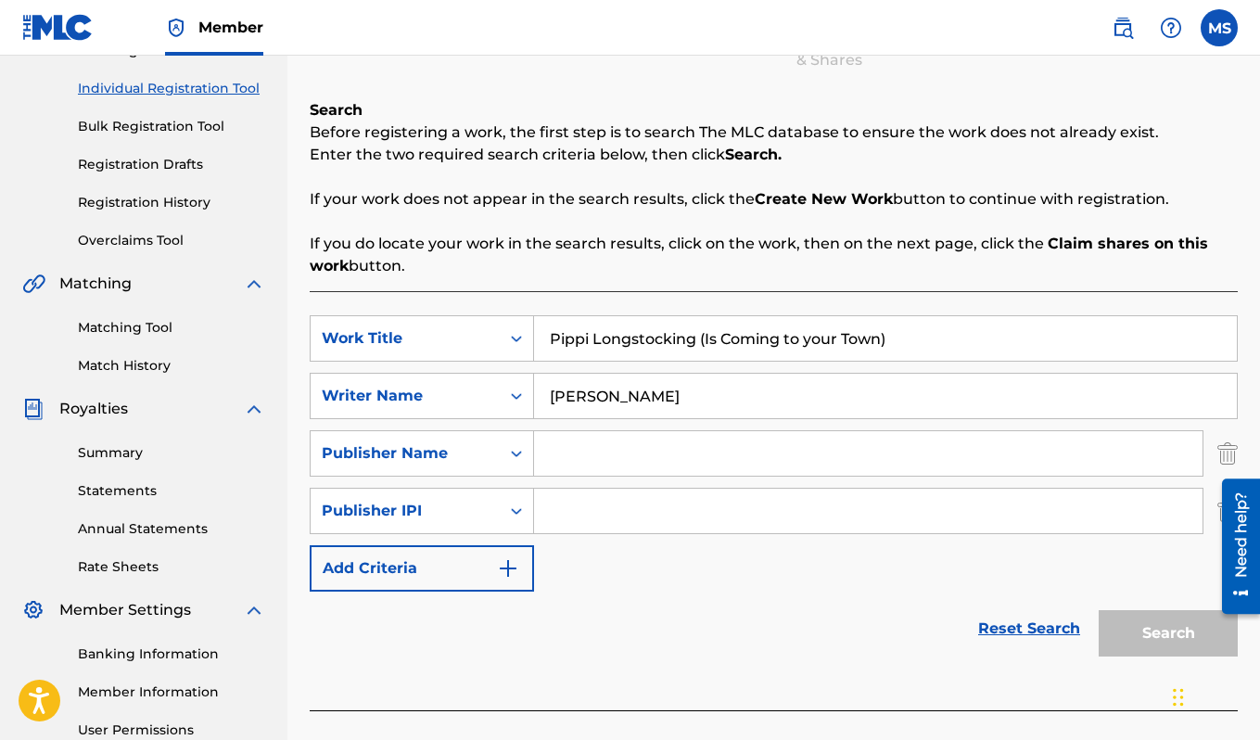
click at [1227, 447] on img "Search Form" at bounding box center [1227, 453] width 20 height 46
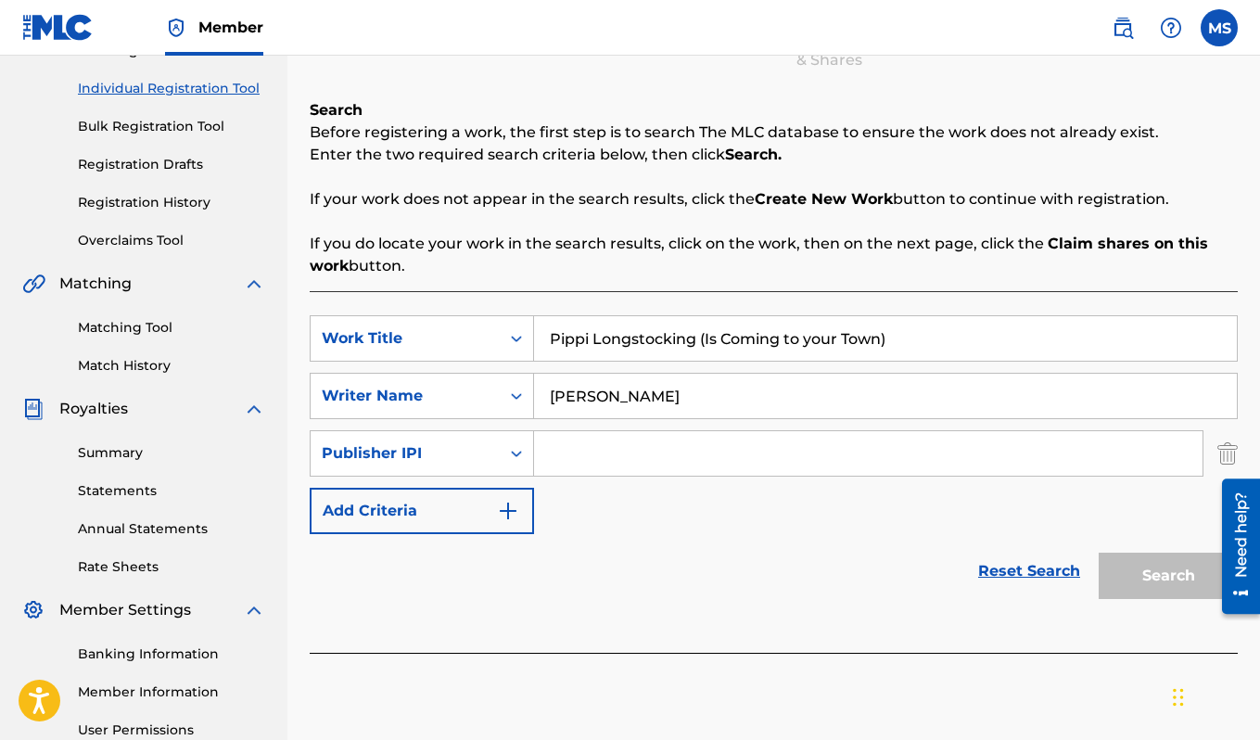
click at [1227, 447] on img "Search Form" at bounding box center [1227, 453] width 20 height 46
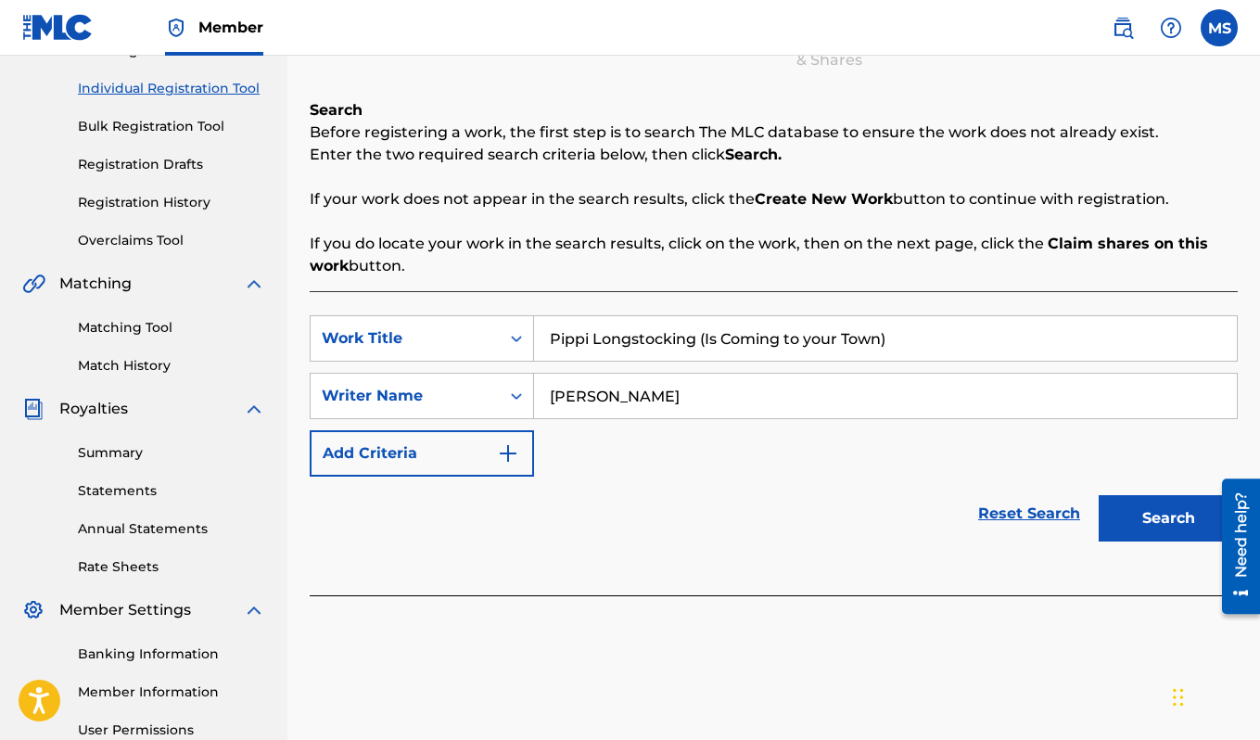
click at [1181, 511] on button "Search" at bounding box center [1167, 518] width 139 height 46
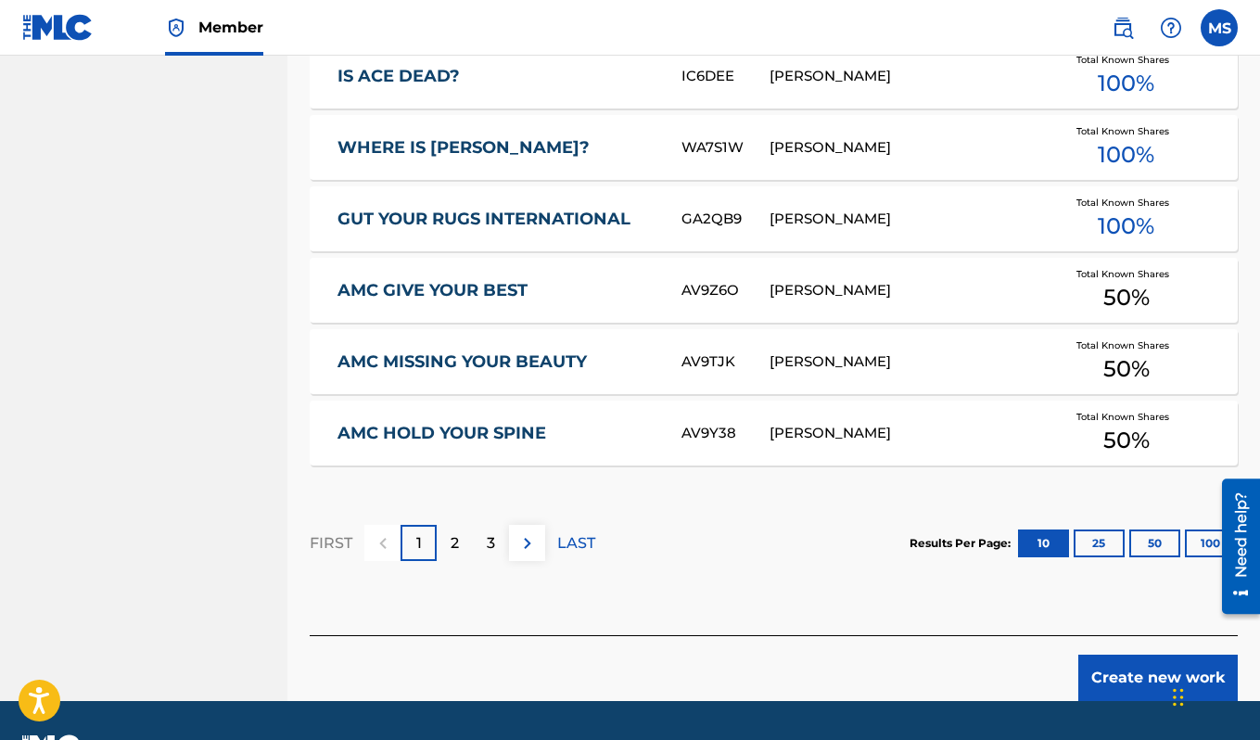
scroll to position [1180, 0]
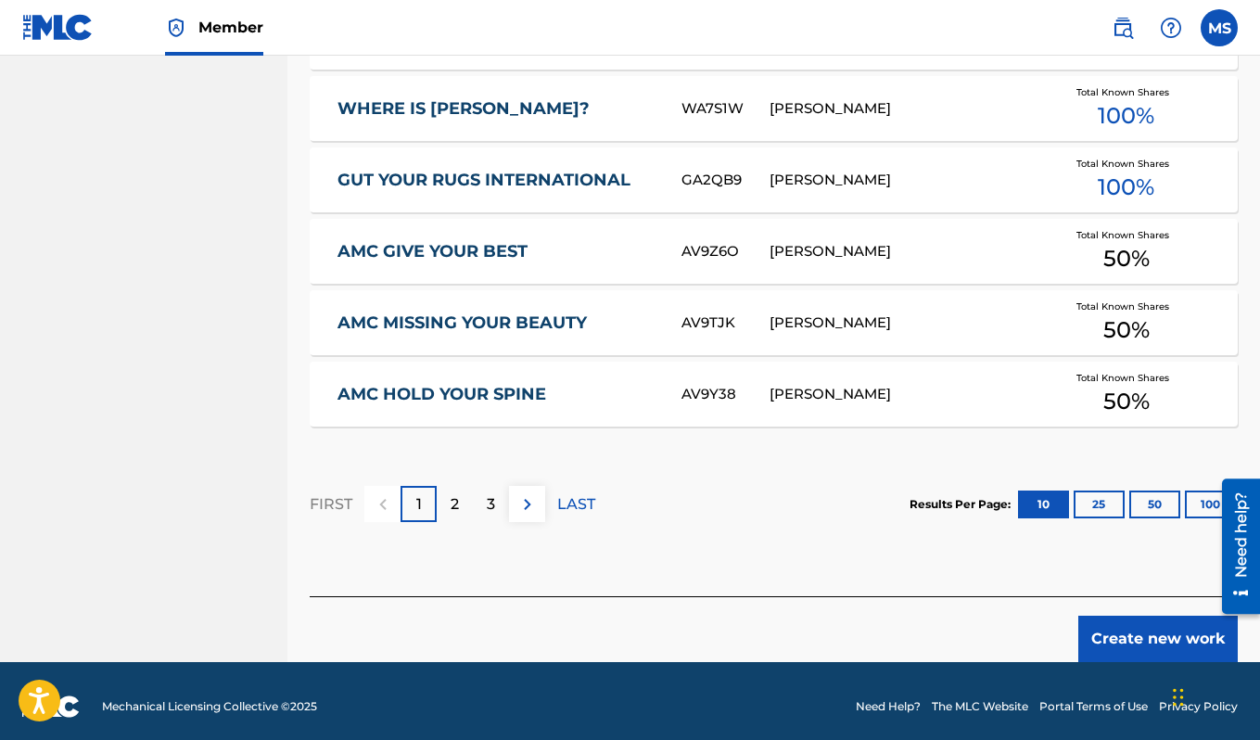
click at [1142, 626] on button "Create new work" at bounding box center [1157, 638] width 159 height 46
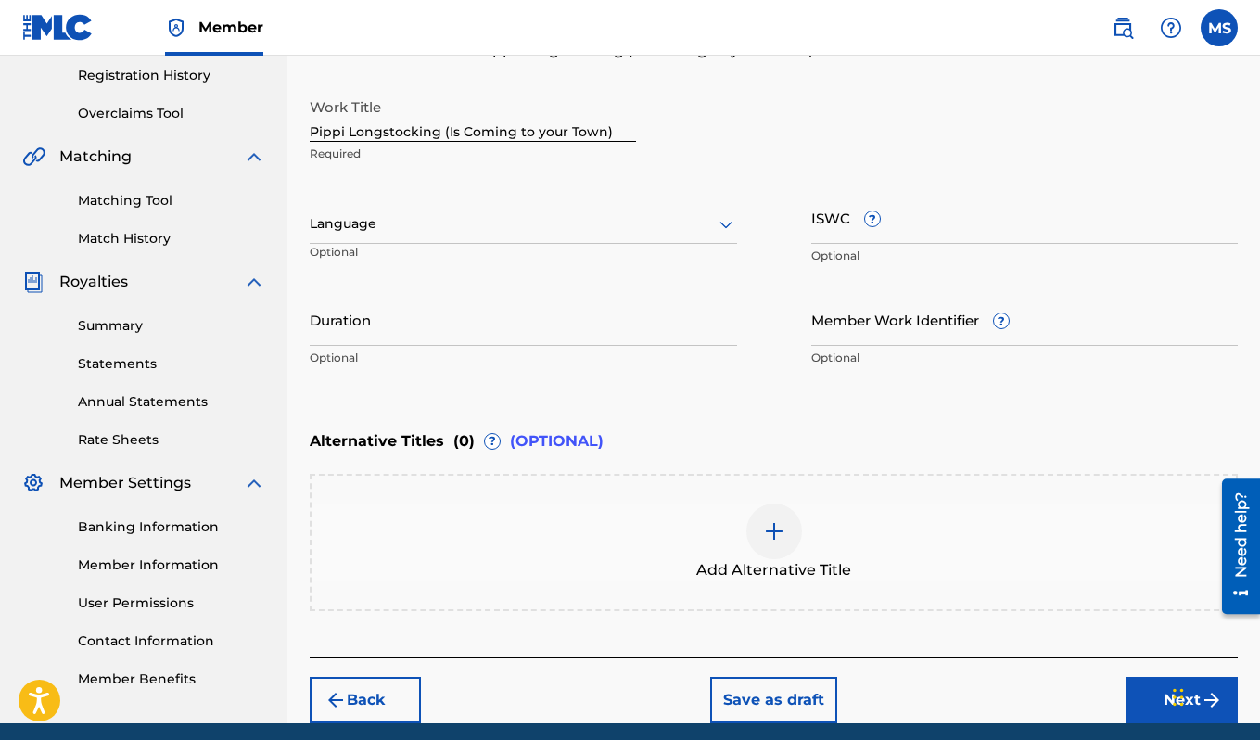
scroll to position [311, 0]
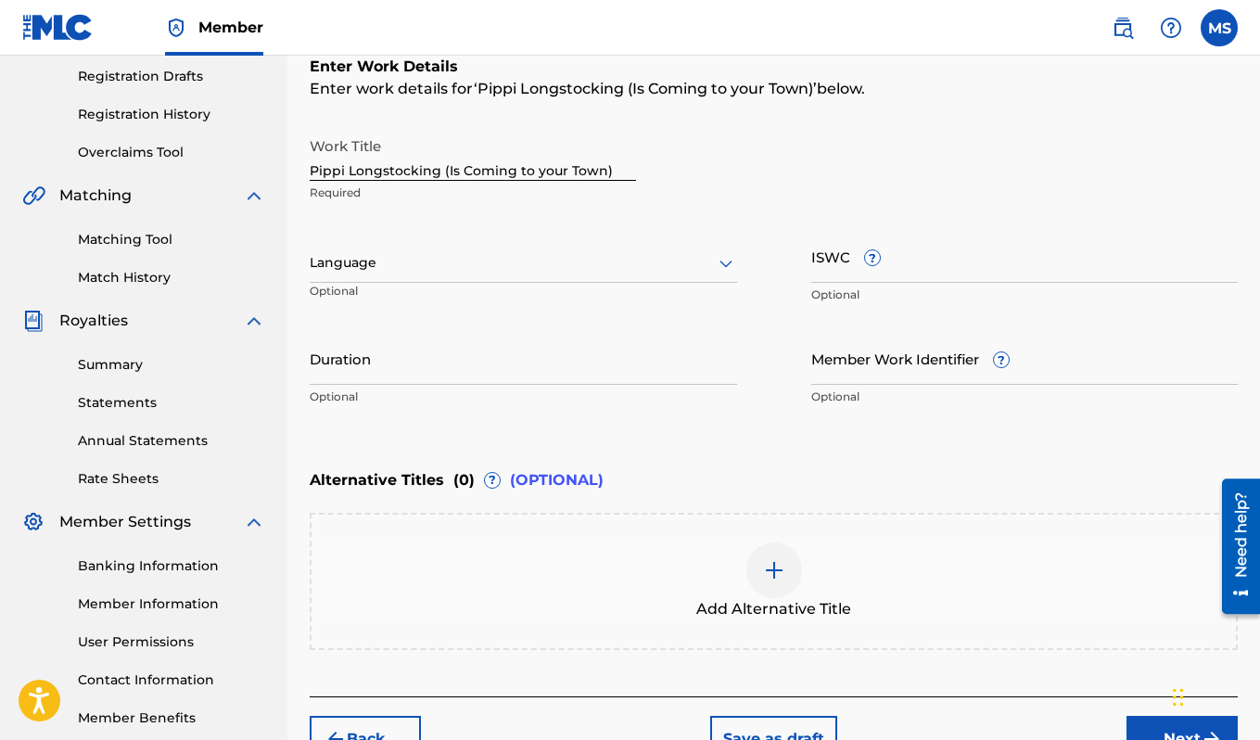
click at [362, 256] on div at bounding box center [523, 262] width 427 height 23
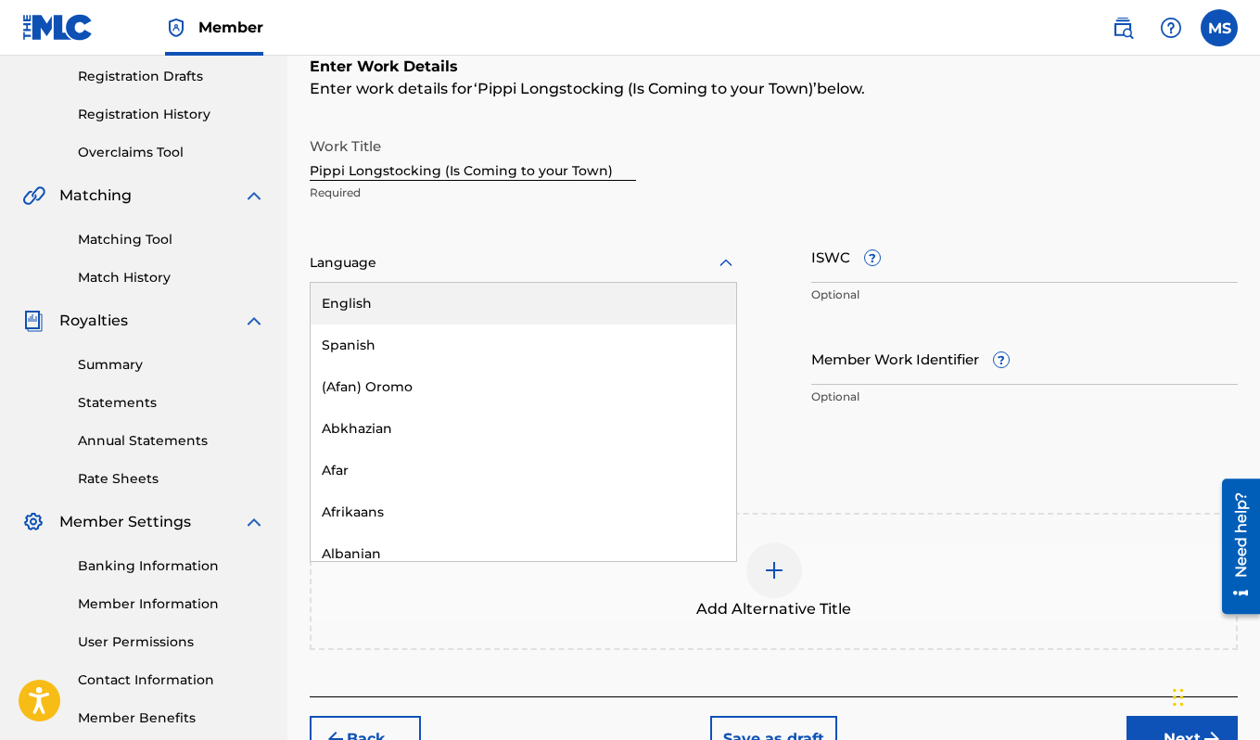
click at [366, 296] on div "English" at bounding box center [523, 304] width 425 height 42
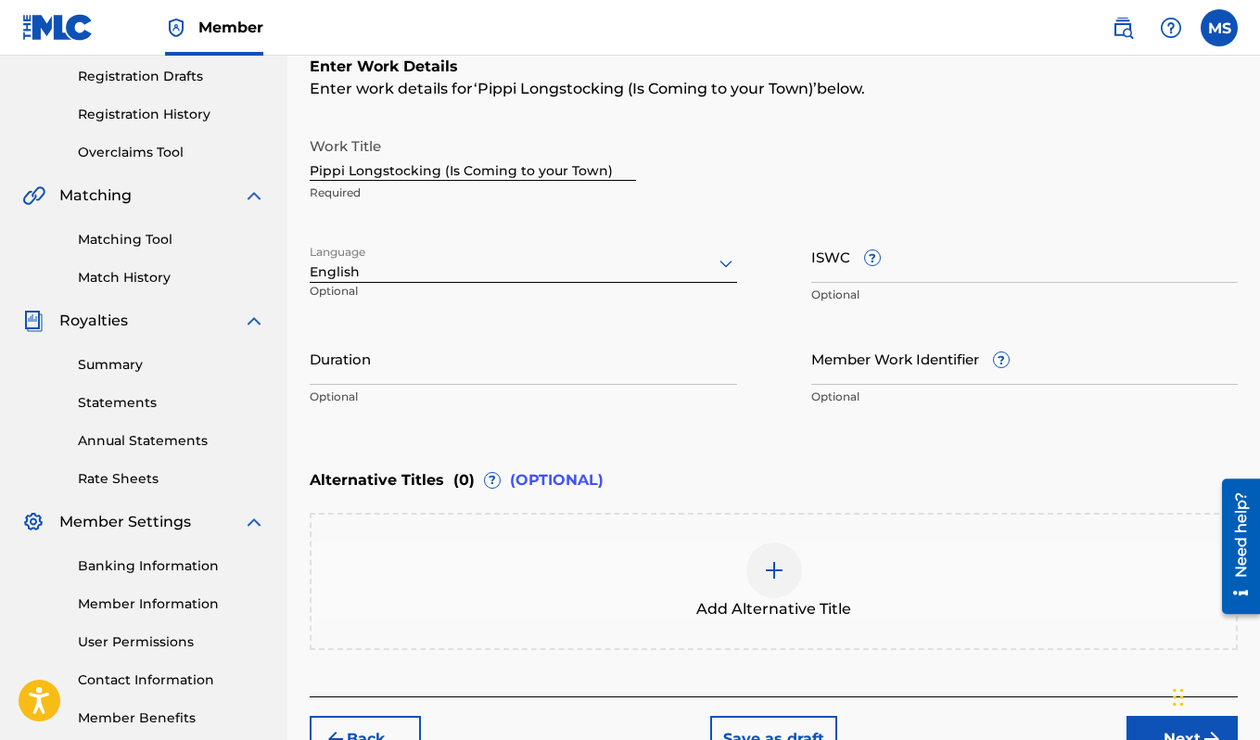
click at [365, 367] on input "Duration" at bounding box center [523, 358] width 427 height 53
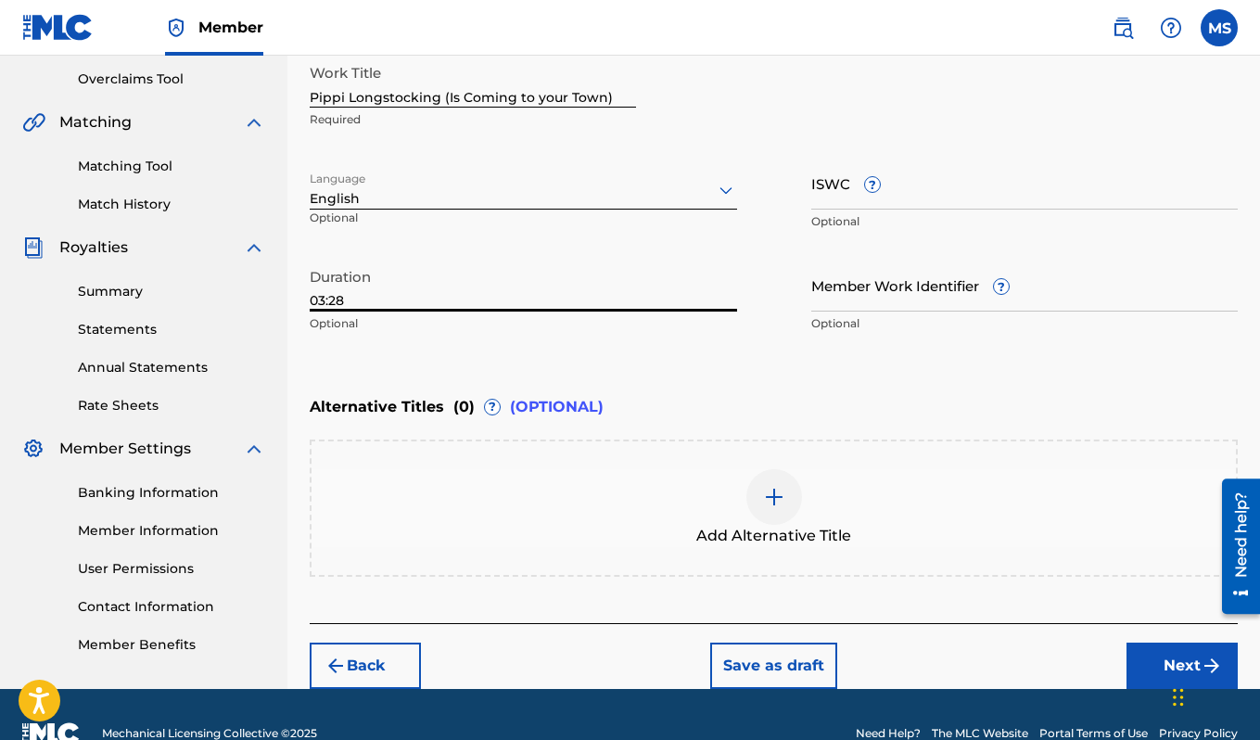
scroll to position [422, 0]
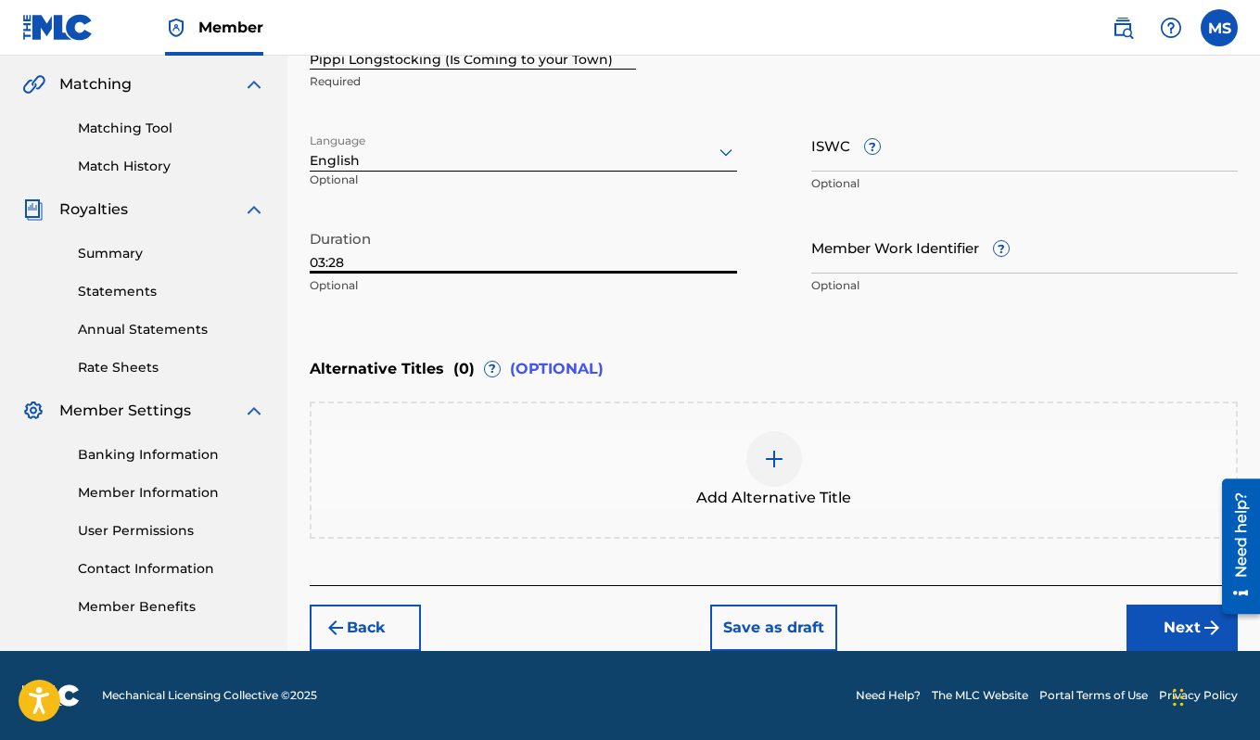
type input "03:28"
click at [794, 444] on div at bounding box center [774, 459] width 56 height 56
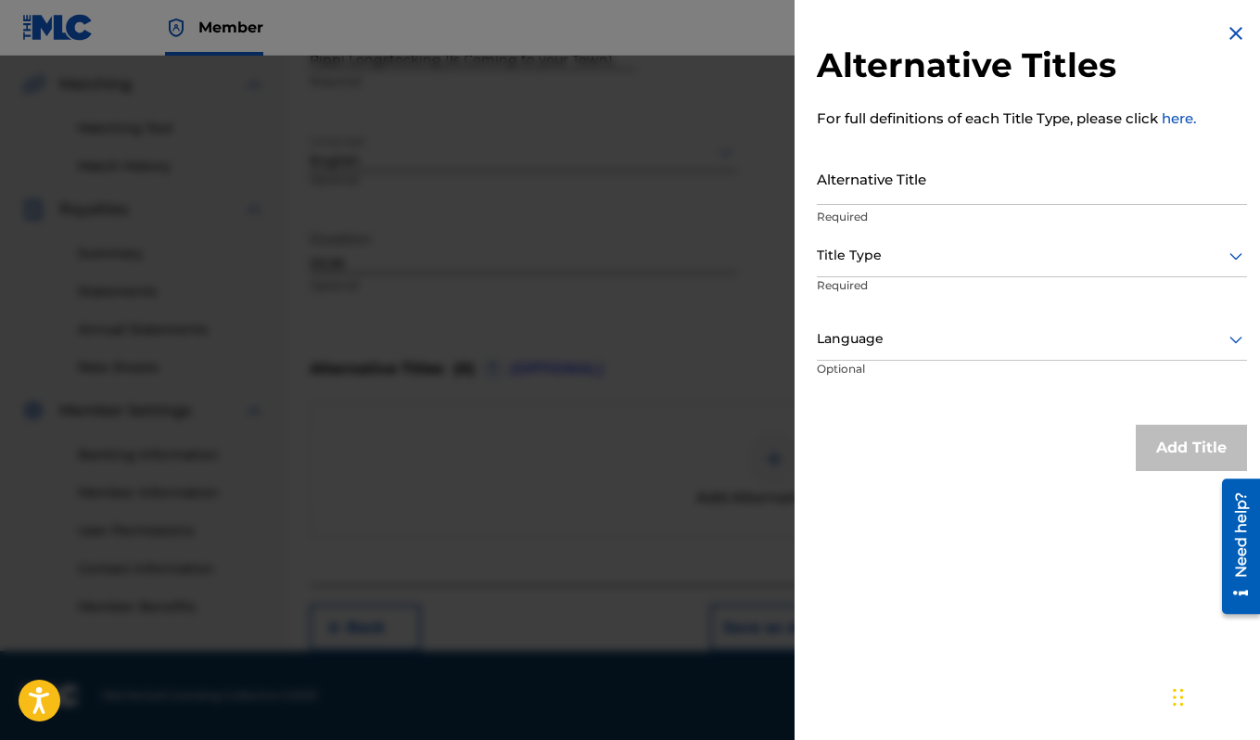
click at [968, 188] on input "Alternative Title" at bounding box center [1032, 178] width 430 height 53
type input "Pippi Longstocking Theme Song"
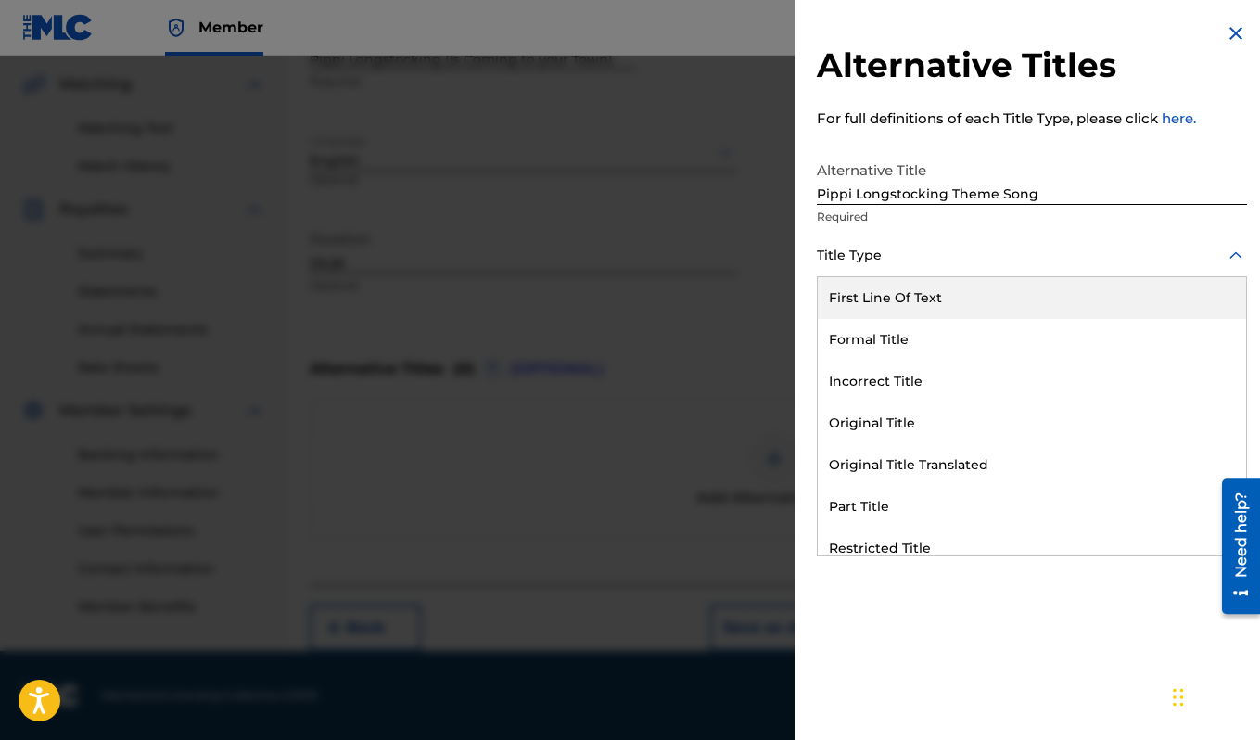
click at [909, 254] on div at bounding box center [1032, 255] width 430 height 23
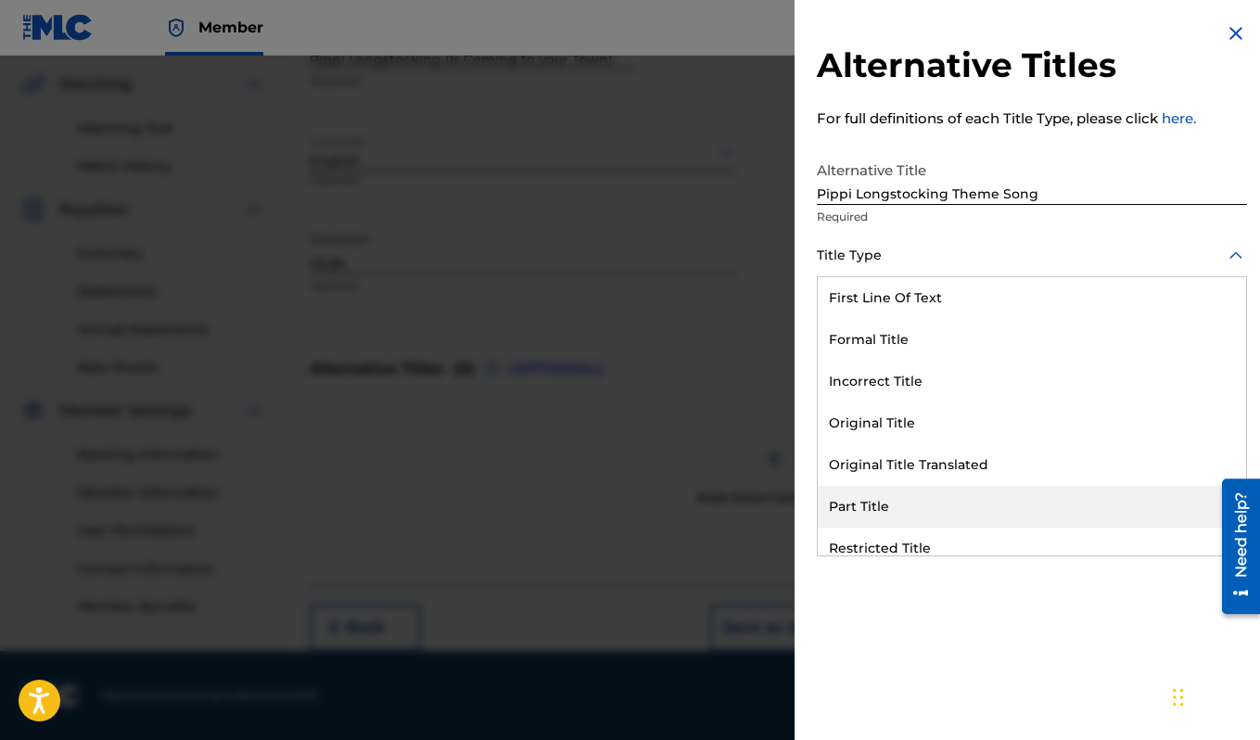
click at [1247, 509] on div "Need help?" at bounding box center [1240, 534] width 25 height 85
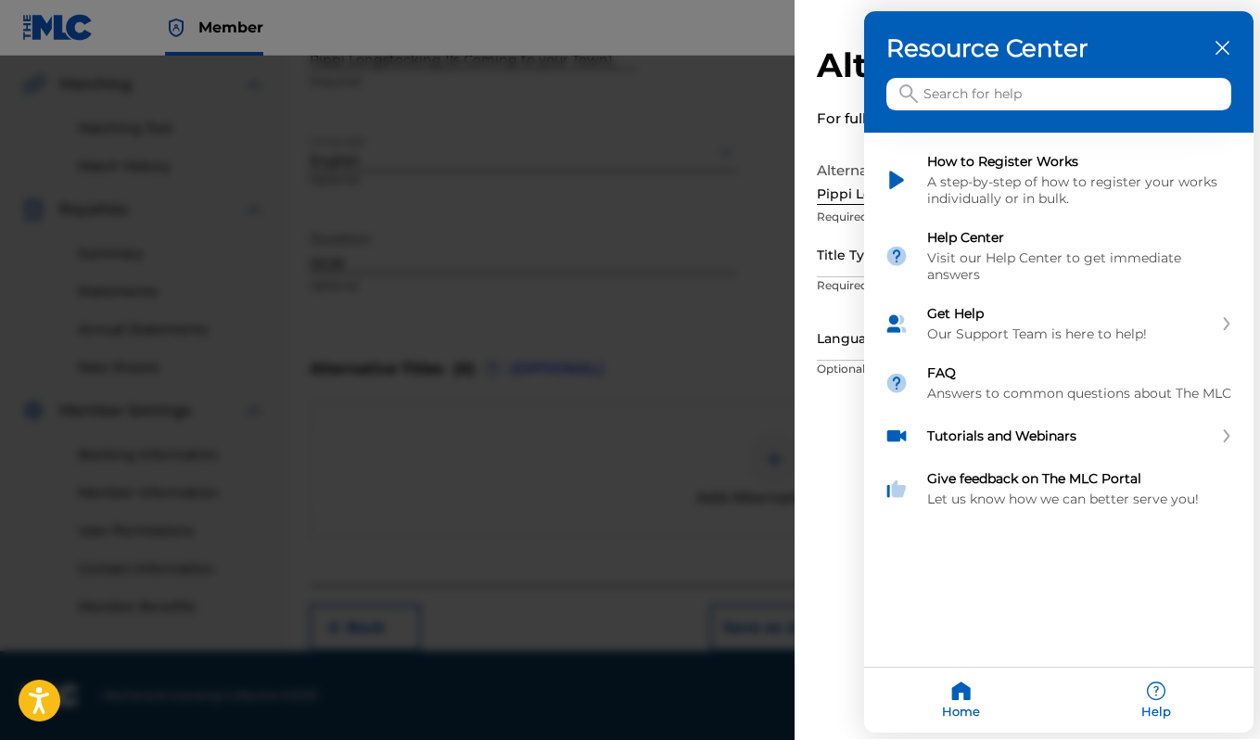
click at [1219, 57] on div "close resource center" at bounding box center [1222, 49] width 18 height 18
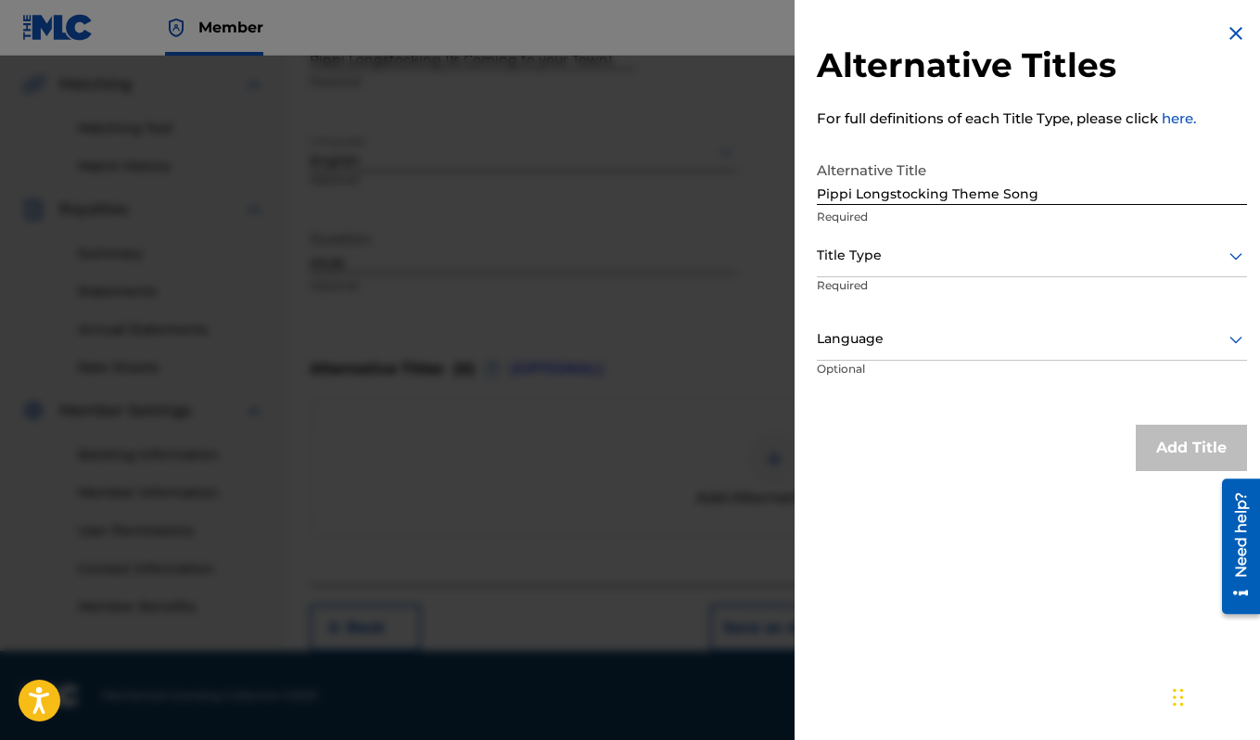
click at [1084, 257] on div at bounding box center [1032, 255] width 430 height 23
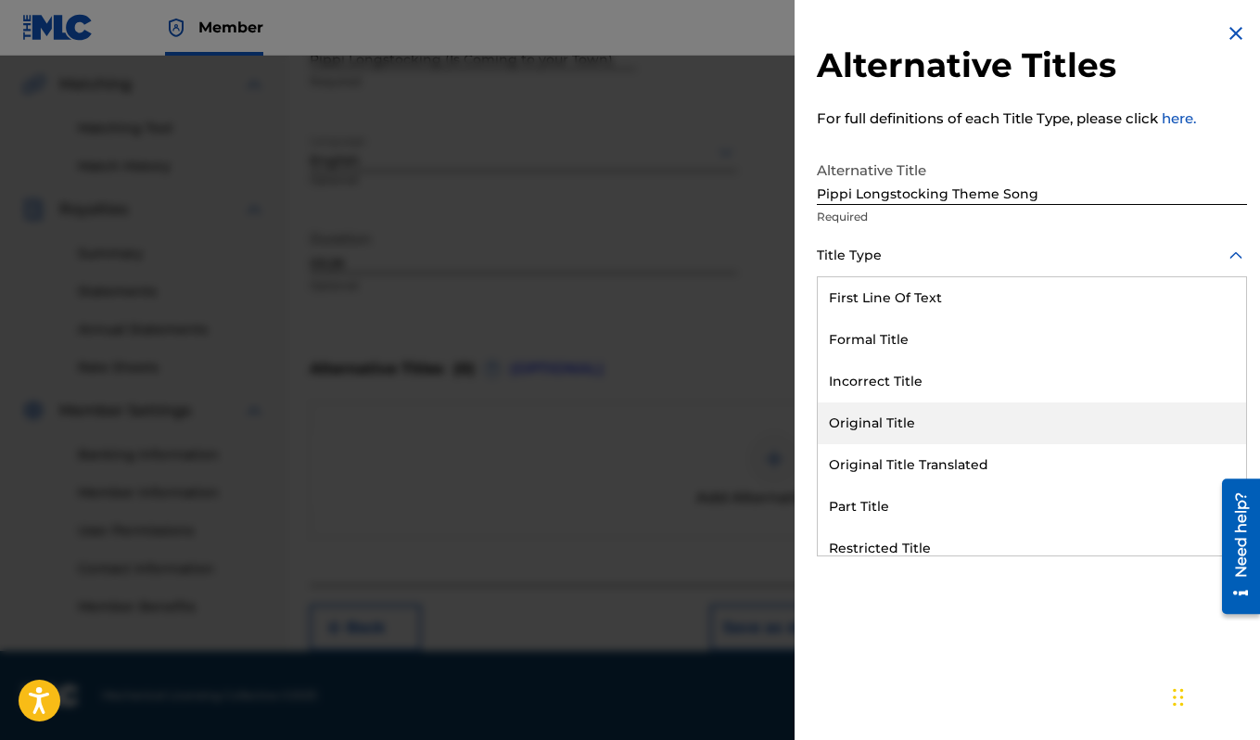
click at [966, 428] on div "Original Title" at bounding box center [1032, 423] width 428 height 42
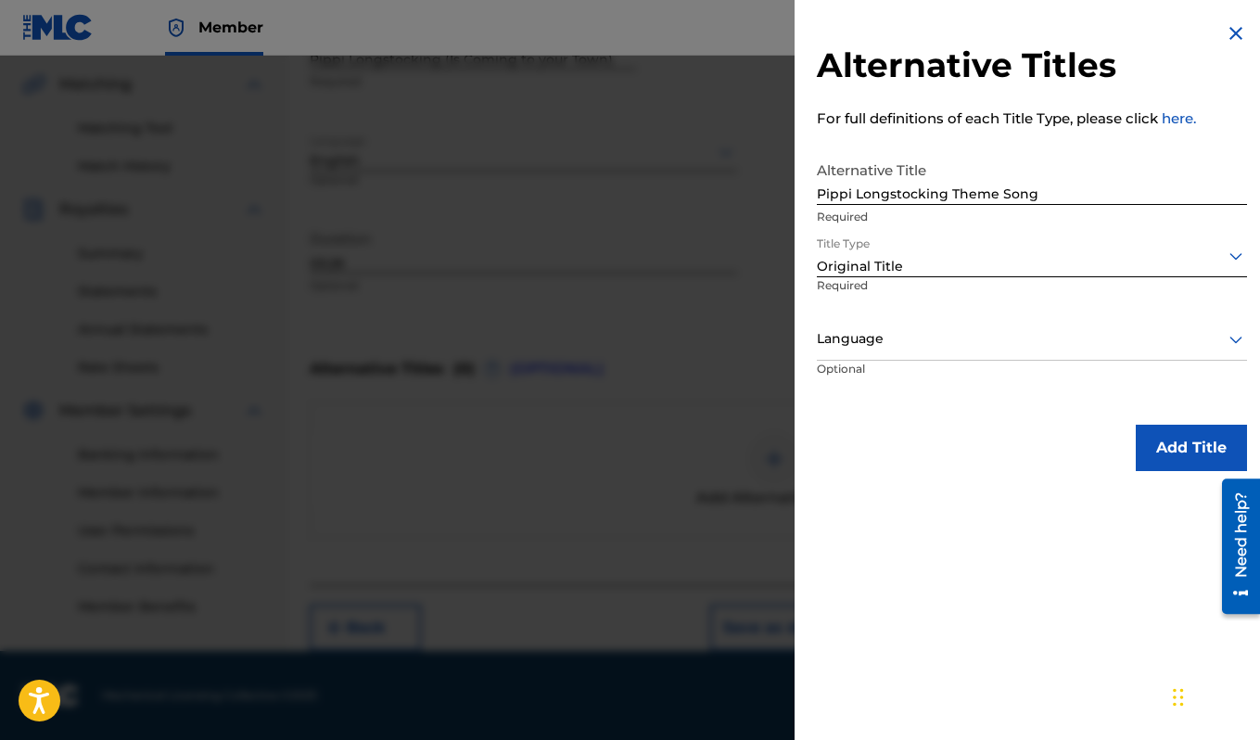
click at [951, 349] on div at bounding box center [1032, 338] width 430 height 23
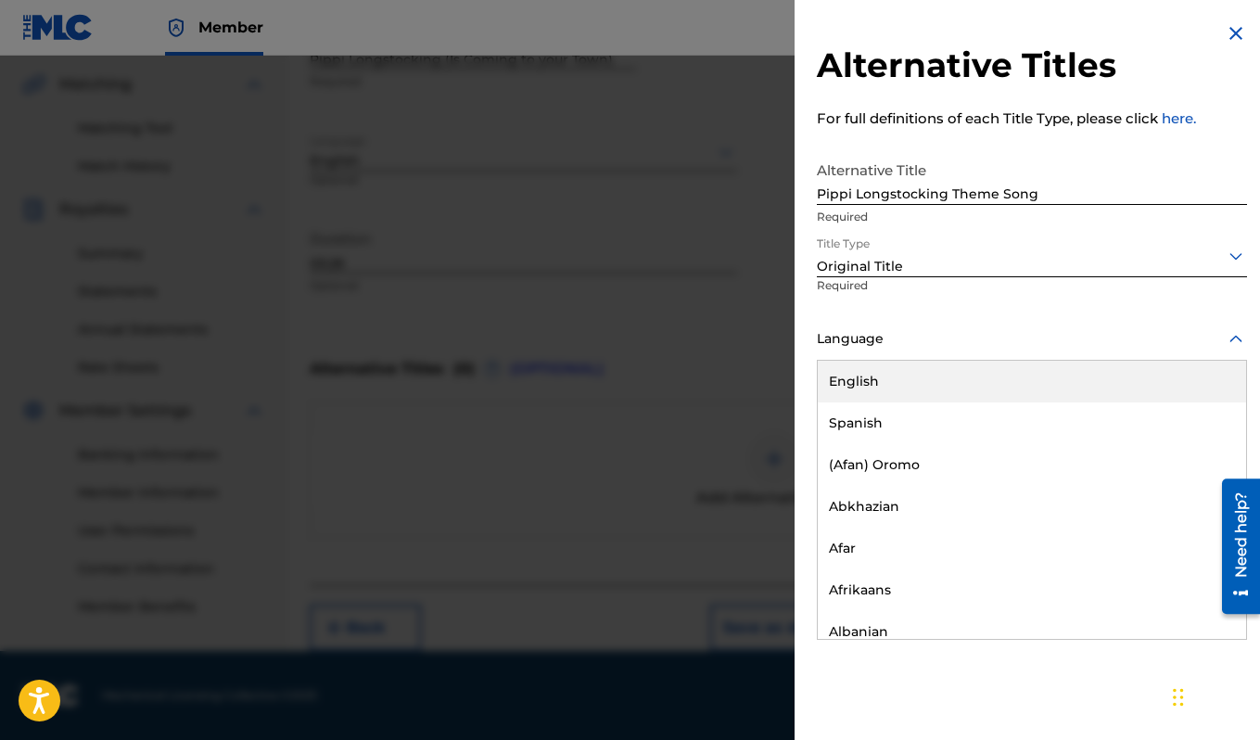
click at [905, 374] on div "English" at bounding box center [1032, 382] width 428 height 42
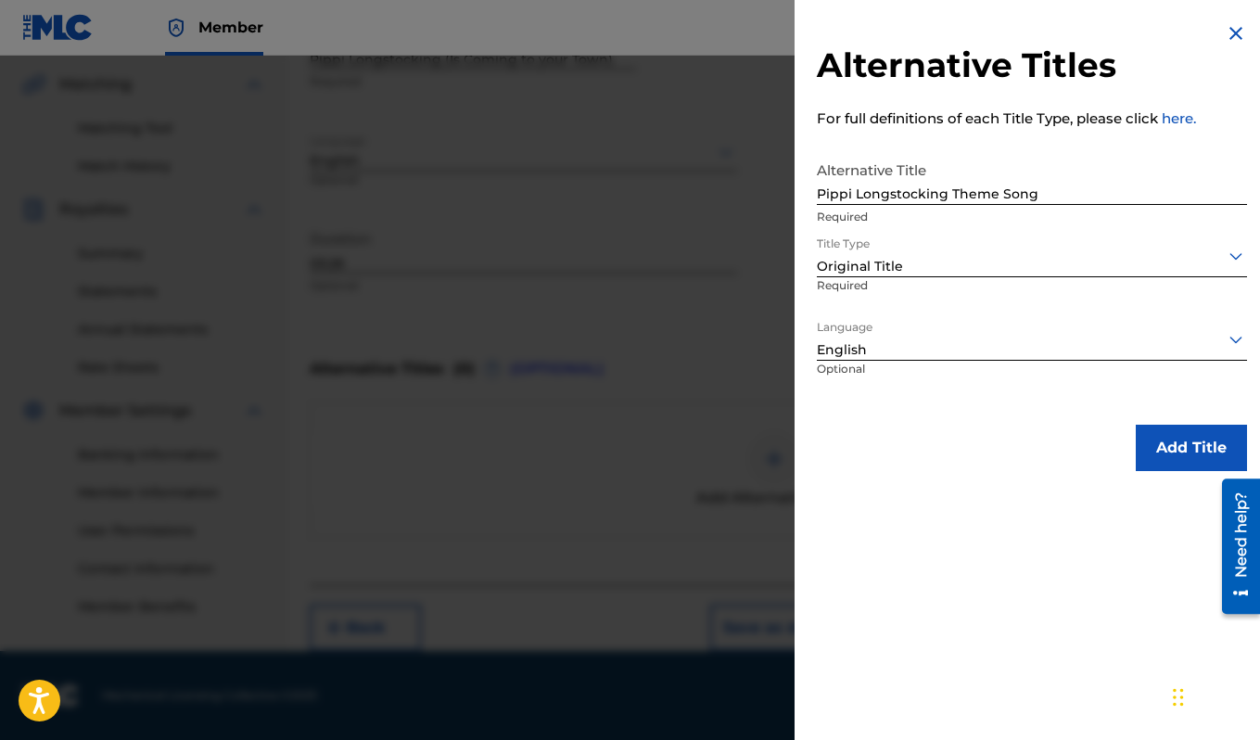
click at [1180, 457] on button "Add Title" at bounding box center [1190, 448] width 111 height 46
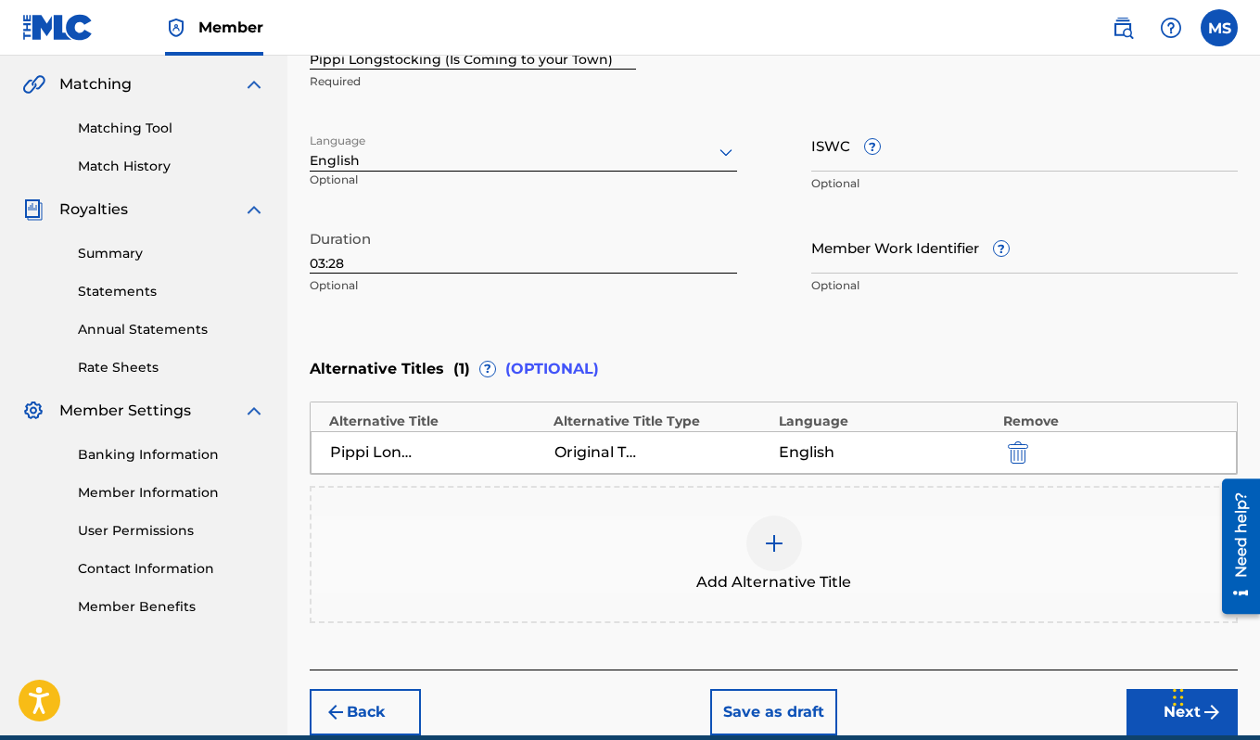
click at [365, 454] on div "Pippi Longstocking Theme Song" at bounding box center [371, 452] width 83 height 22
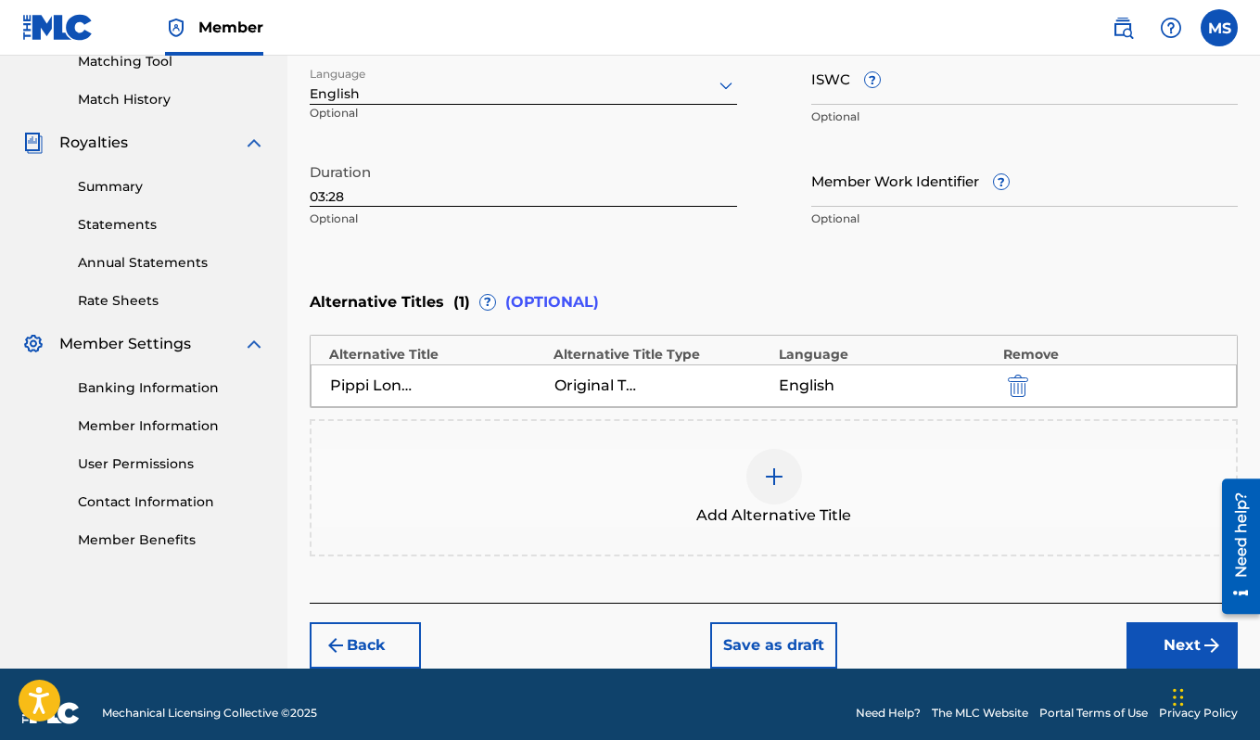
scroll to position [506, 0]
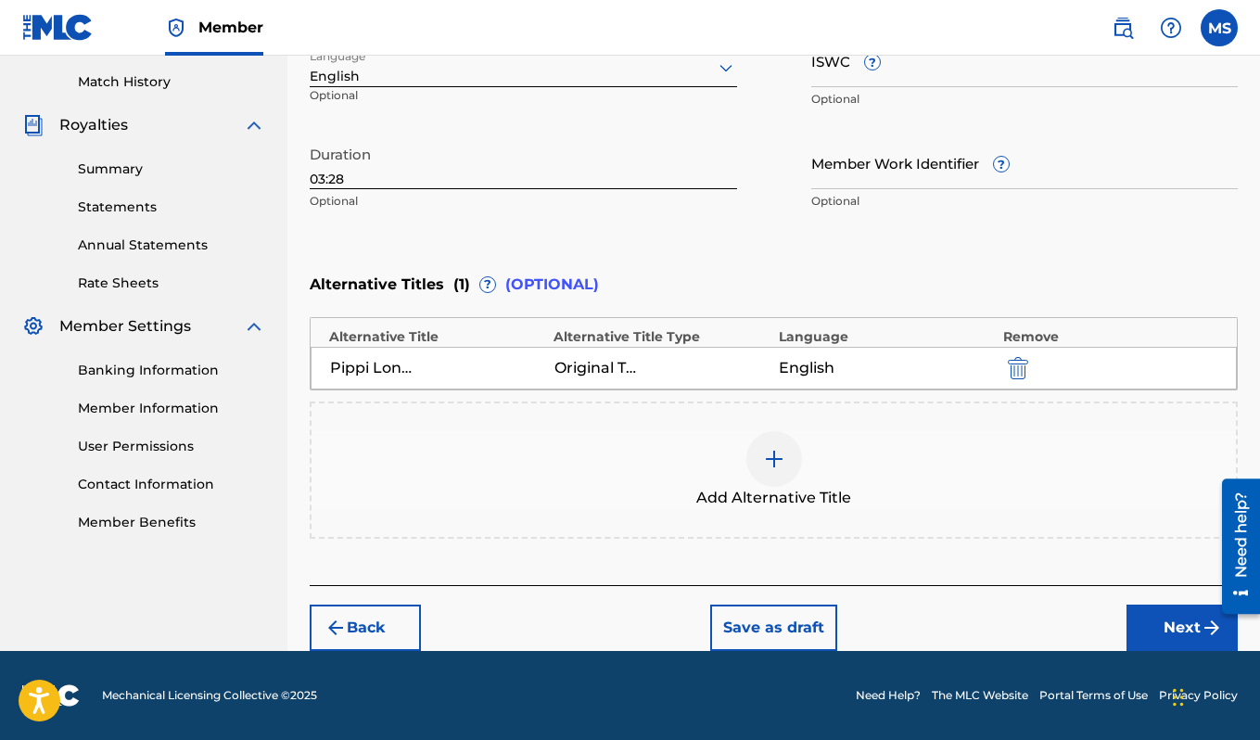
click at [1172, 632] on button "Next" at bounding box center [1181, 627] width 111 height 46
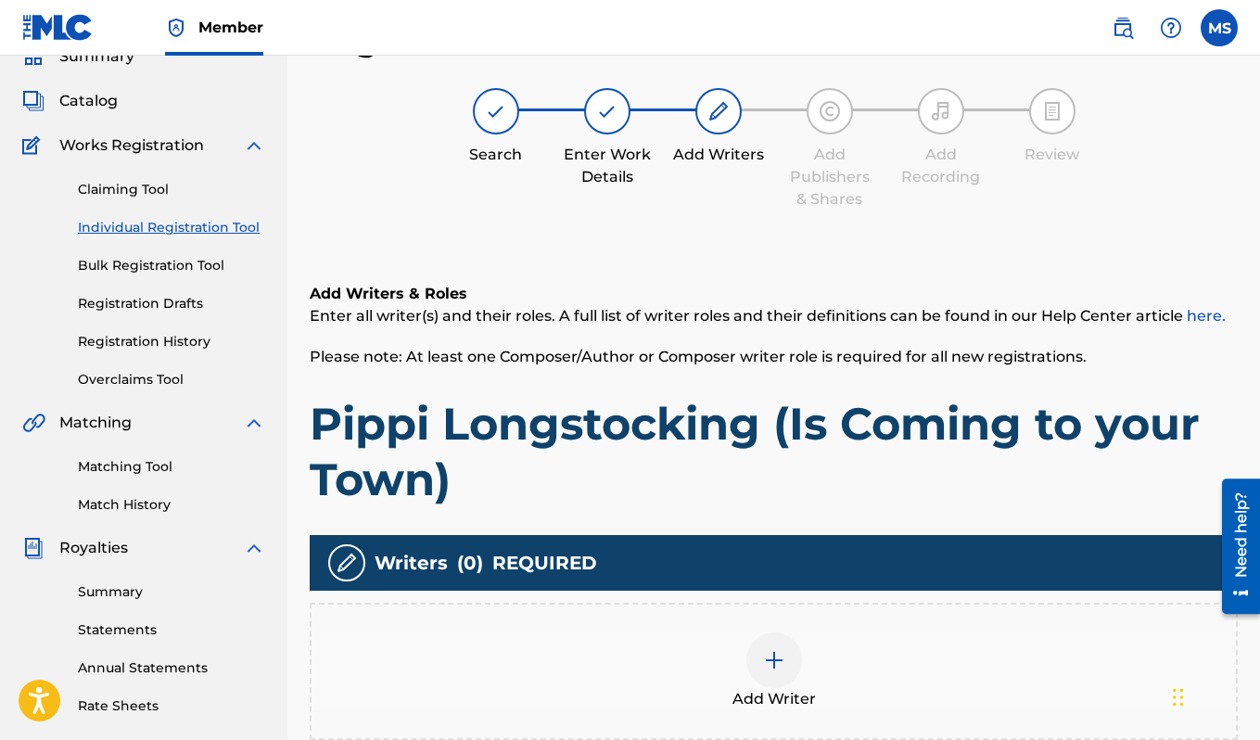
scroll to position [306, 0]
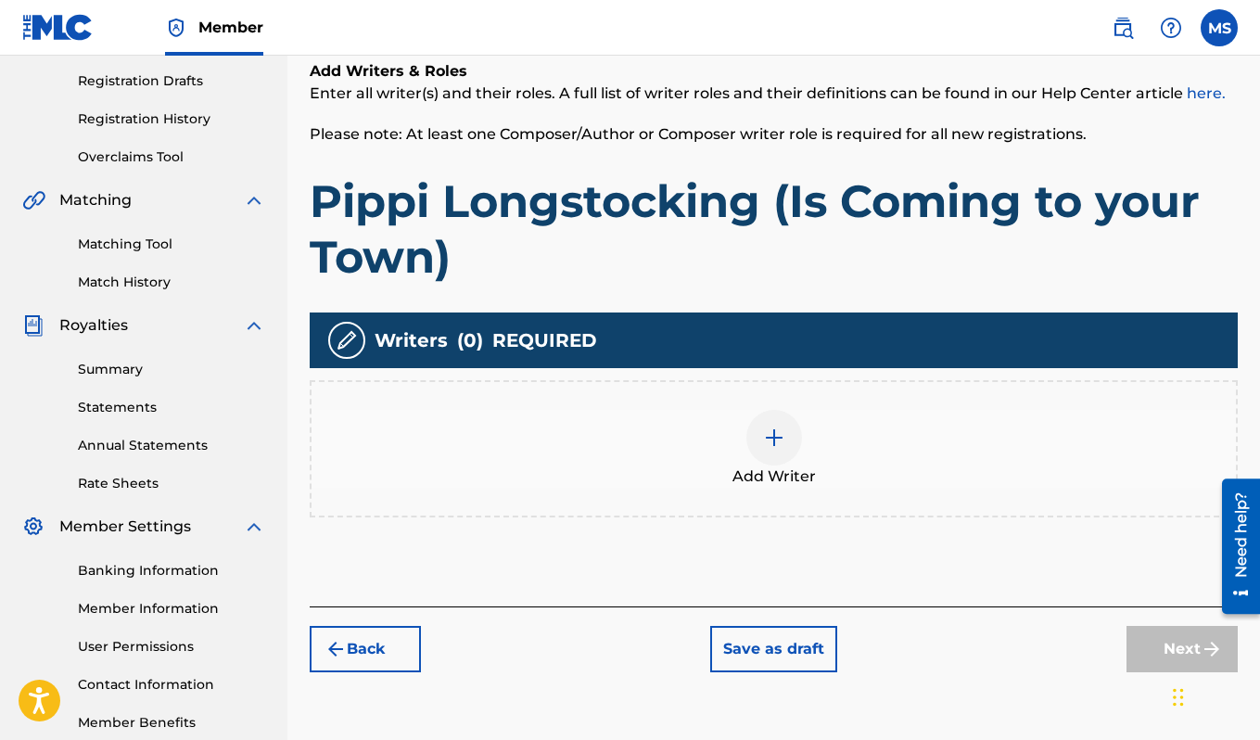
click at [818, 441] on div "Add Writer" at bounding box center [773, 449] width 924 height 78
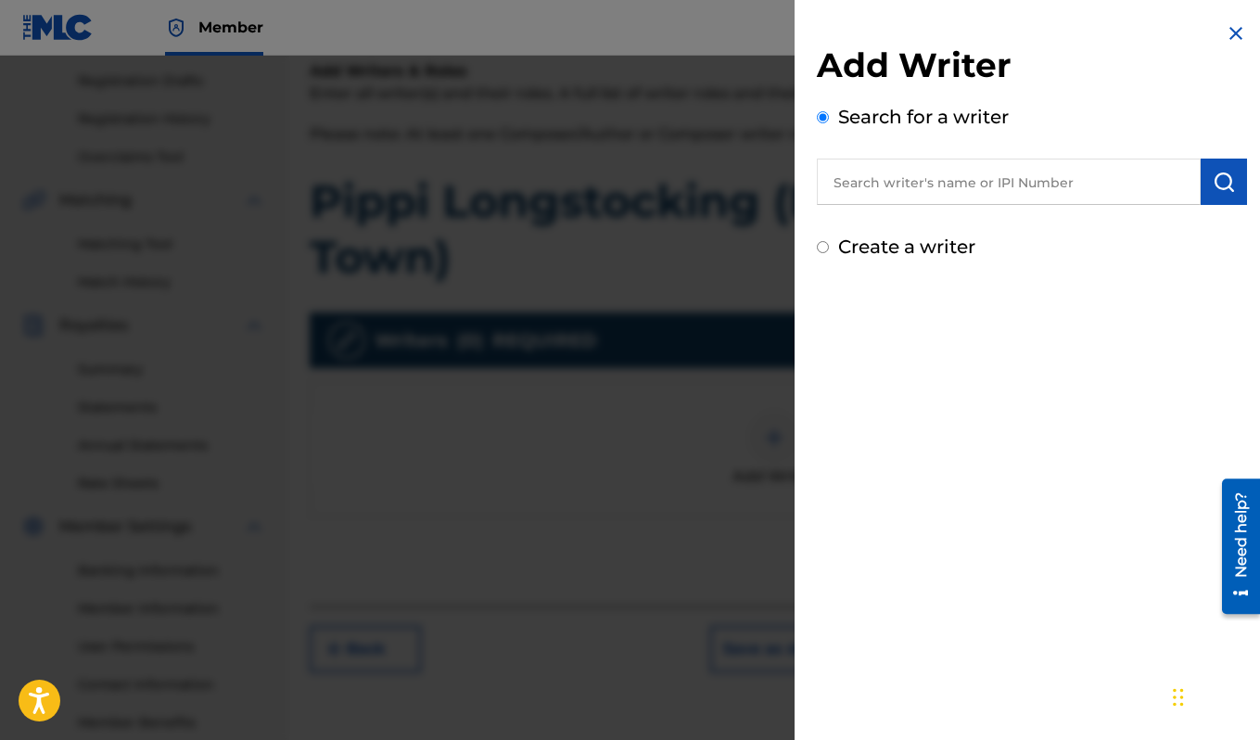
click at [984, 169] on input "text" at bounding box center [1009, 181] width 384 height 46
click at [888, 184] on input "[PERSON_NAME]" at bounding box center [1009, 181] width 384 height 46
click at [863, 180] on input "[PERSON_NAME]" at bounding box center [1009, 181] width 384 height 46
click at [874, 182] on input "Hariete [PERSON_NAME]" at bounding box center [1009, 181] width 384 height 46
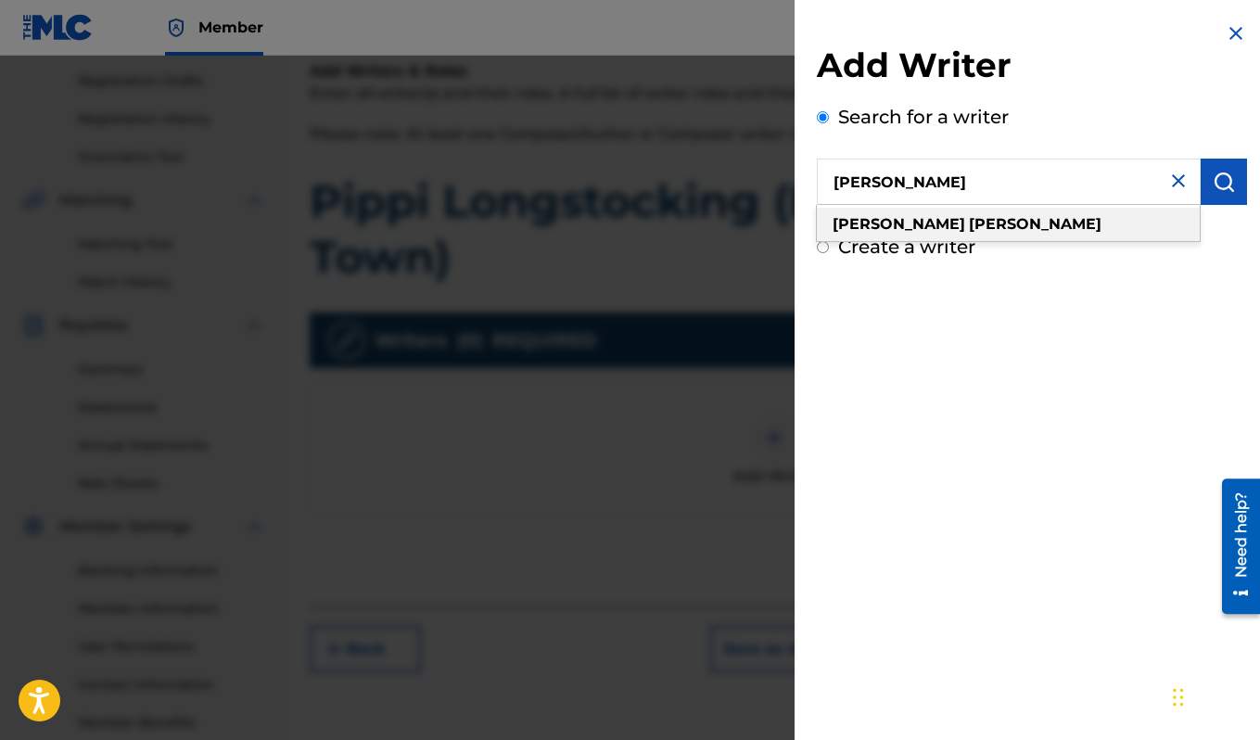
click at [969, 218] on strong "[PERSON_NAME]" at bounding box center [1035, 224] width 133 height 18
type input "[PERSON_NAME]"
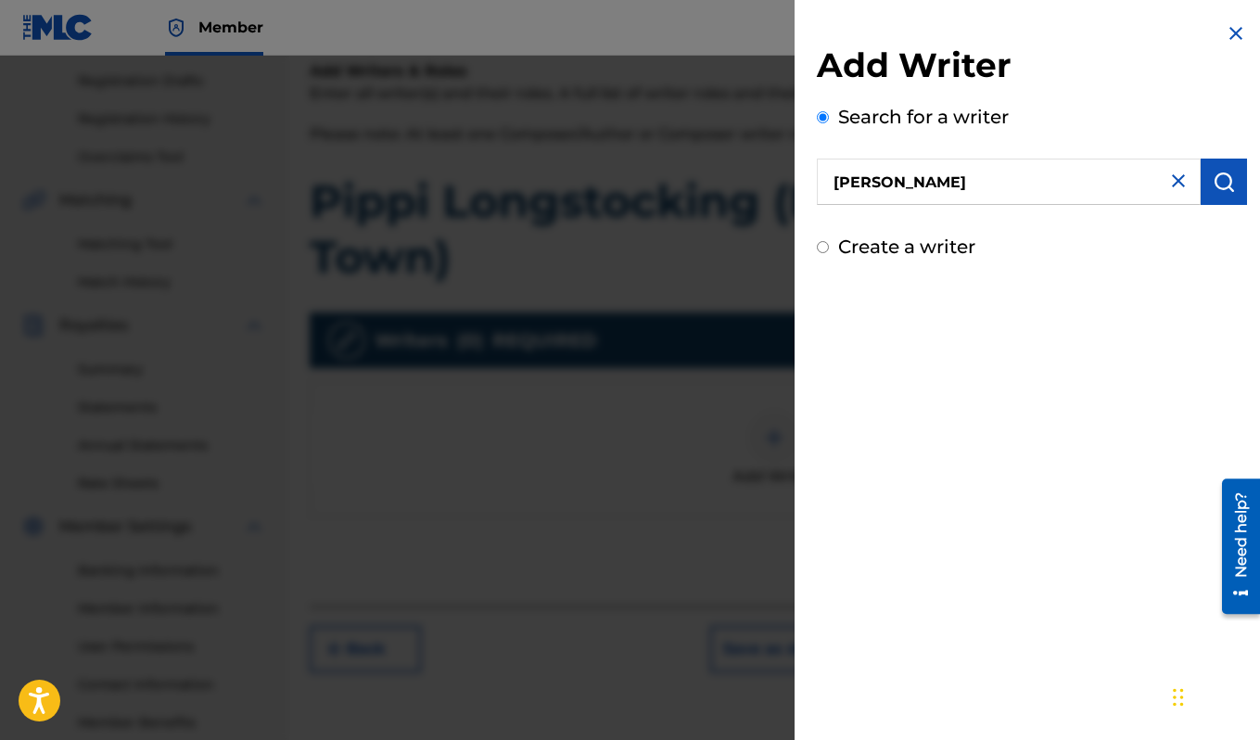
click at [1212, 184] on img "submit" at bounding box center [1223, 182] width 22 height 22
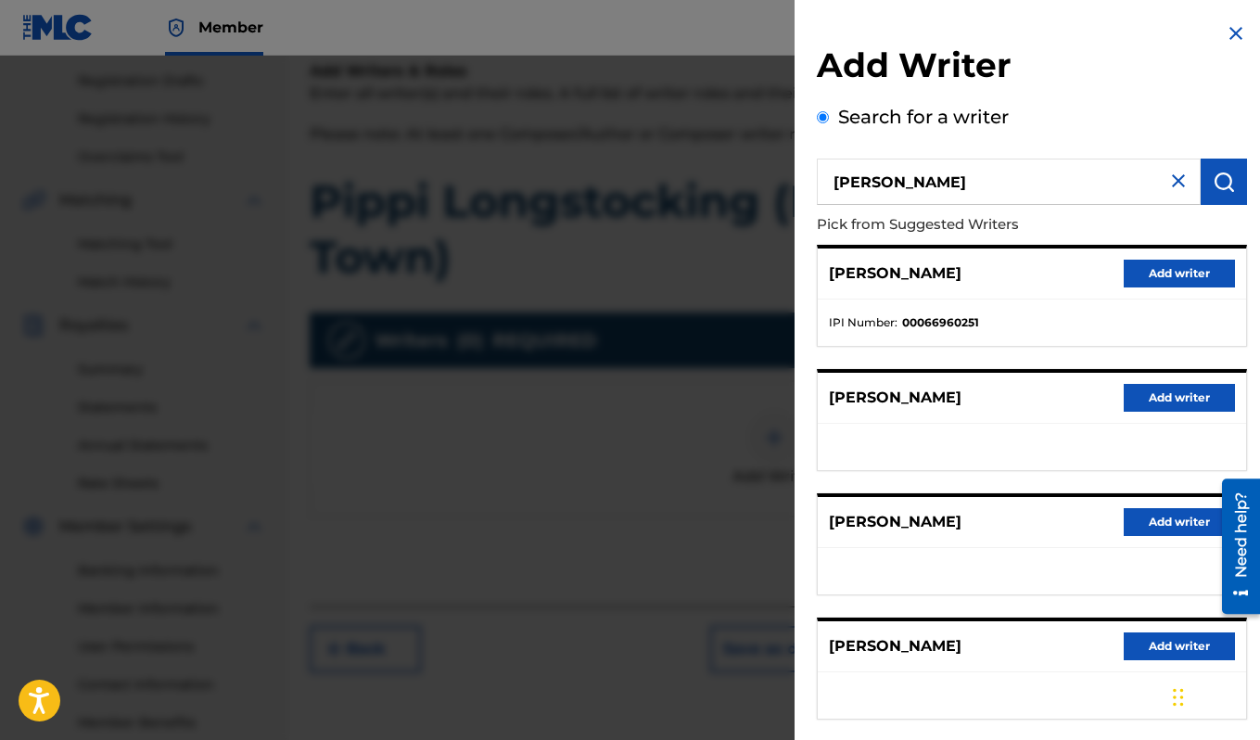
click at [1194, 263] on button "Add writer" at bounding box center [1178, 274] width 111 height 28
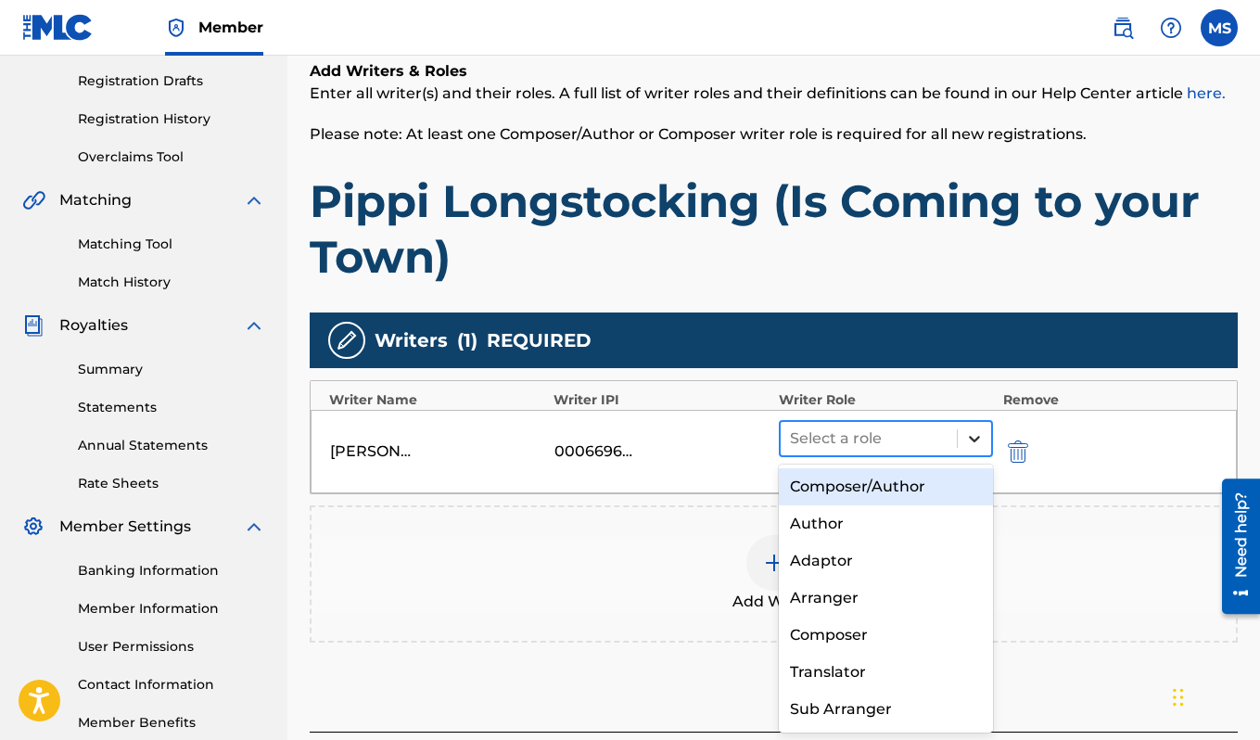
click at [974, 432] on icon at bounding box center [974, 438] width 19 height 19
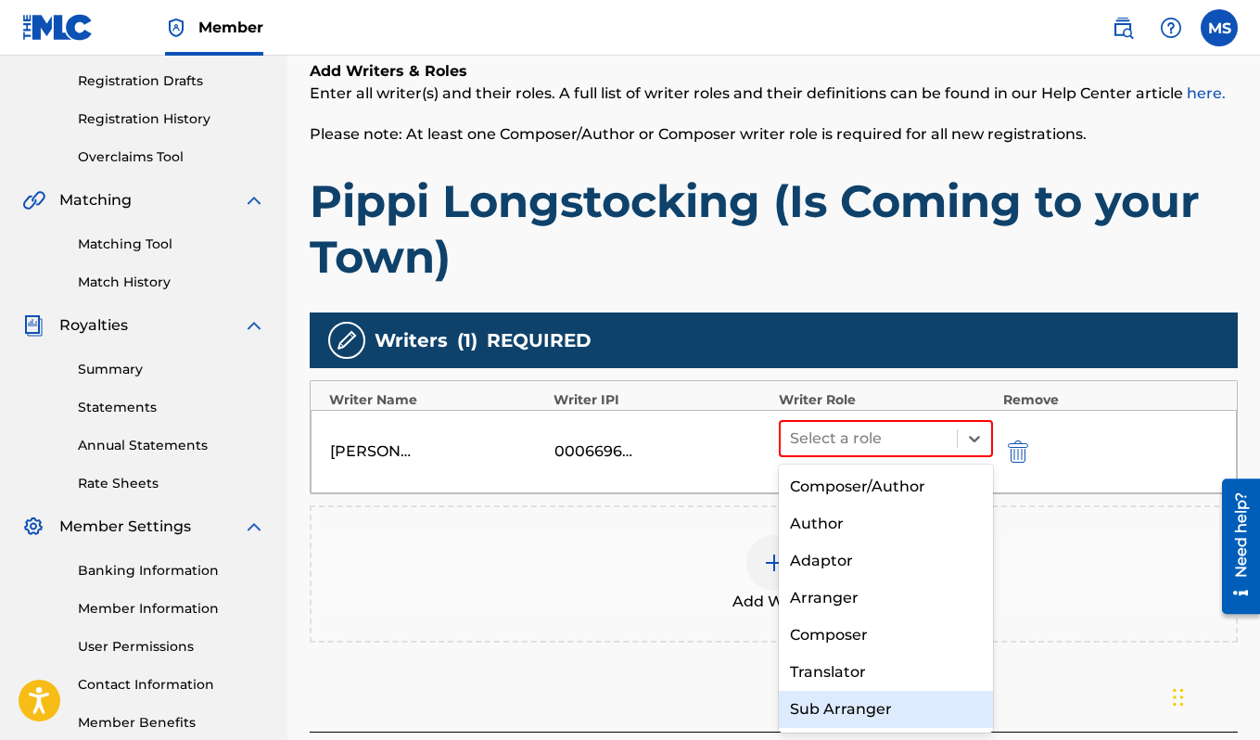
scroll to position [35, 0]
click at [858, 702] on div "Sub Author" at bounding box center [886, 710] width 215 height 37
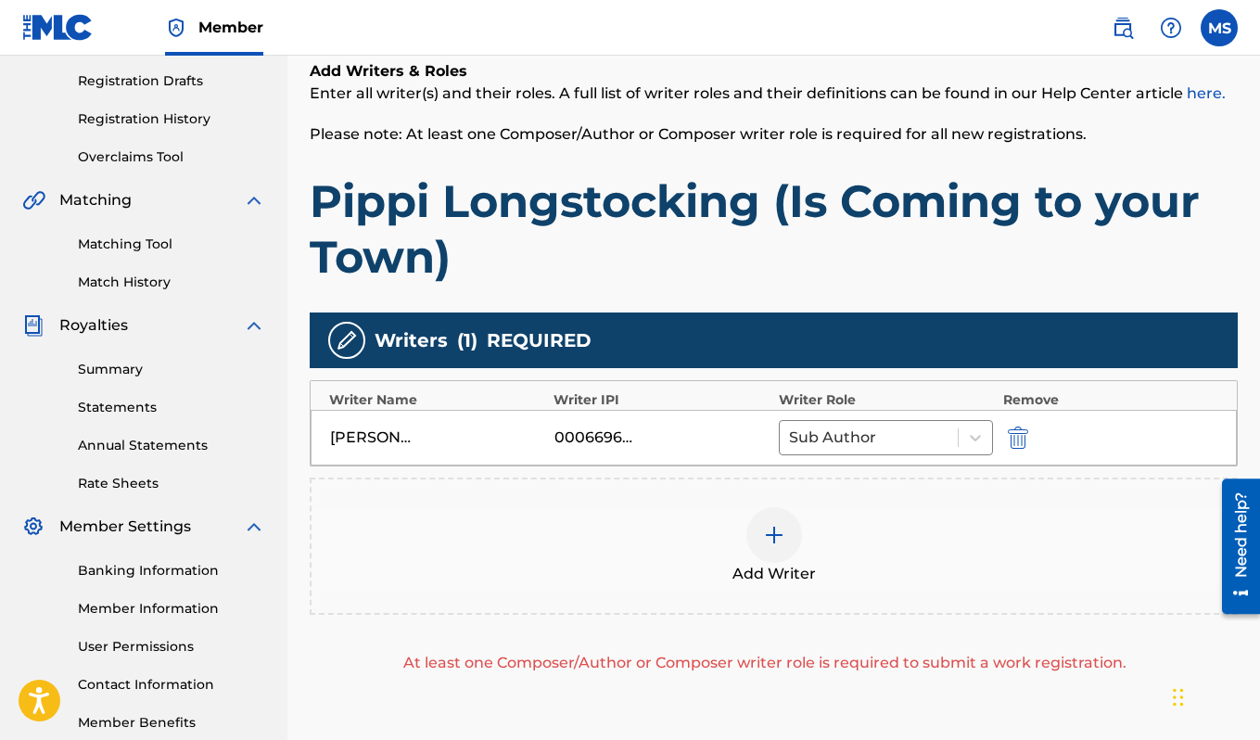
click at [1012, 433] on img "submit" at bounding box center [1018, 437] width 20 height 22
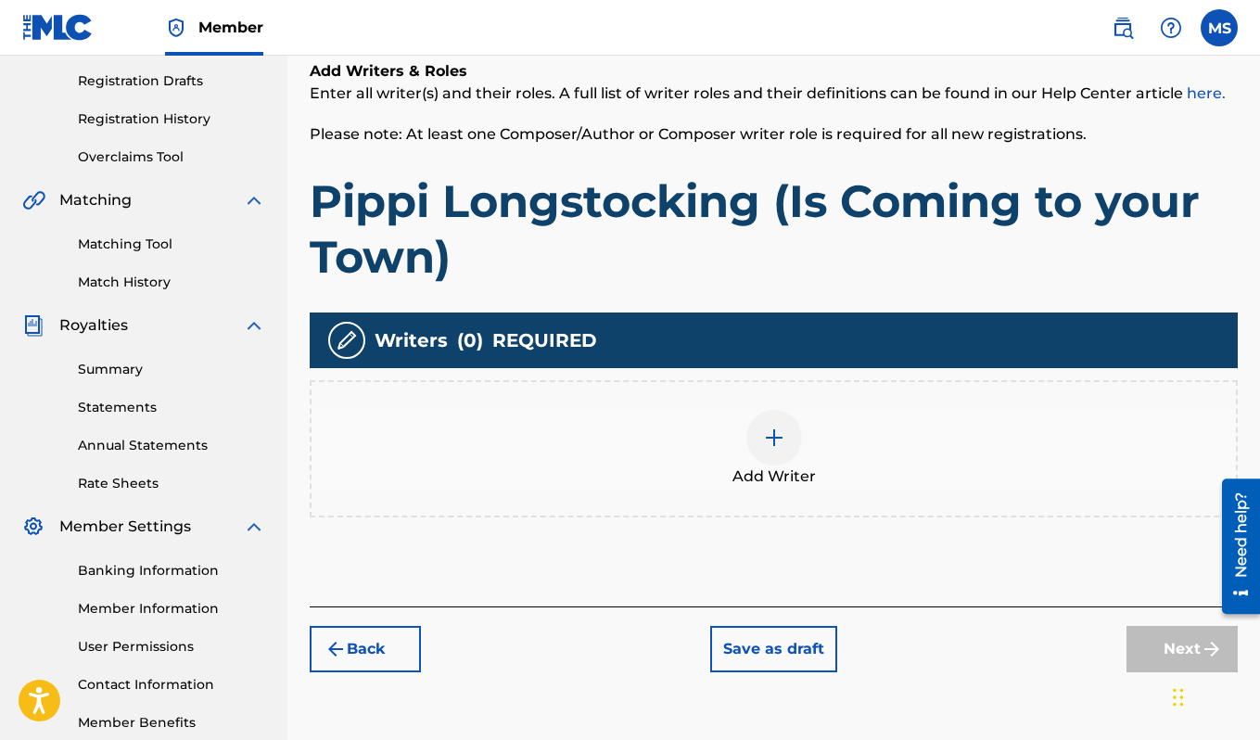
click at [789, 447] on div at bounding box center [774, 438] width 56 height 56
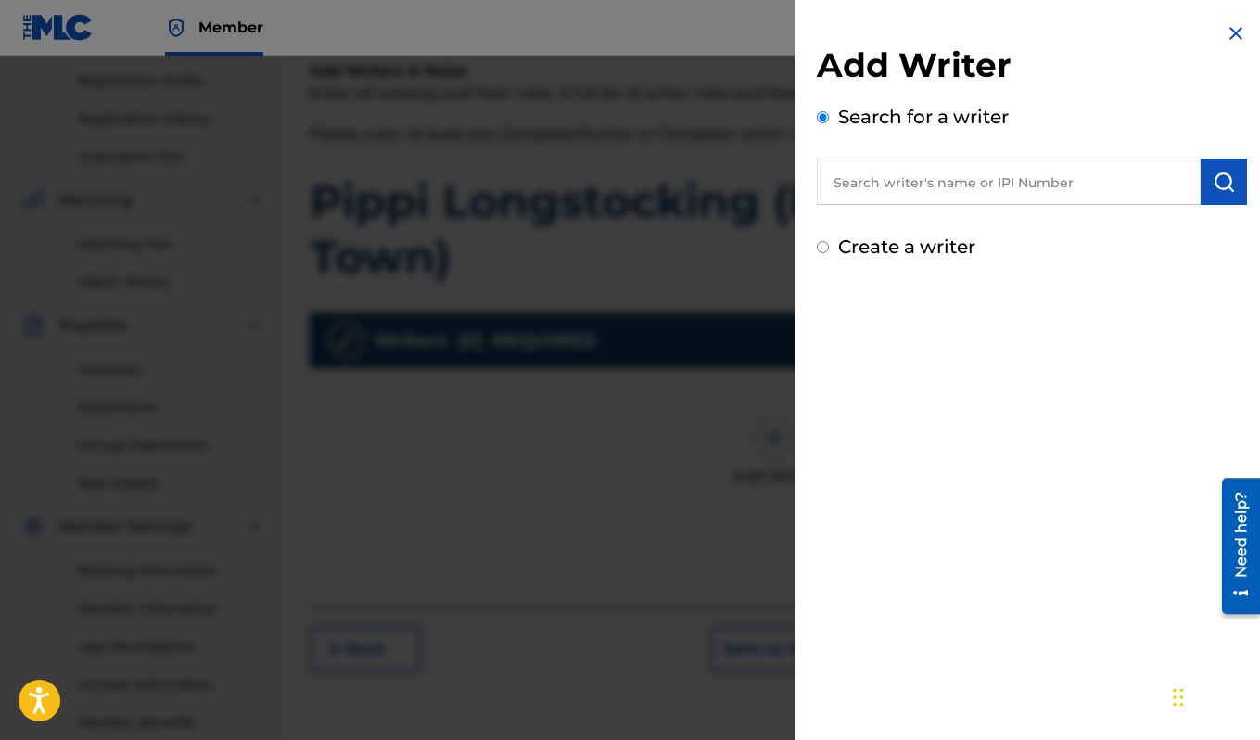
click at [979, 166] on input "text" at bounding box center [1009, 181] width 384 height 46
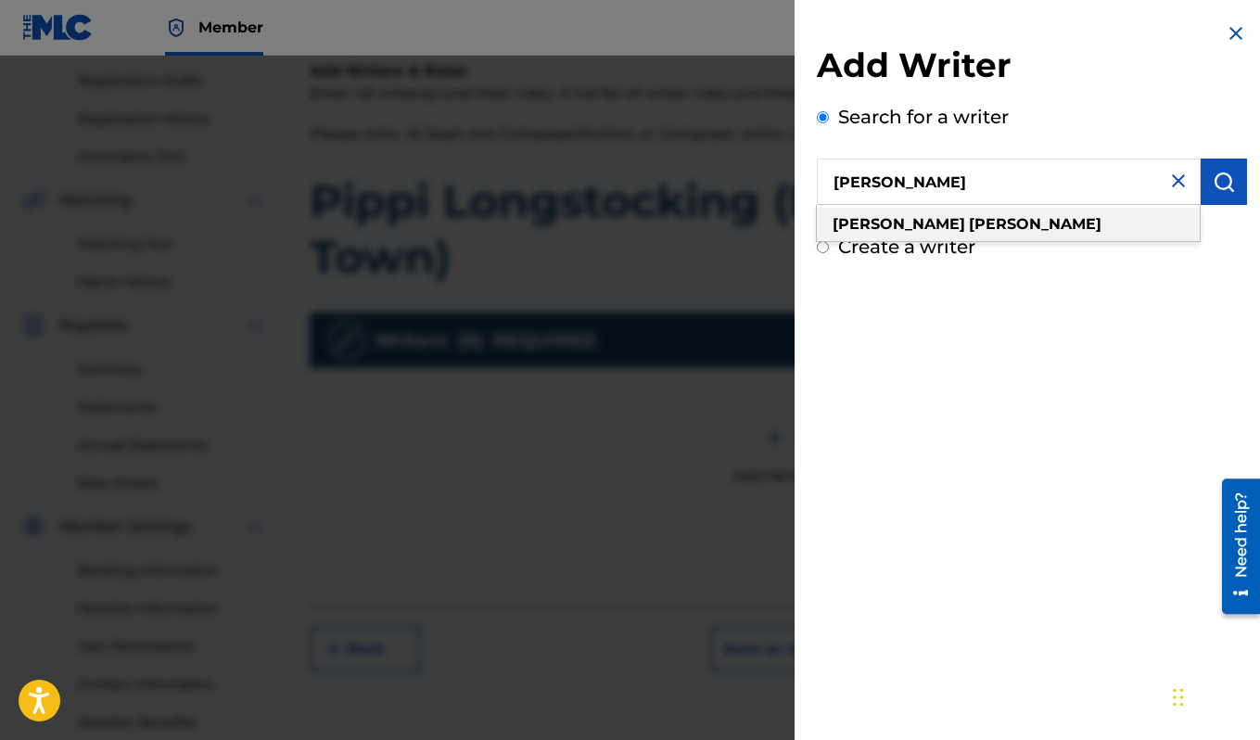
click at [969, 218] on strong "[PERSON_NAME]" at bounding box center [1035, 224] width 133 height 18
type input "[PERSON_NAME]"
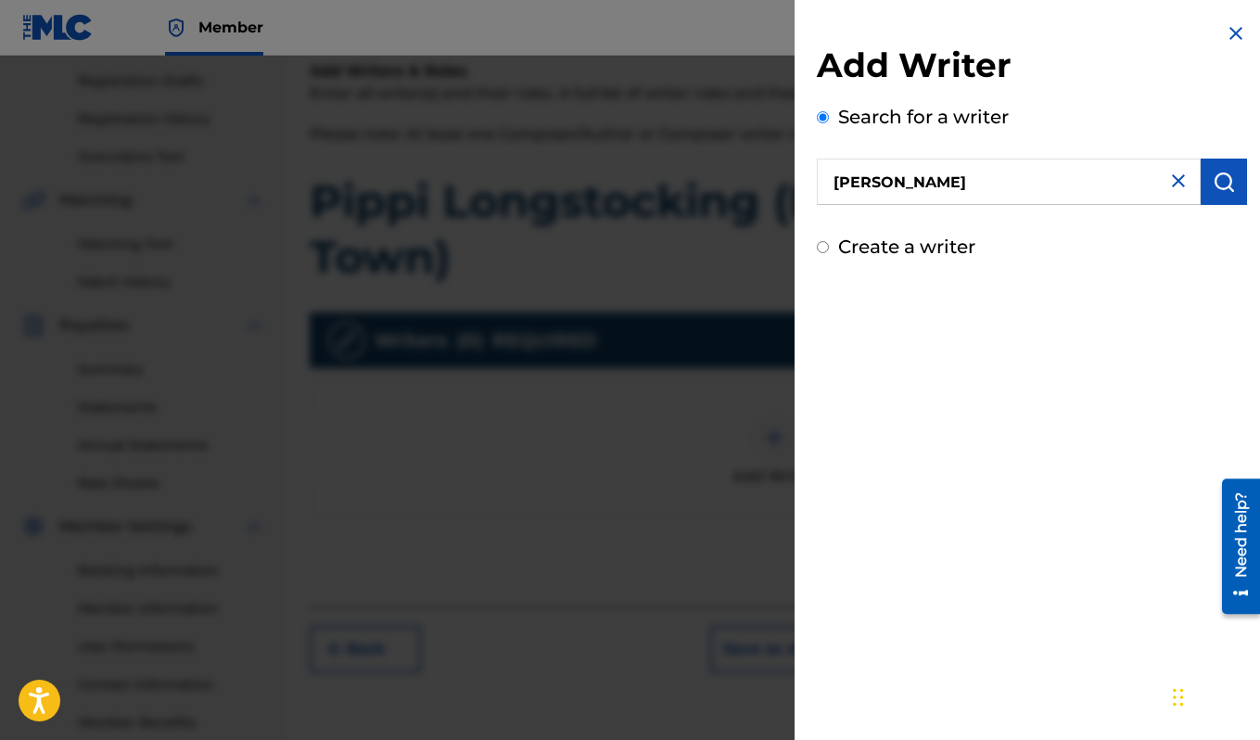
click at [1242, 179] on div "Add Writer Search for a writer [PERSON_NAME] Create a writer" at bounding box center [1031, 141] width 475 height 283
click at [1234, 176] on button "submit" at bounding box center [1223, 181] width 46 height 46
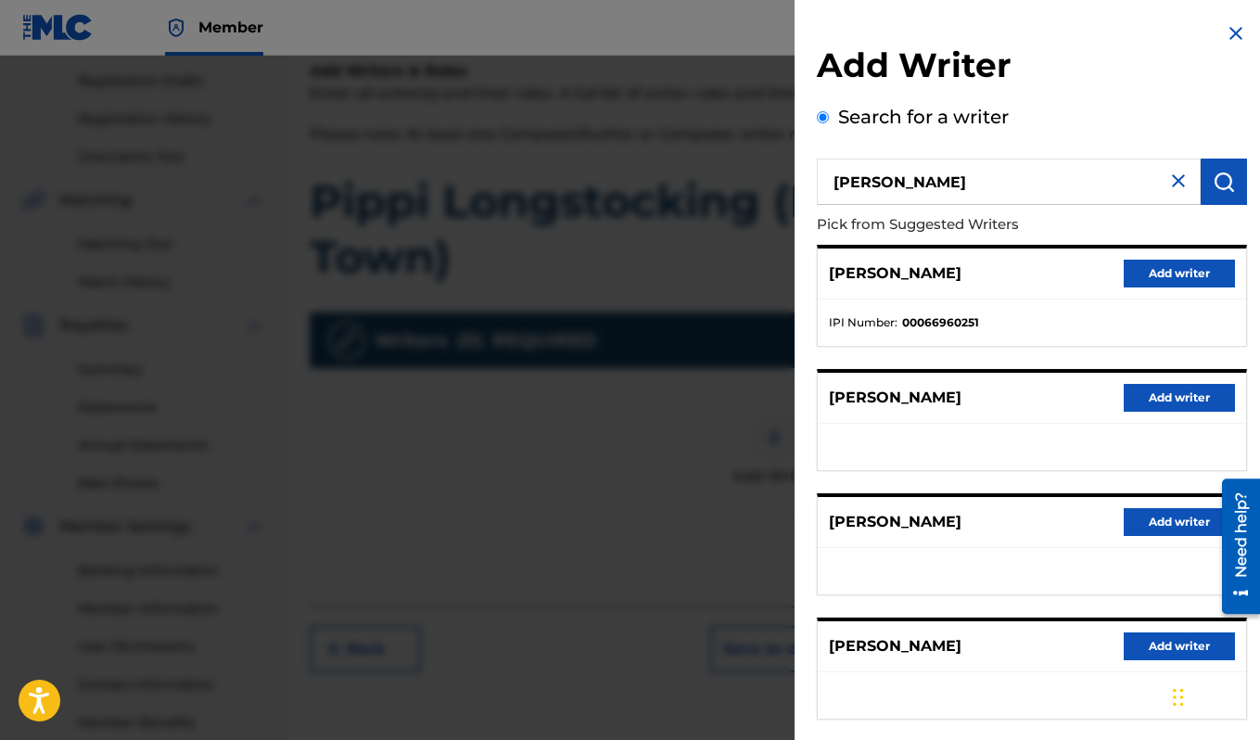
click at [1152, 272] on button "Add writer" at bounding box center [1178, 274] width 111 height 28
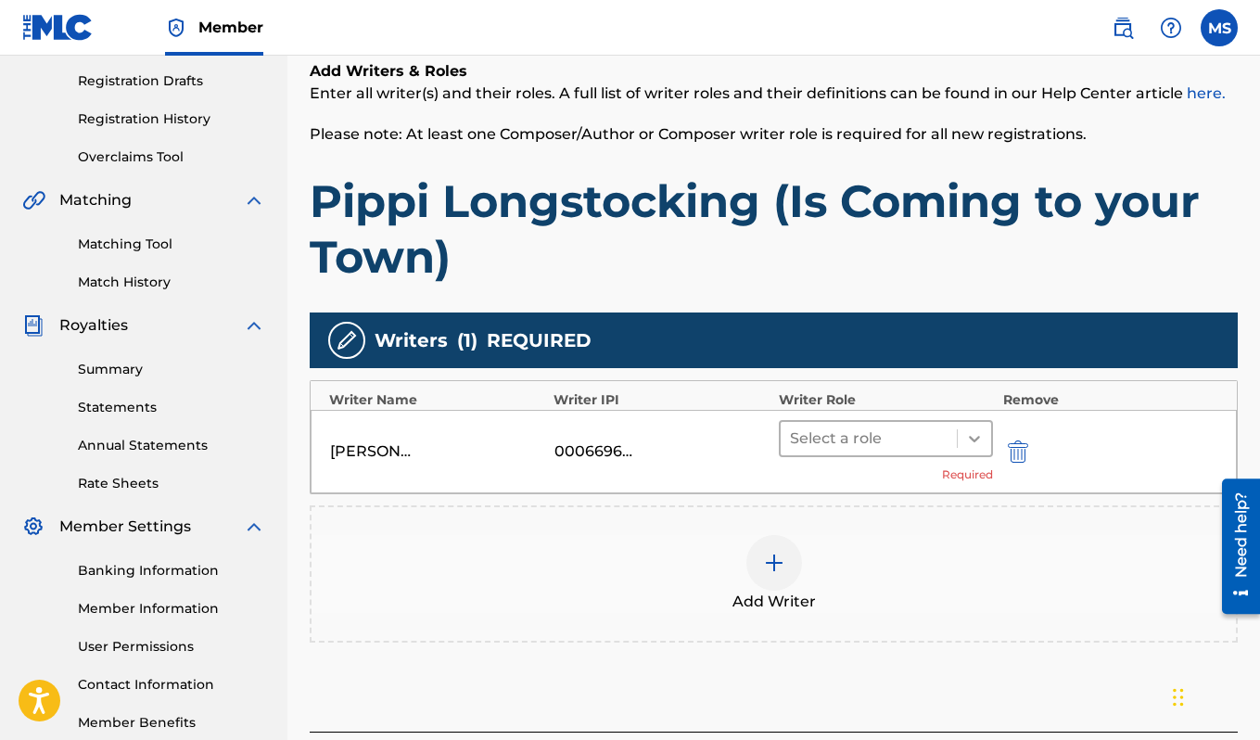
click at [981, 434] on icon at bounding box center [974, 438] width 19 height 19
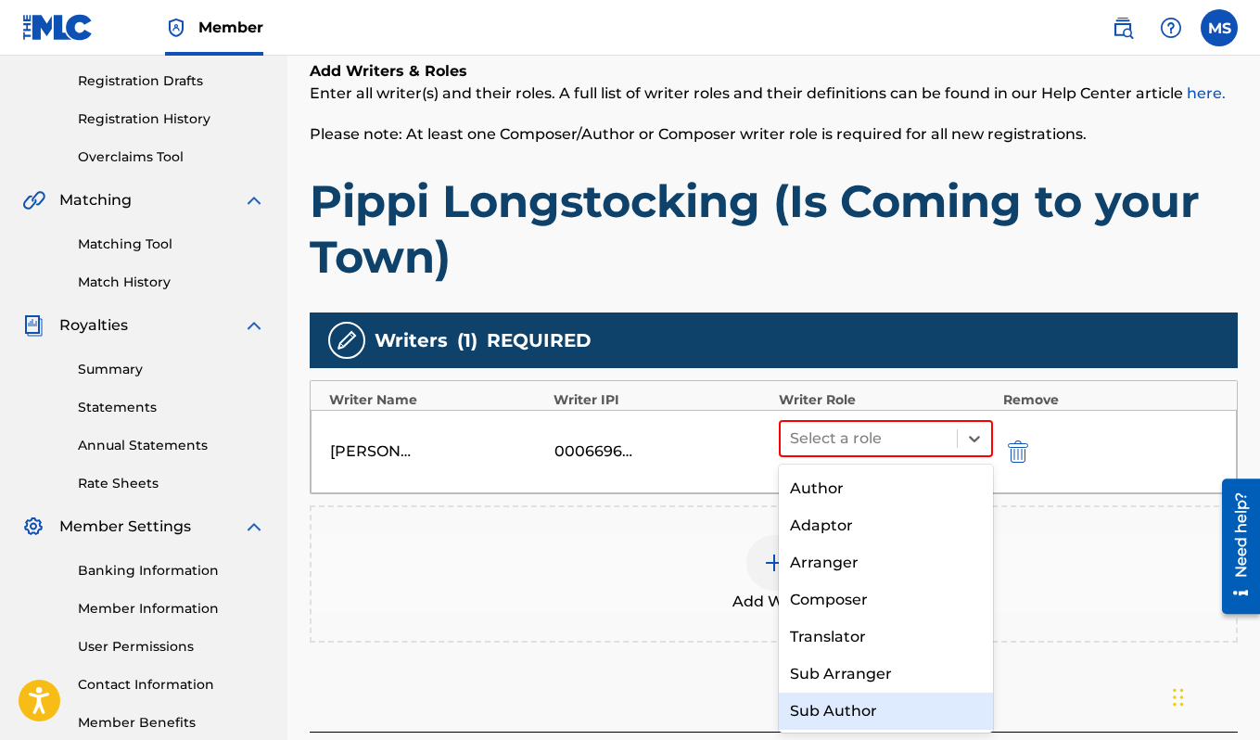
click at [876, 704] on div "Sub Author" at bounding box center [886, 710] width 215 height 37
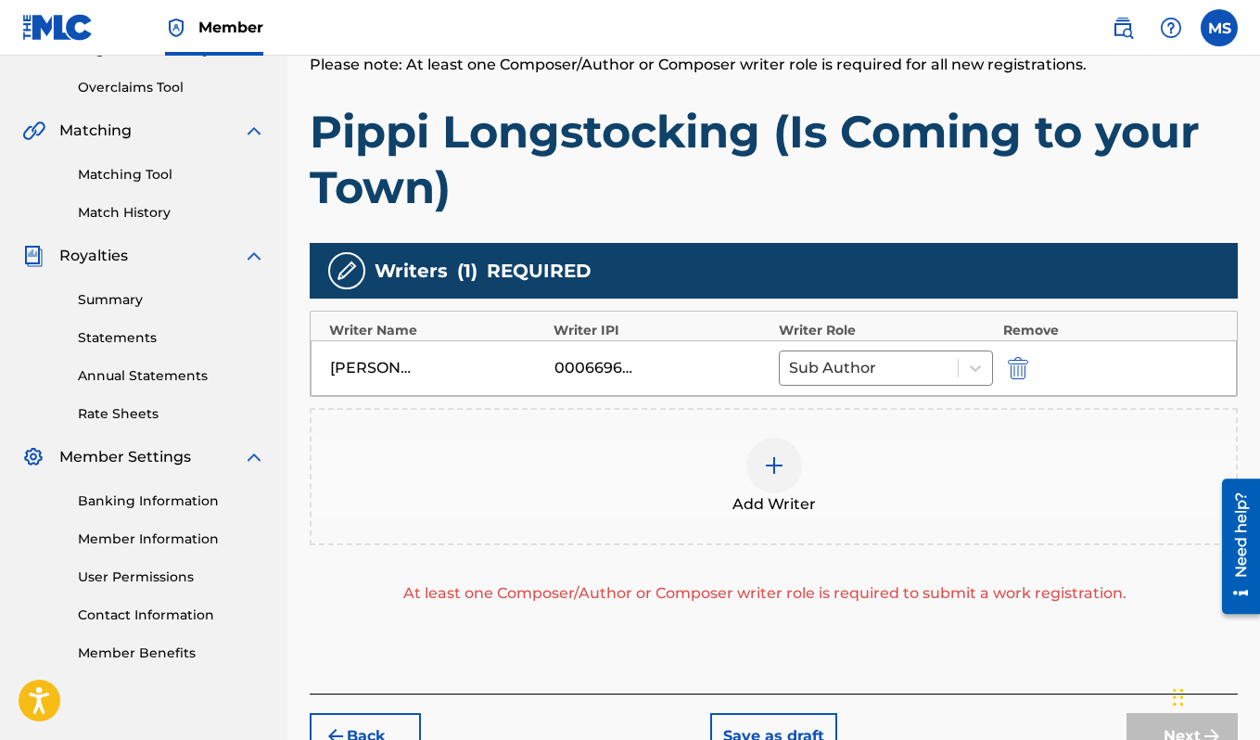
scroll to position [484, 0]
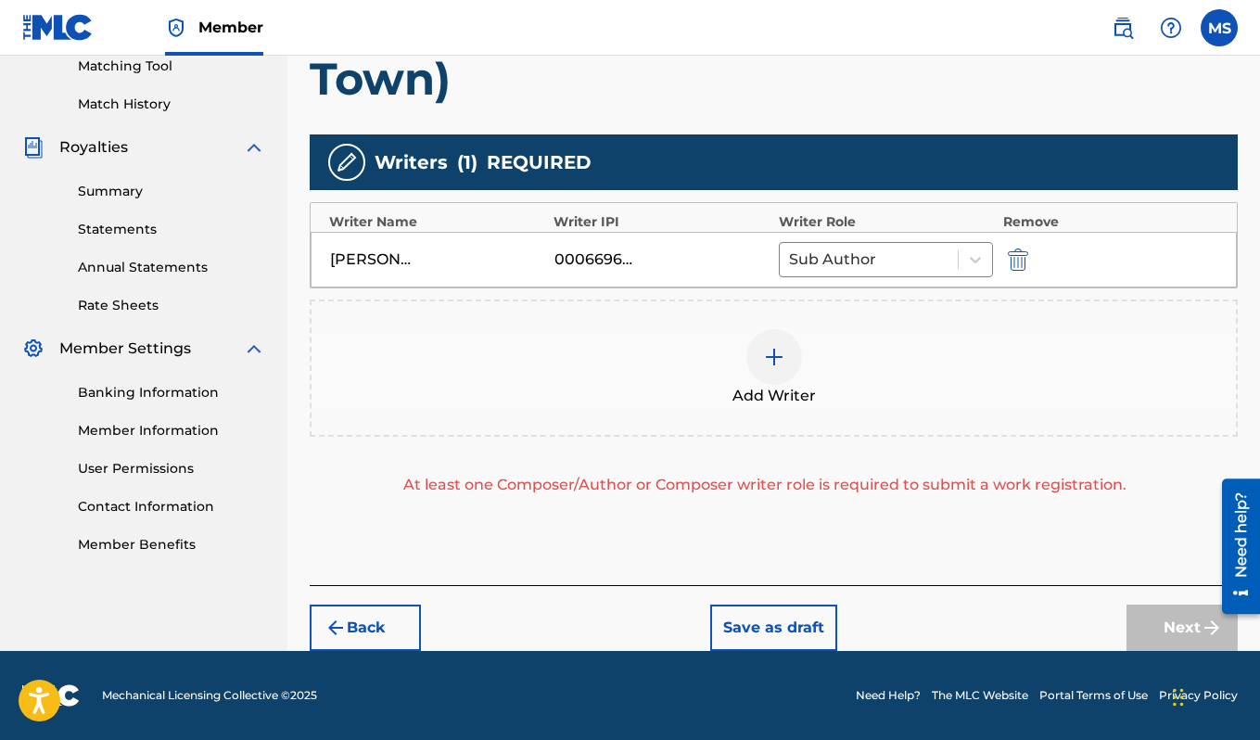
click at [779, 361] on img at bounding box center [774, 357] width 22 height 22
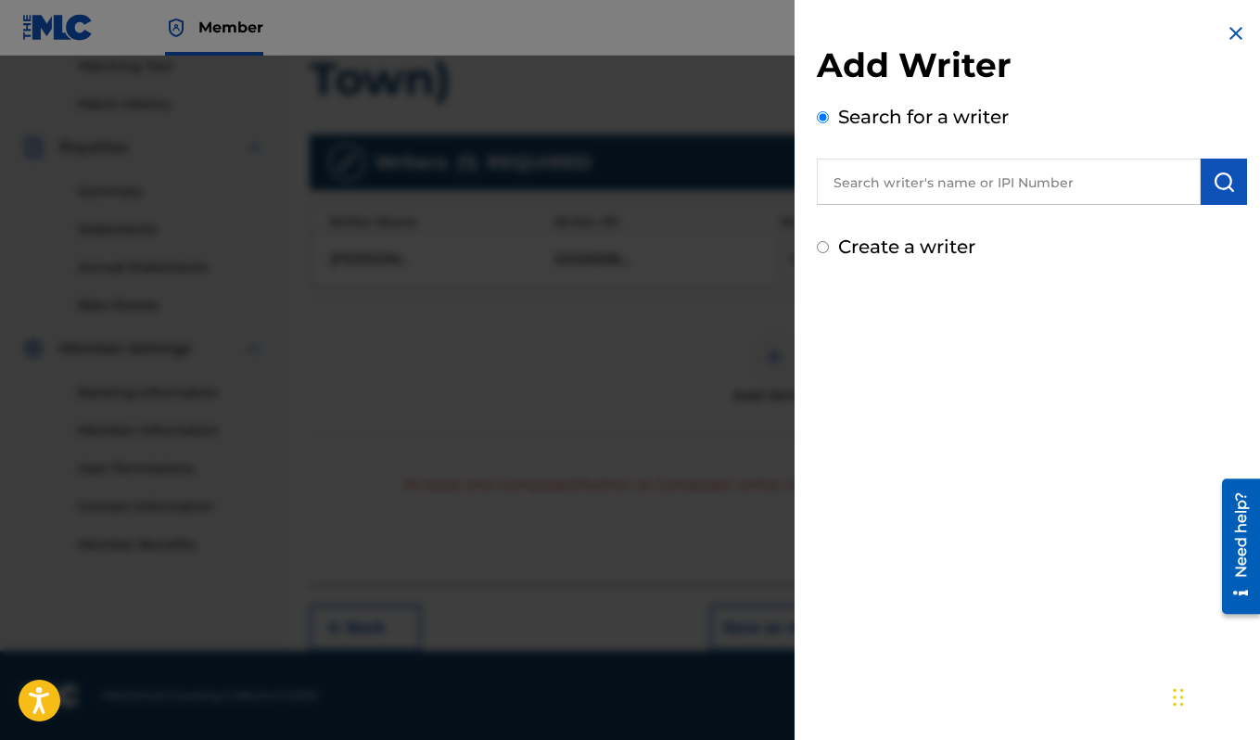
click at [1006, 183] on input "text" at bounding box center [1009, 181] width 384 height 46
click at [1224, 36] on img at bounding box center [1235, 33] width 22 height 22
